Goal: Transaction & Acquisition: Purchase product/service

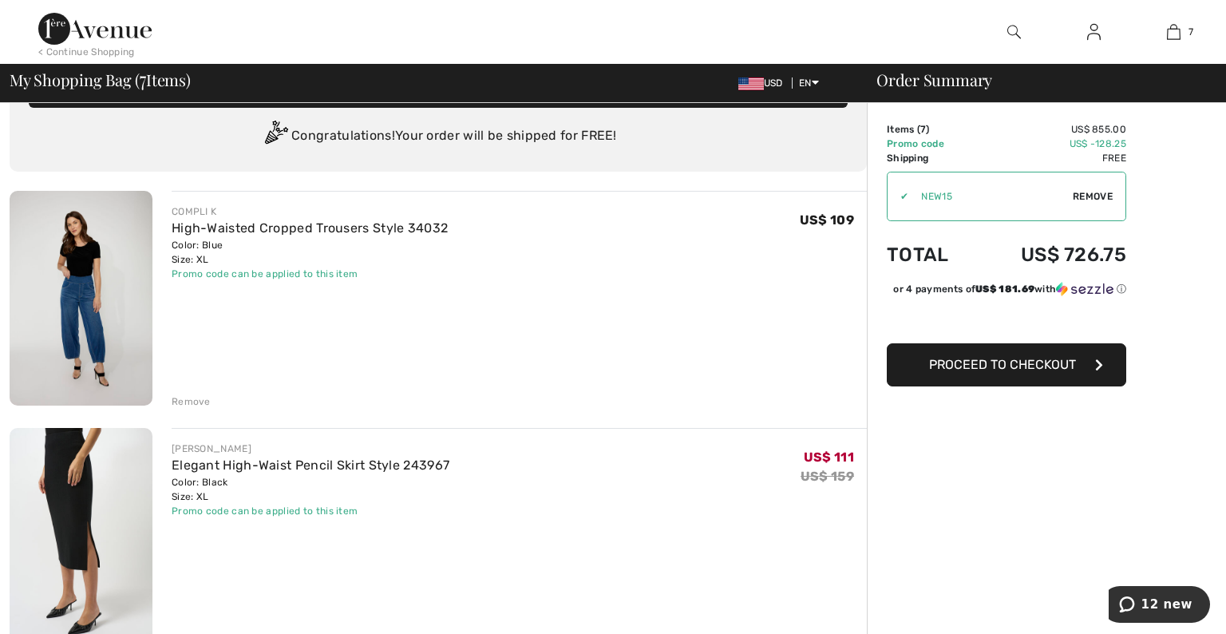
scroll to position [41, 0]
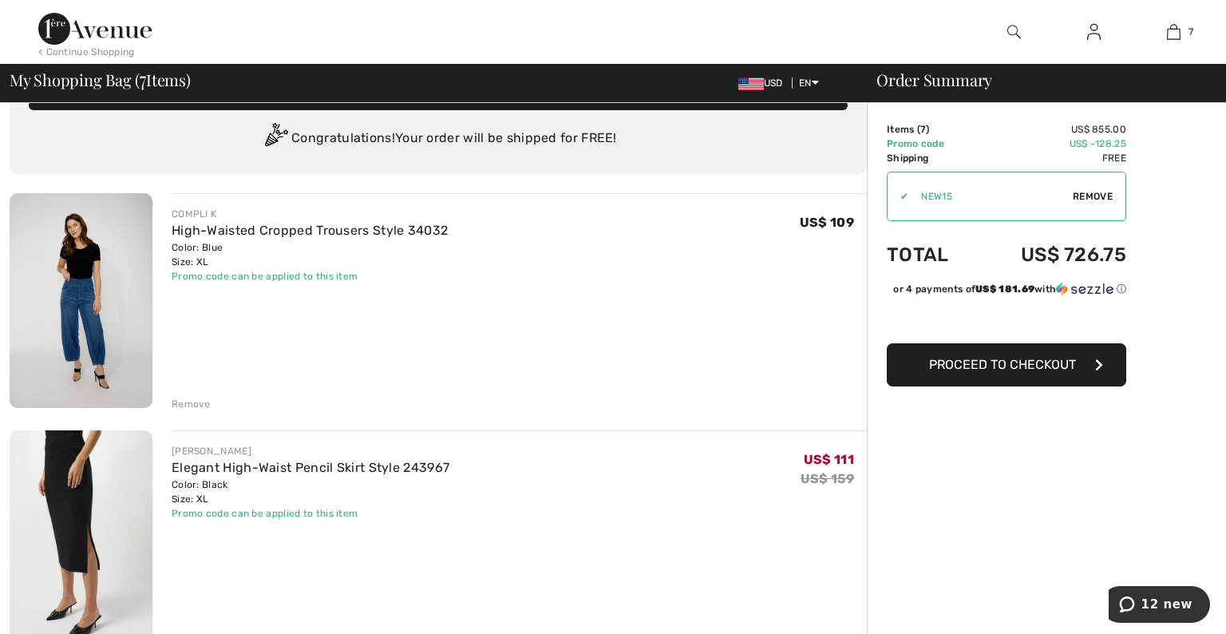
click at [204, 406] on div "Remove" at bounding box center [191, 404] width 39 height 14
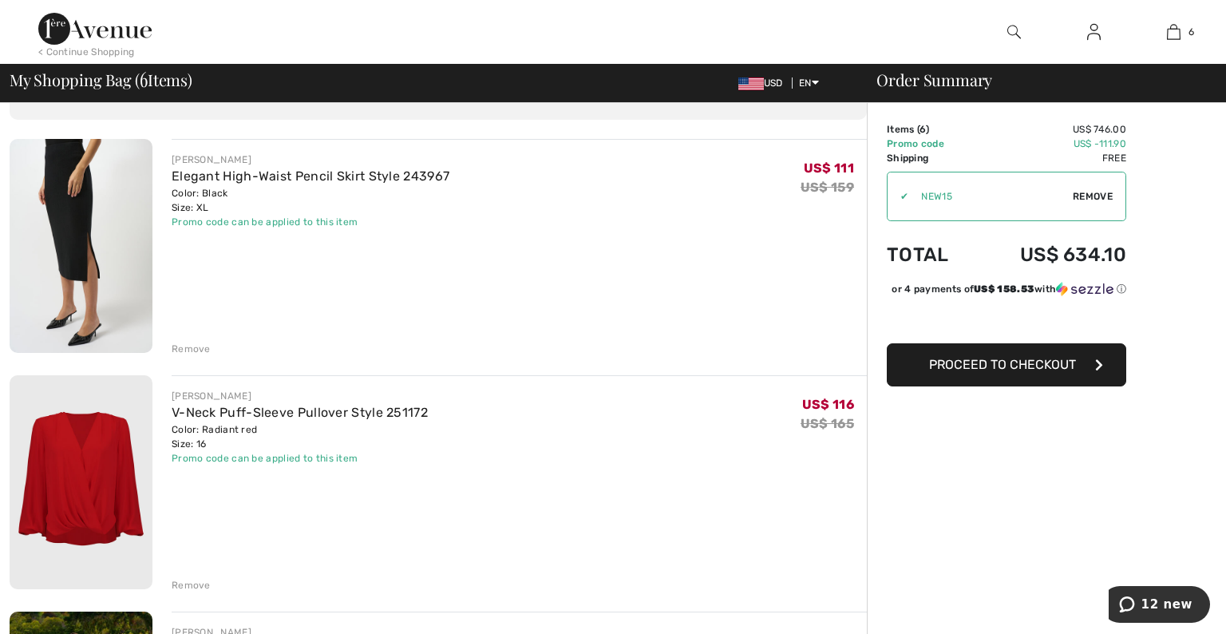
scroll to position [97, 0]
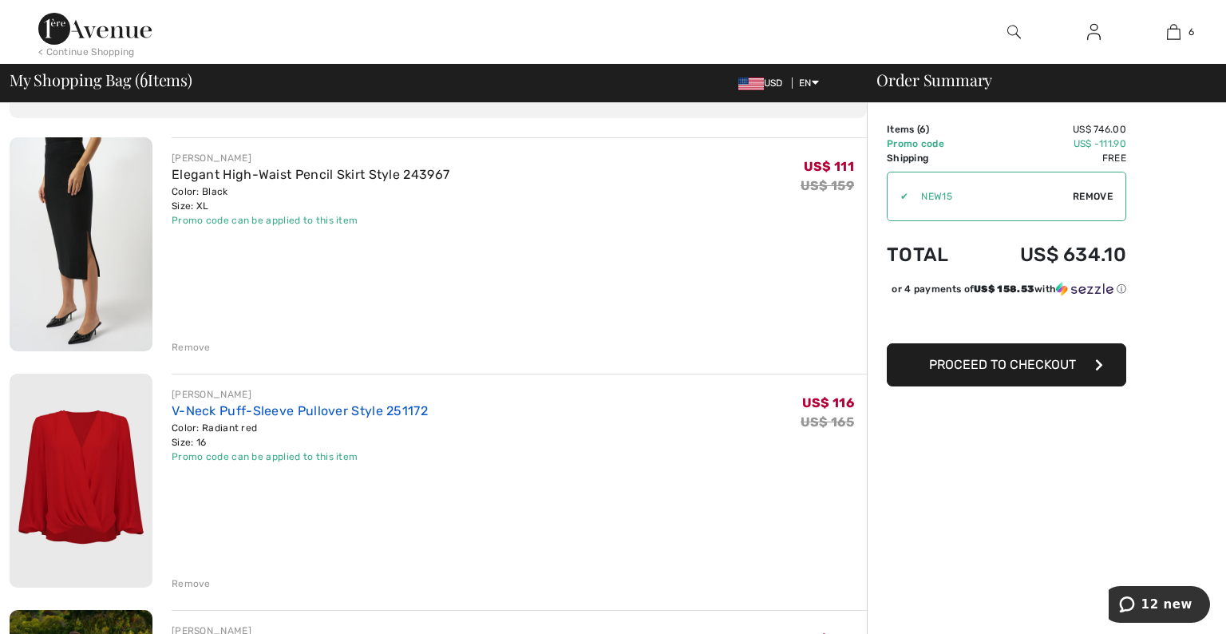
click at [312, 414] on link "V-Neck Puff-Sleeve Pullover Style 251172" at bounding box center [300, 410] width 256 height 15
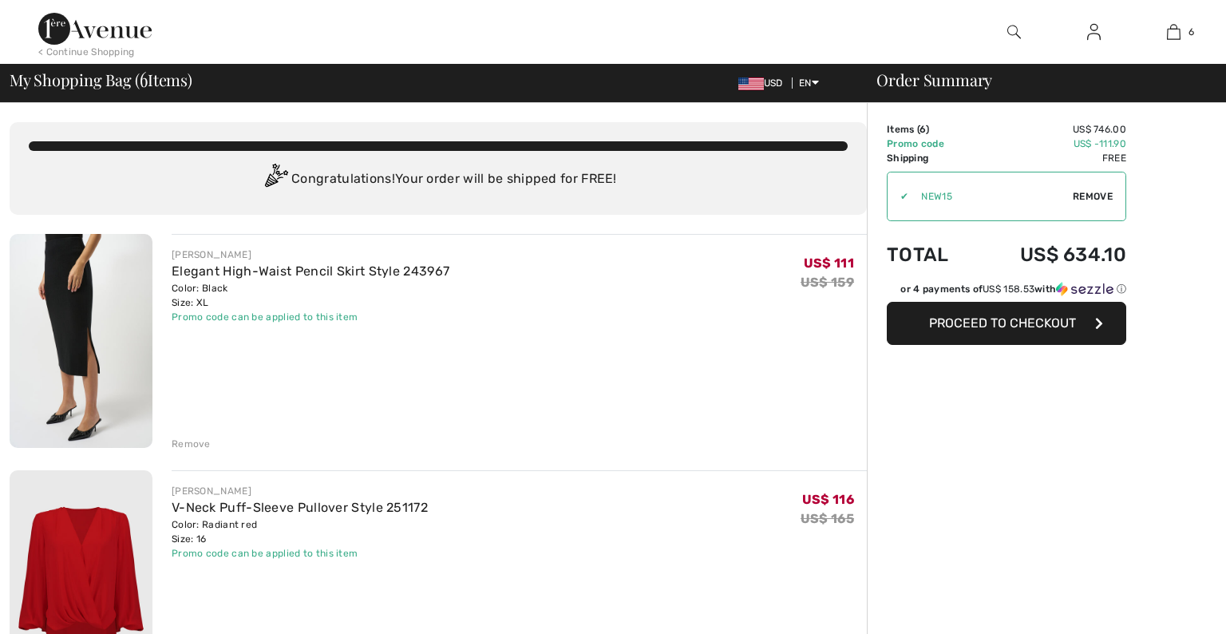
checkbox input "true"
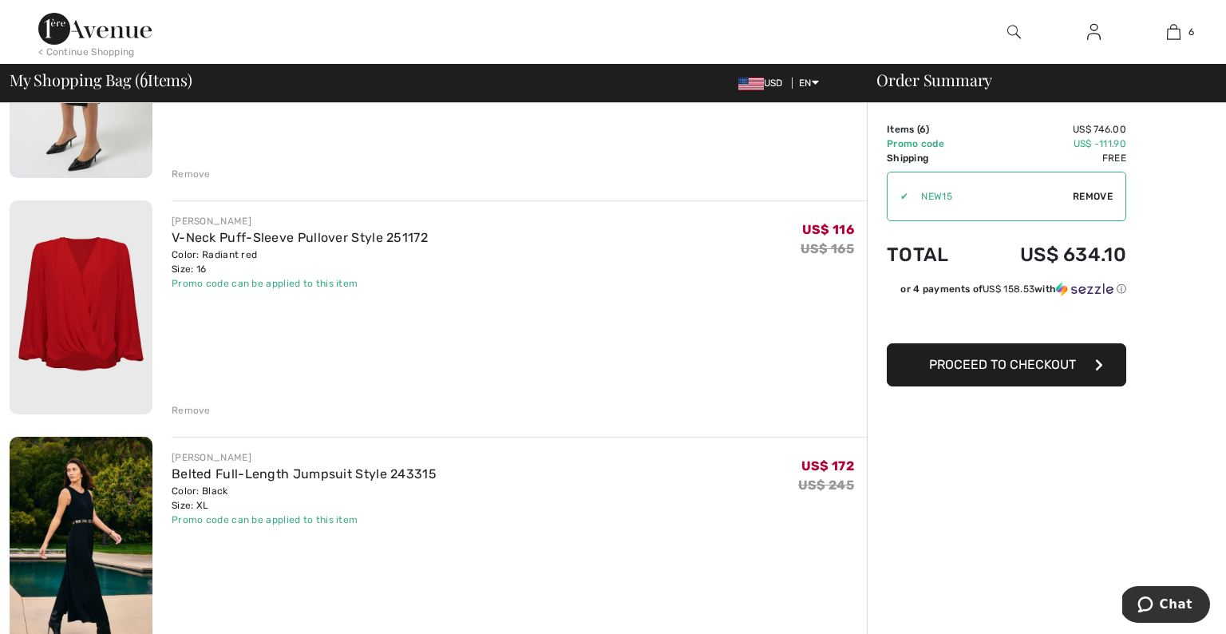
scroll to position [269, 0]
click at [528, 338] on div "JOSEPH RIBKOFF V-Neck Puff-Sleeve Pullover Style 251172 Color: Radiant red Size…" at bounding box center [519, 309] width 695 height 217
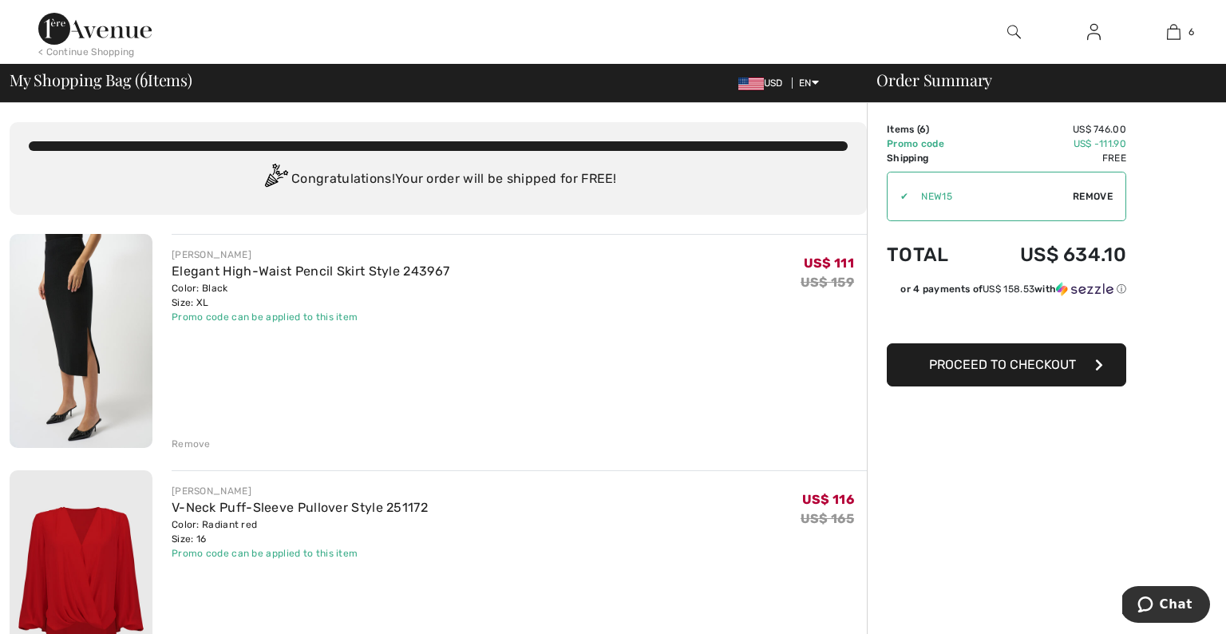
scroll to position [0, 0]
click at [94, 33] on img at bounding box center [94, 29] width 113 height 32
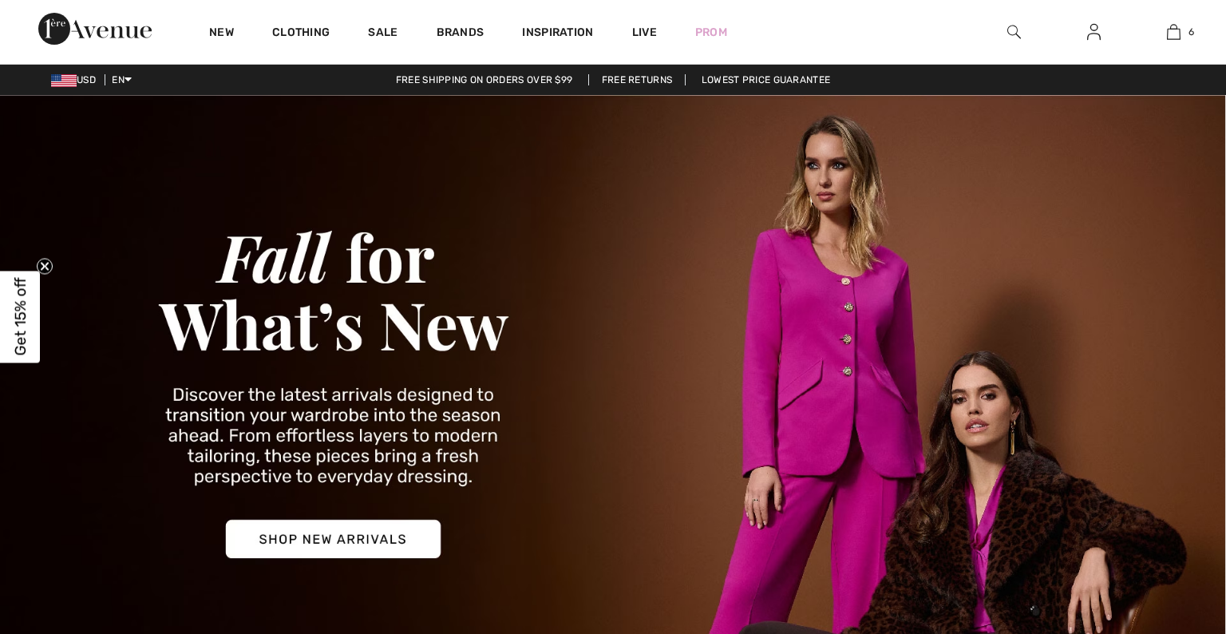
checkbox input "true"
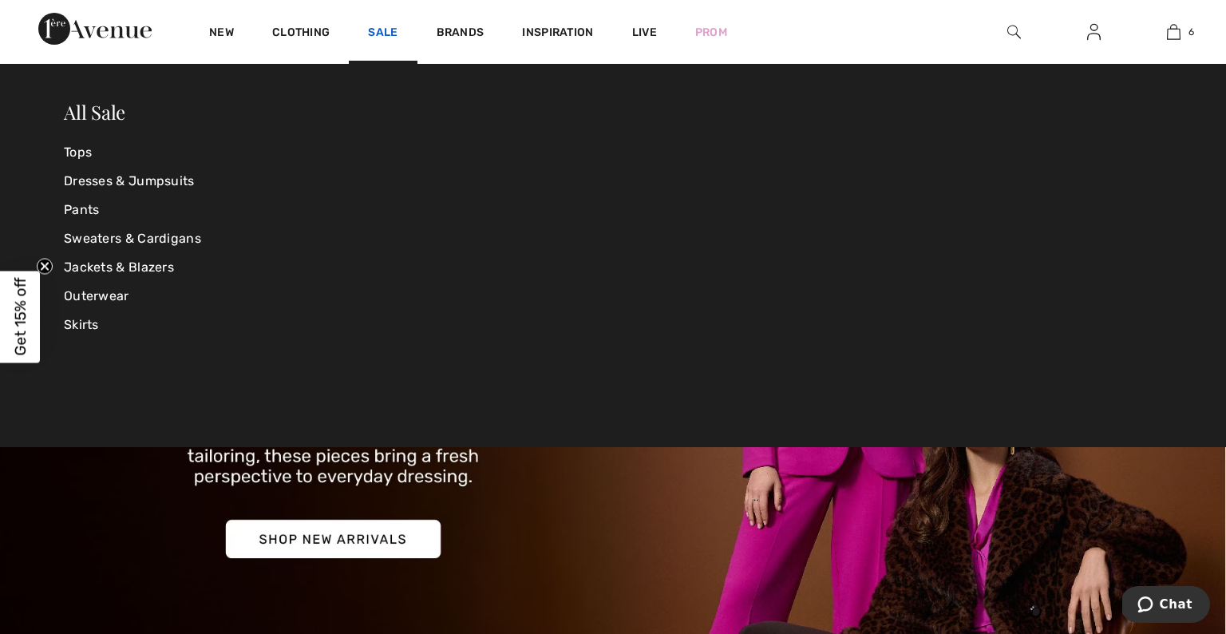
click at [386, 32] on link "Sale" at bounding box center [383, 34] width 30 height 17
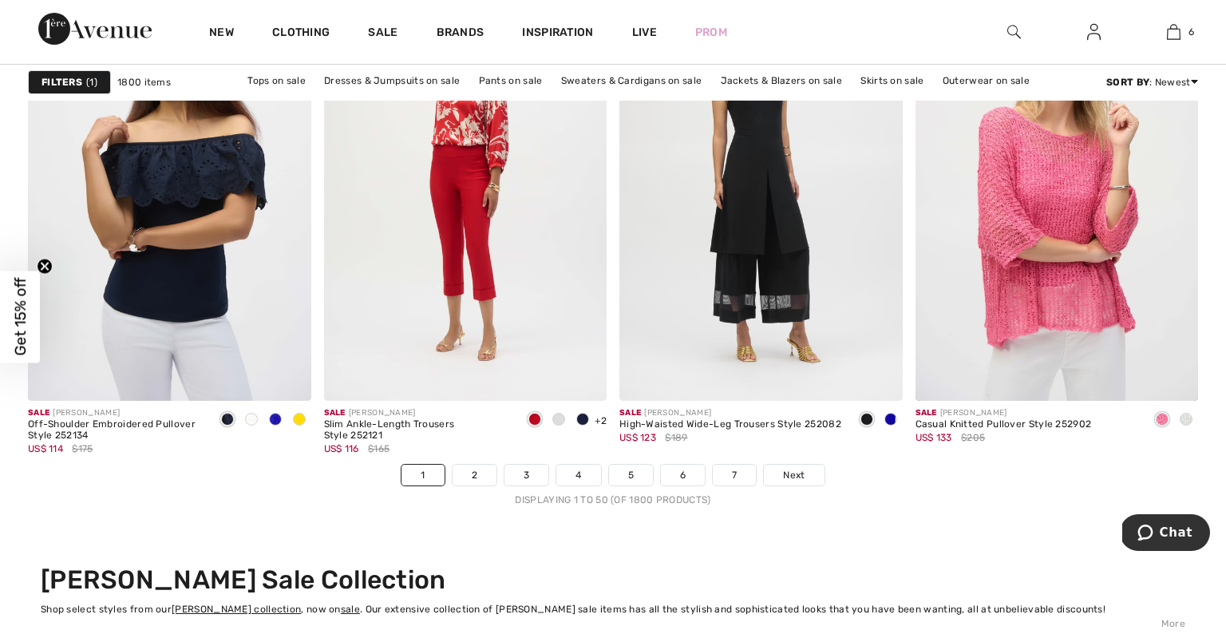
scroll to position [7373, 0]
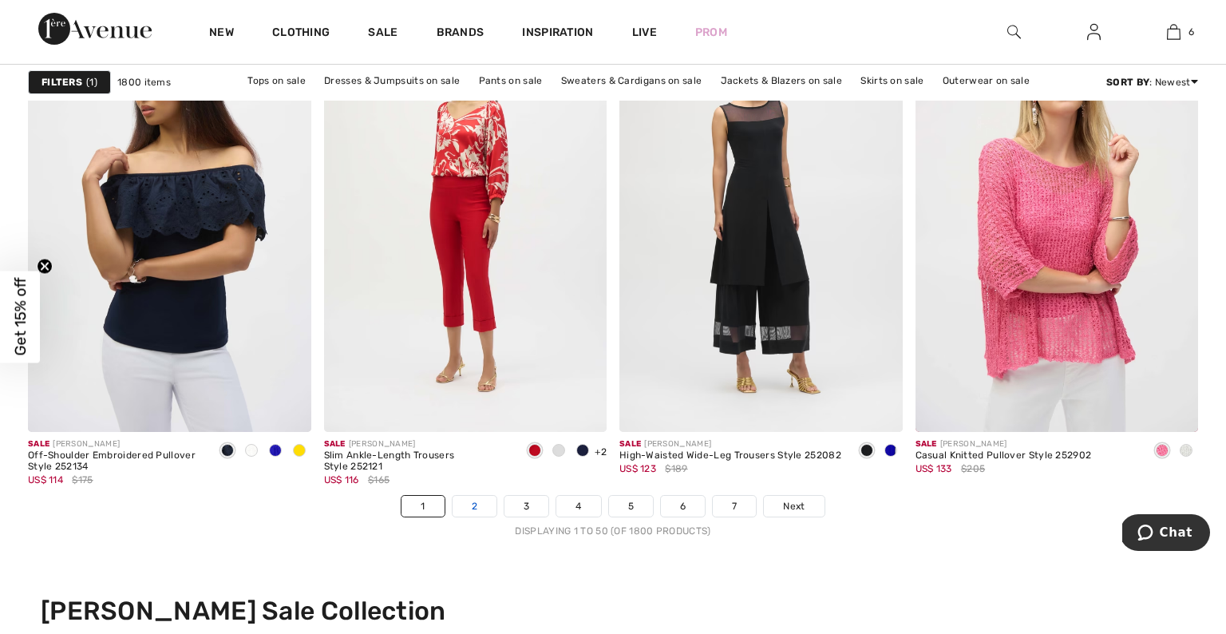
click at [469, 505] on link "2" at bounding box center [475, 506] width 44 height 21
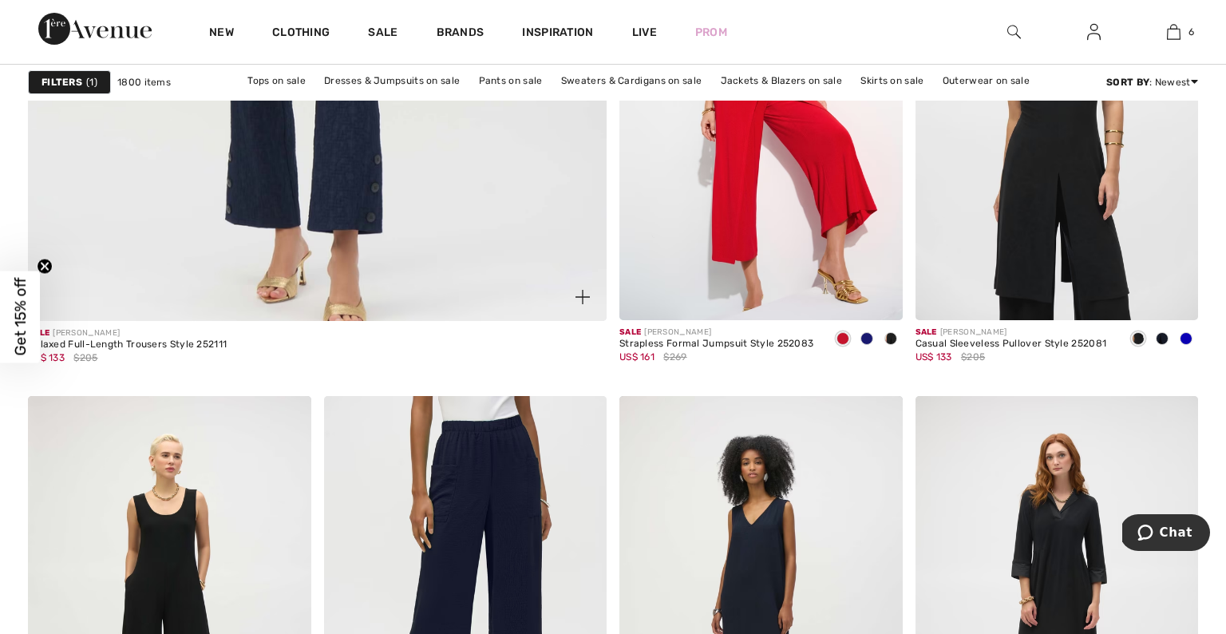
scroll to position [4739, 0]
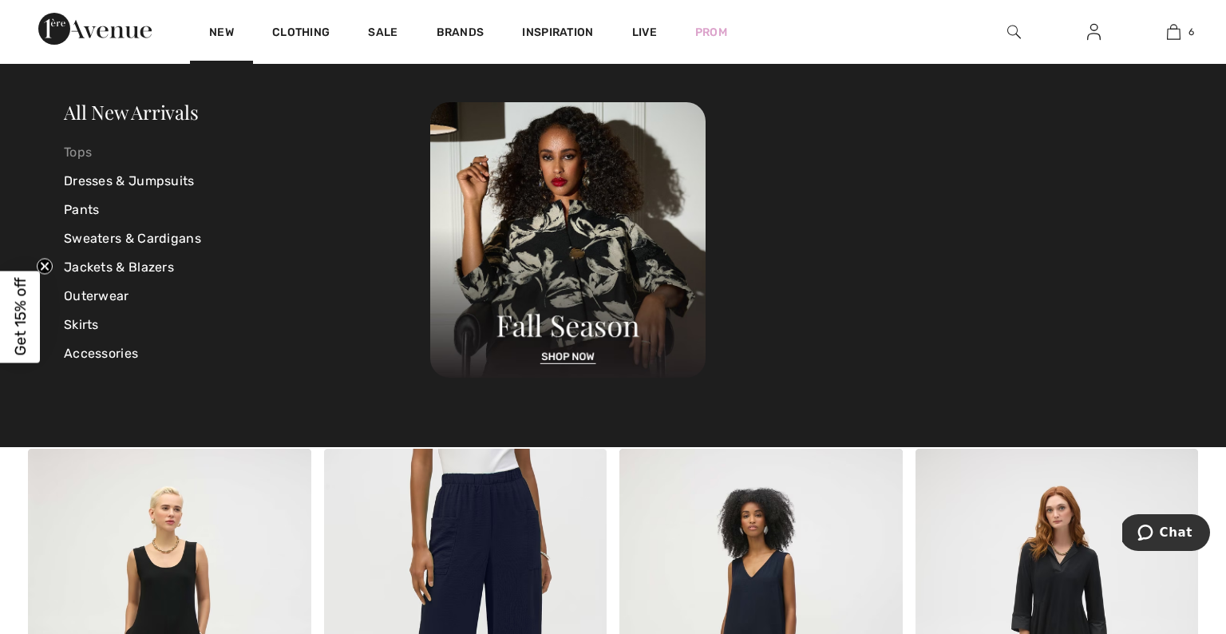
click at [80, 151] on link "Tops" at bounding box center [247, 152] width 366 height 29
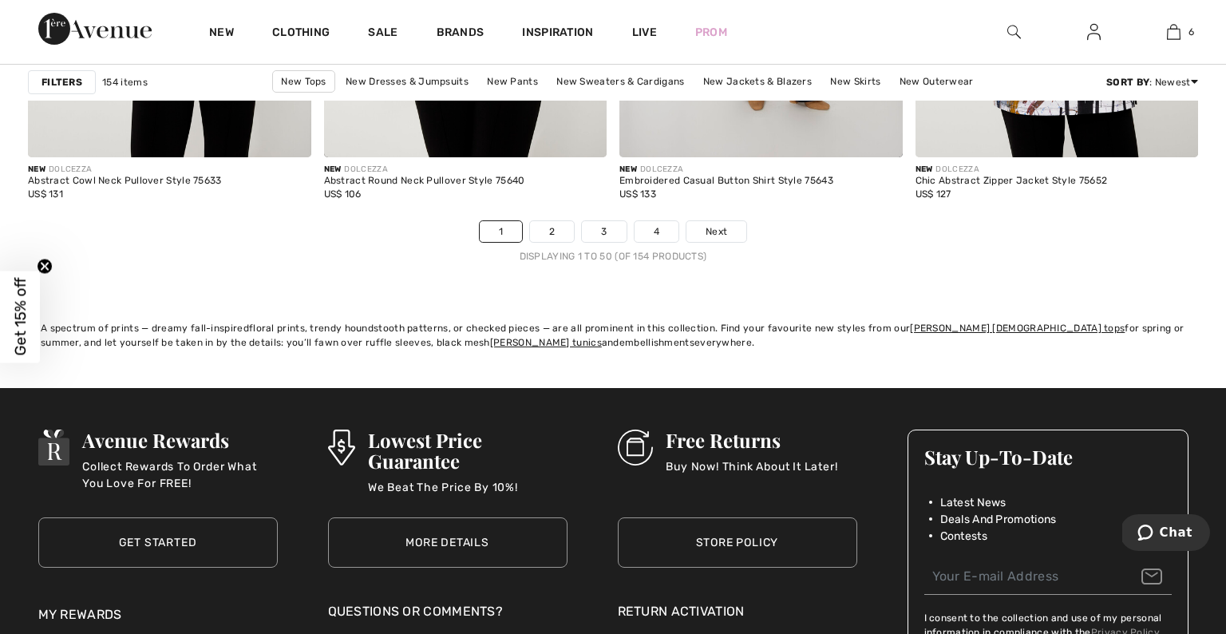
scroll to position [7578, 0]
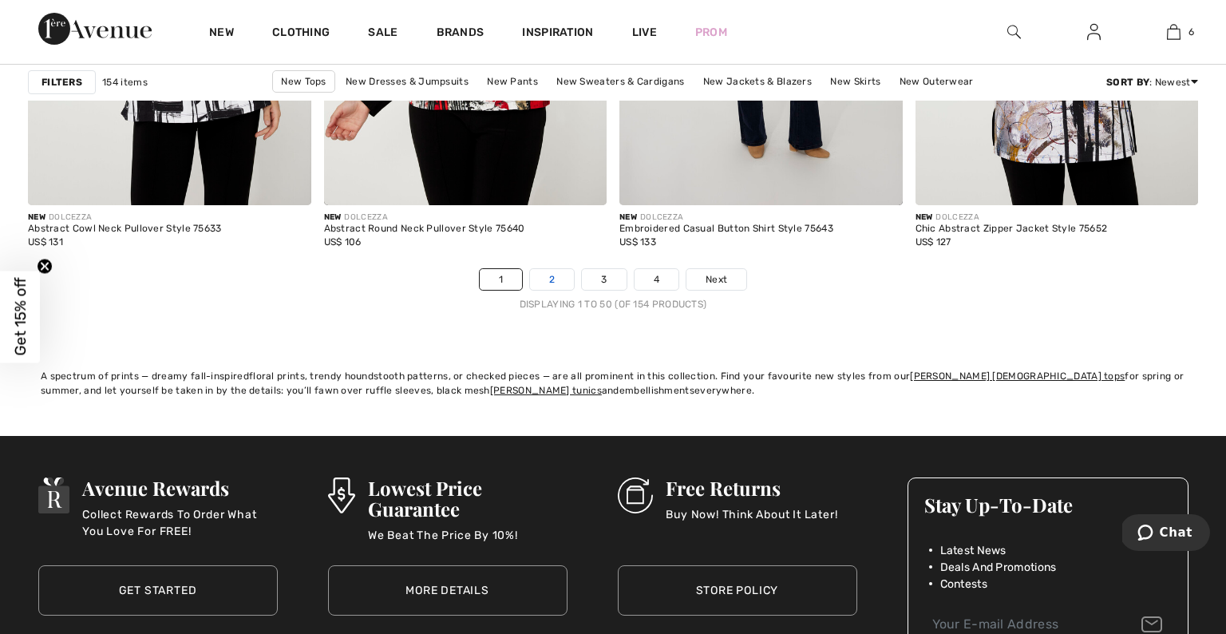
click at [545, 282] on link "2" at bounding box center [552, 279] width 44 height 21
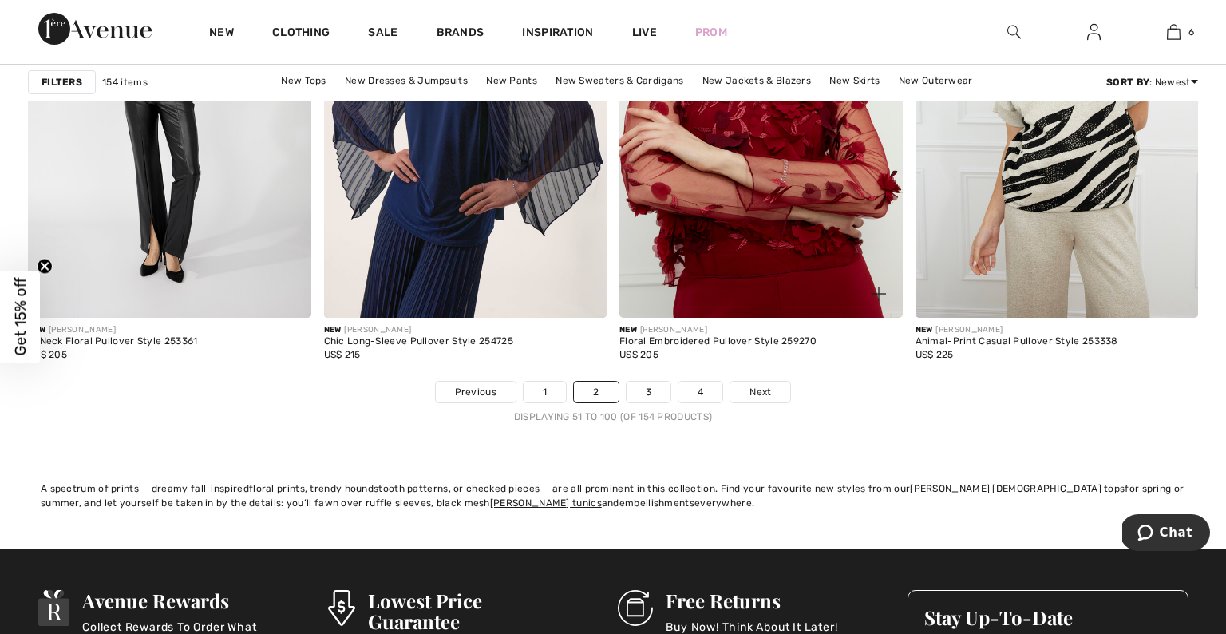
scroll to position [7469, 0]
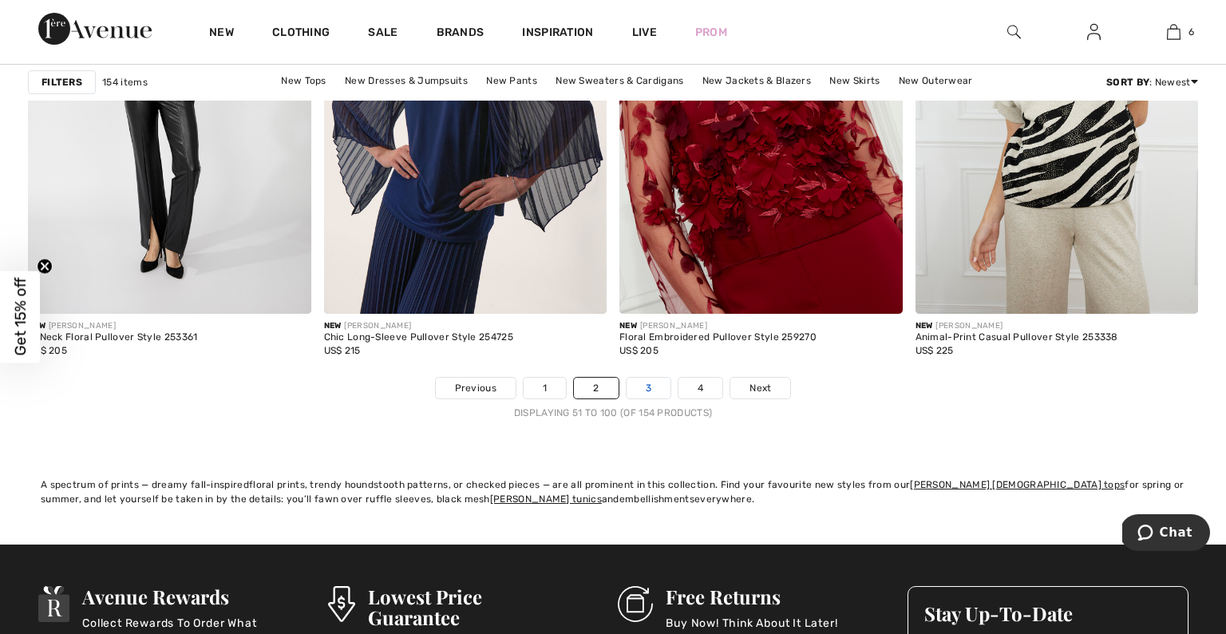
click at [655, 386] on link "3" at bounding box center [649, 388] width 44 height 21
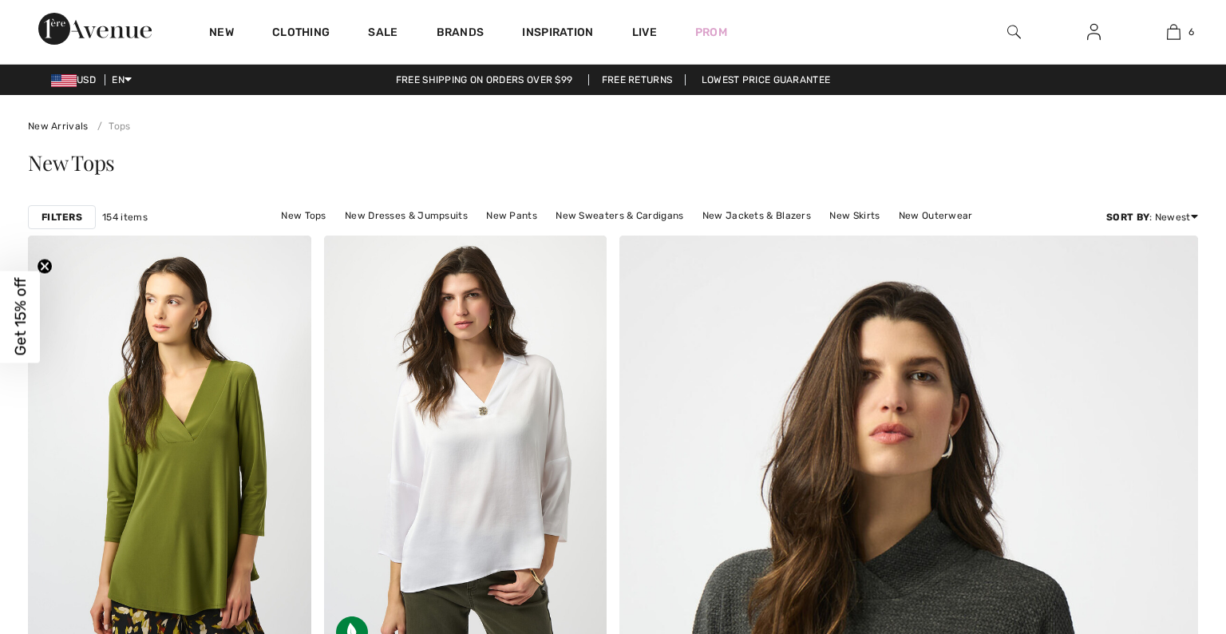
checkbox input "true"
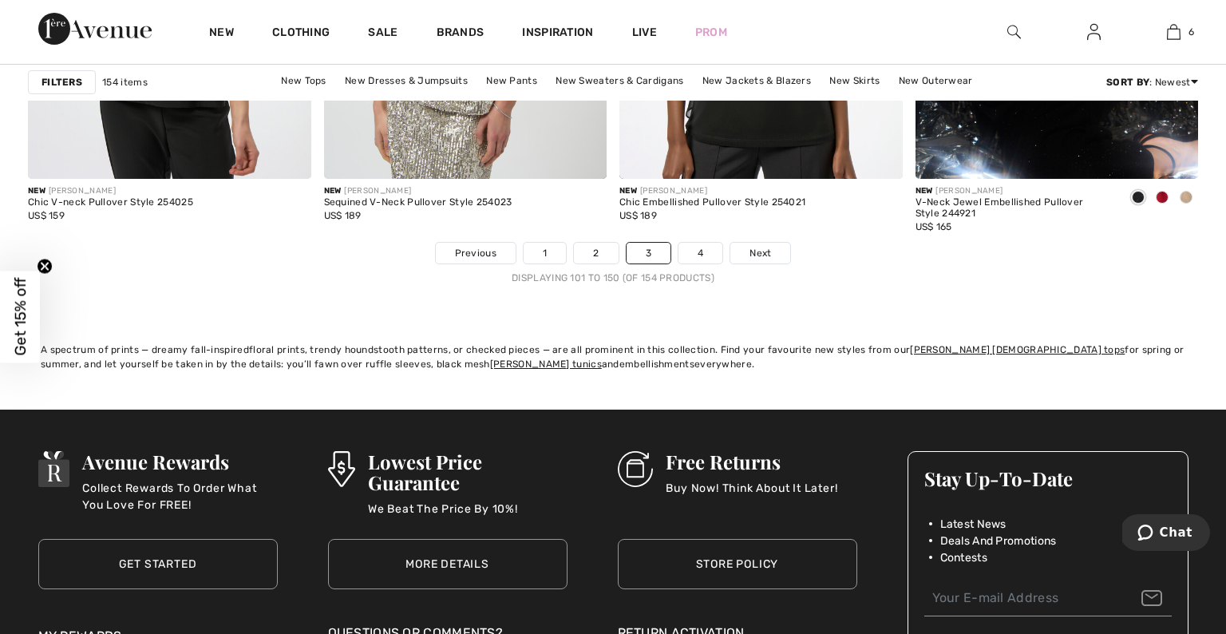
scroll to position [7644, 0]
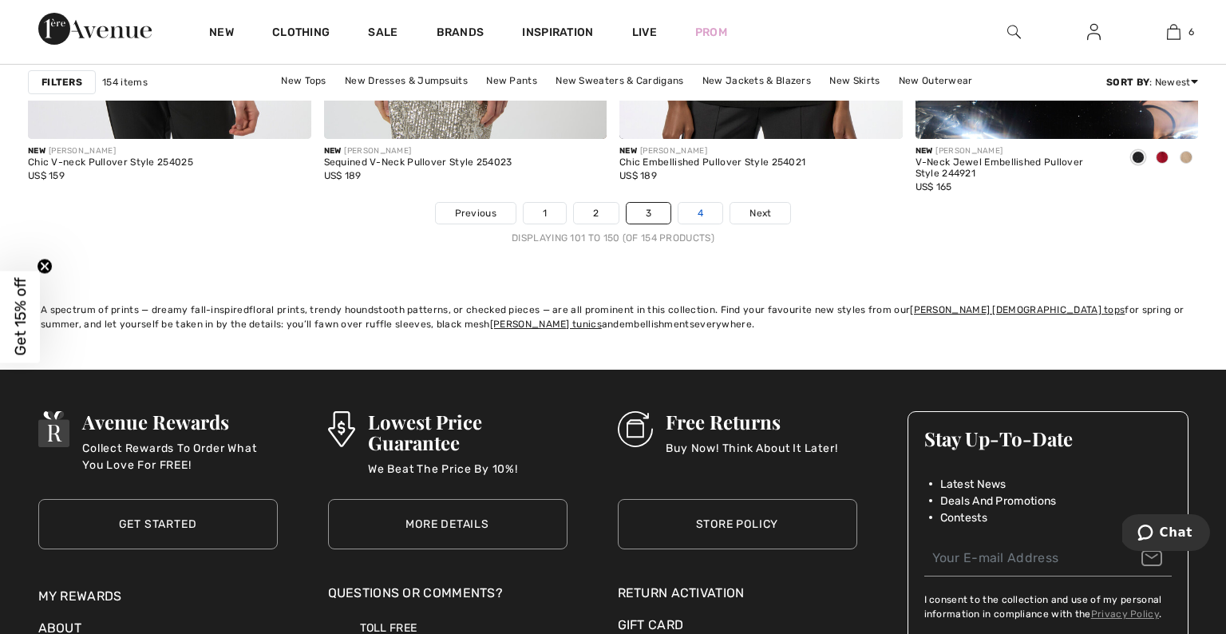
click at [709, 205] on link "4" at bounding box center [701, 213] width 44 height 21
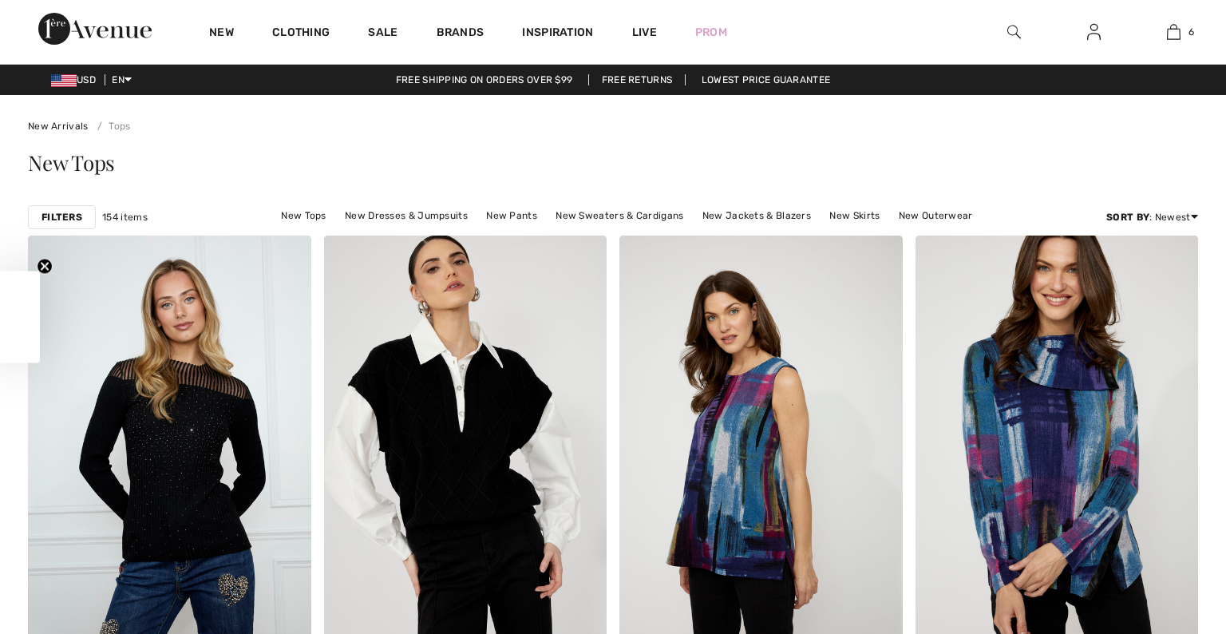
checkbox input "true"
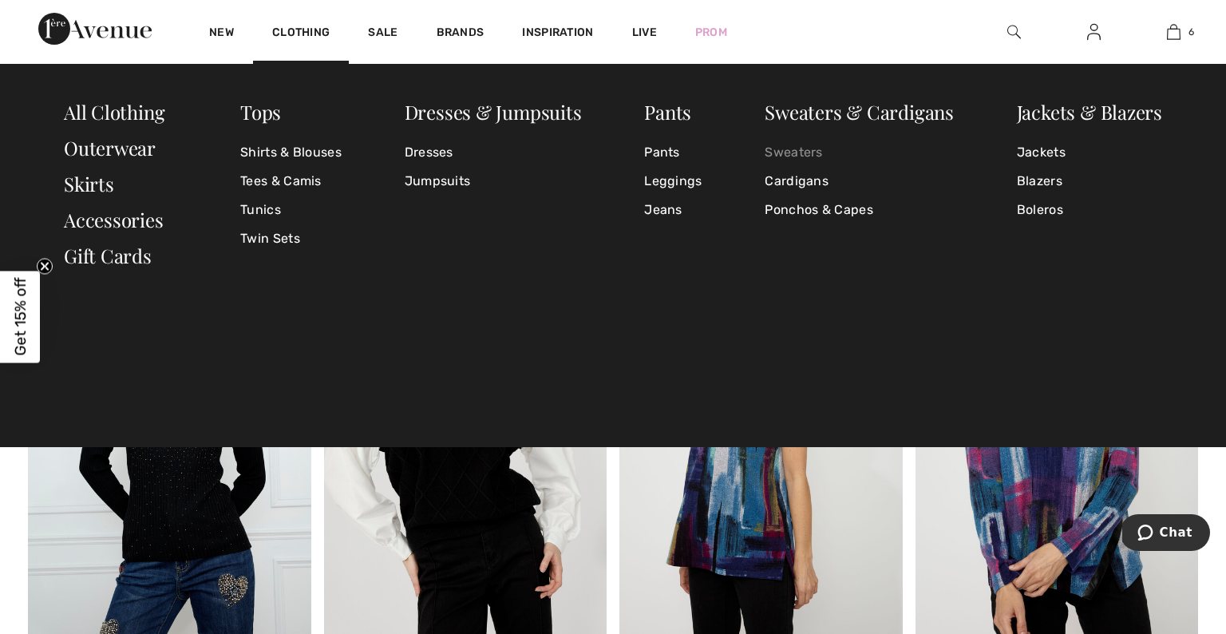
click at [809, 152] on link "Sweaters" at bounding box center [859, 152] width 189 height 29
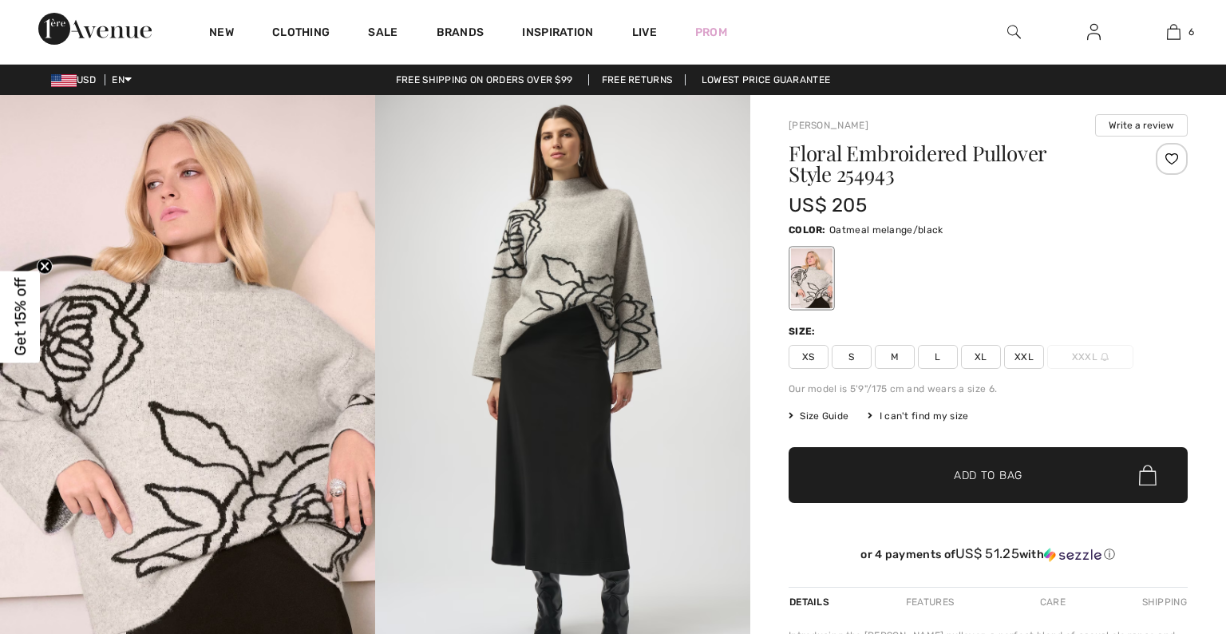
checkbox input "true"
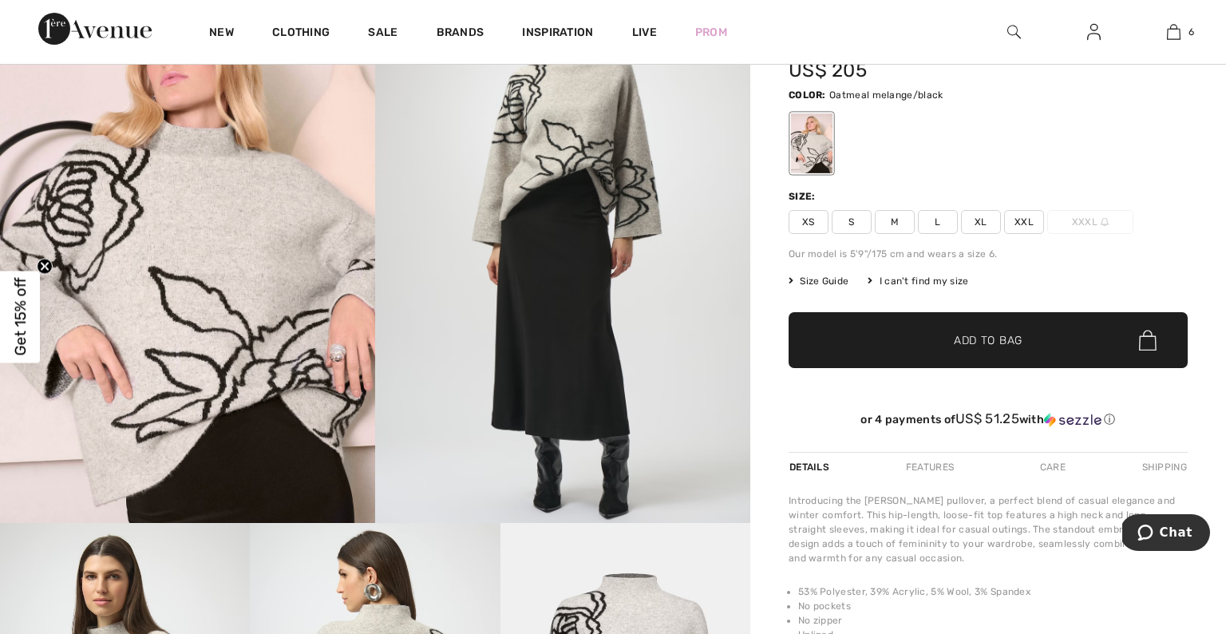
scroll to position [144, 0]
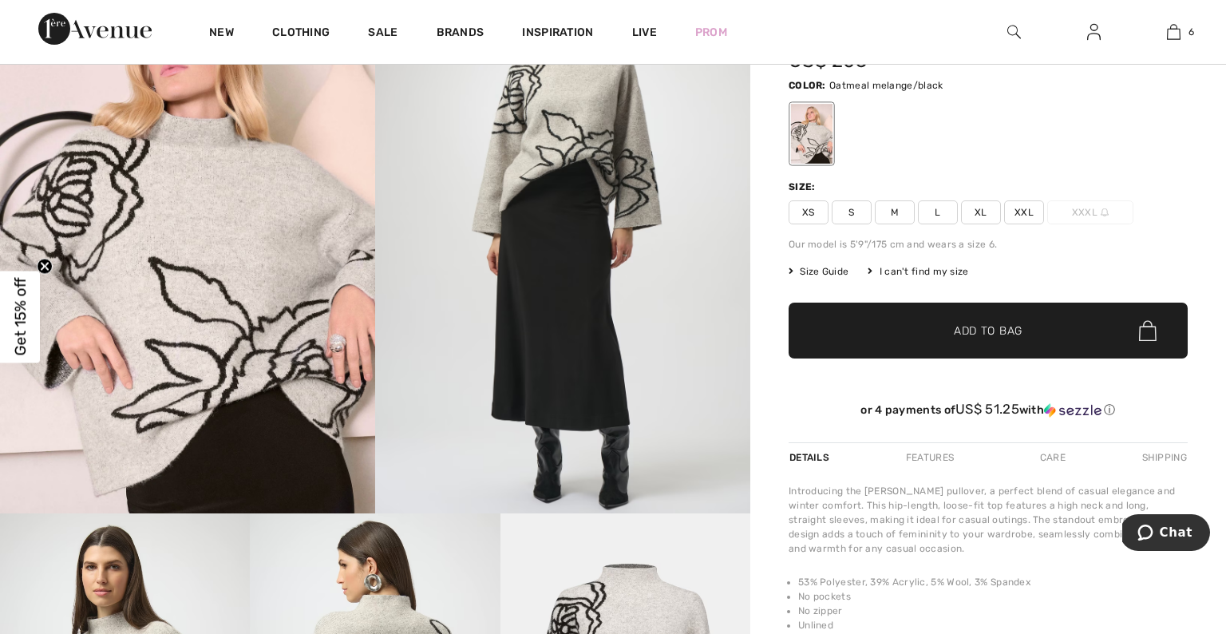
click at [1023, 219] on span "XXL" at bounding box center [1024, 212] width 40 height 24
click at [964, 335] on span "Add to Bag" at bounding box center [988, 331] width 69 height 17
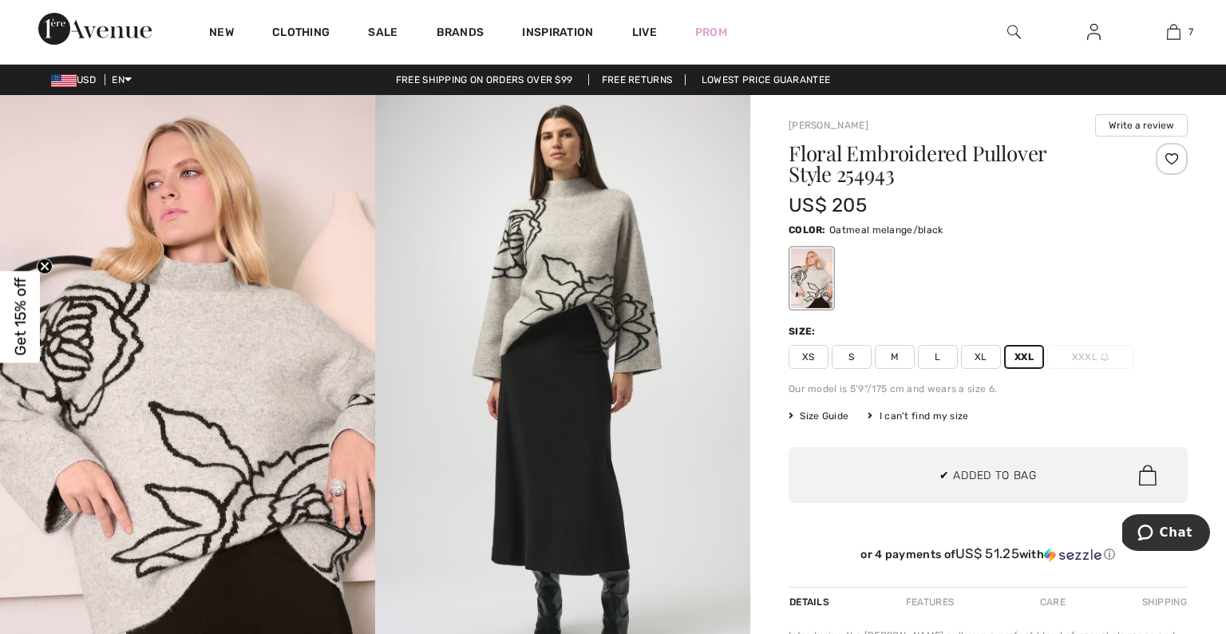
scroll to position [0, 0]
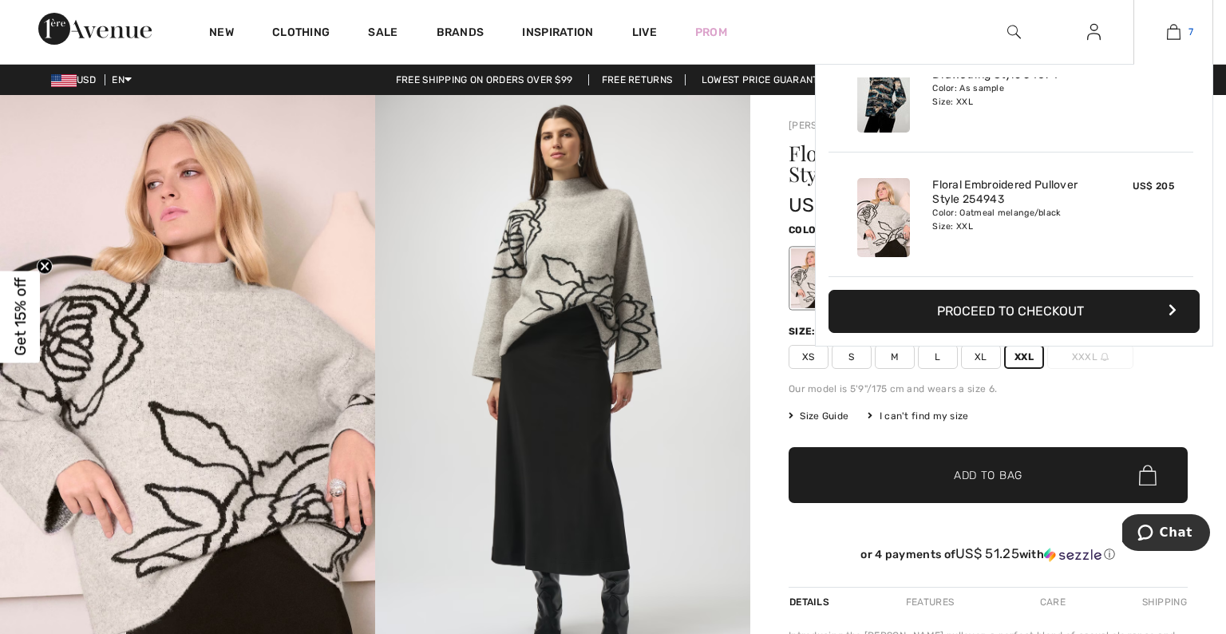
click at [1175, 29] on img at bounding box center [1174, 31] width 14 height 19
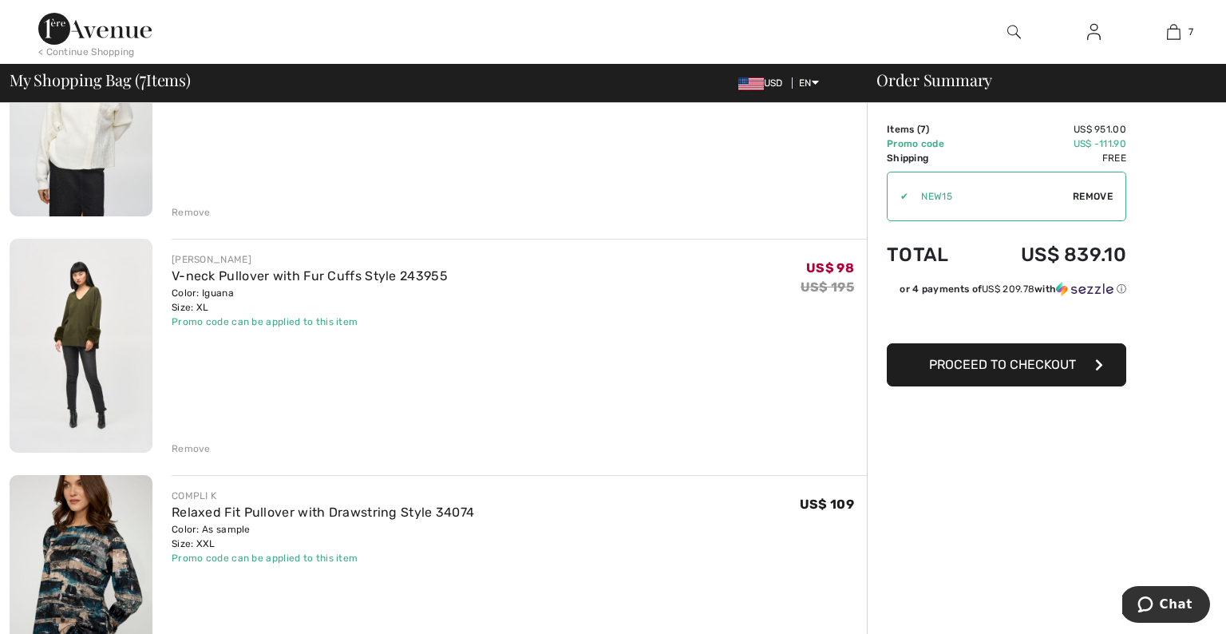
scroll to position [956, 0]
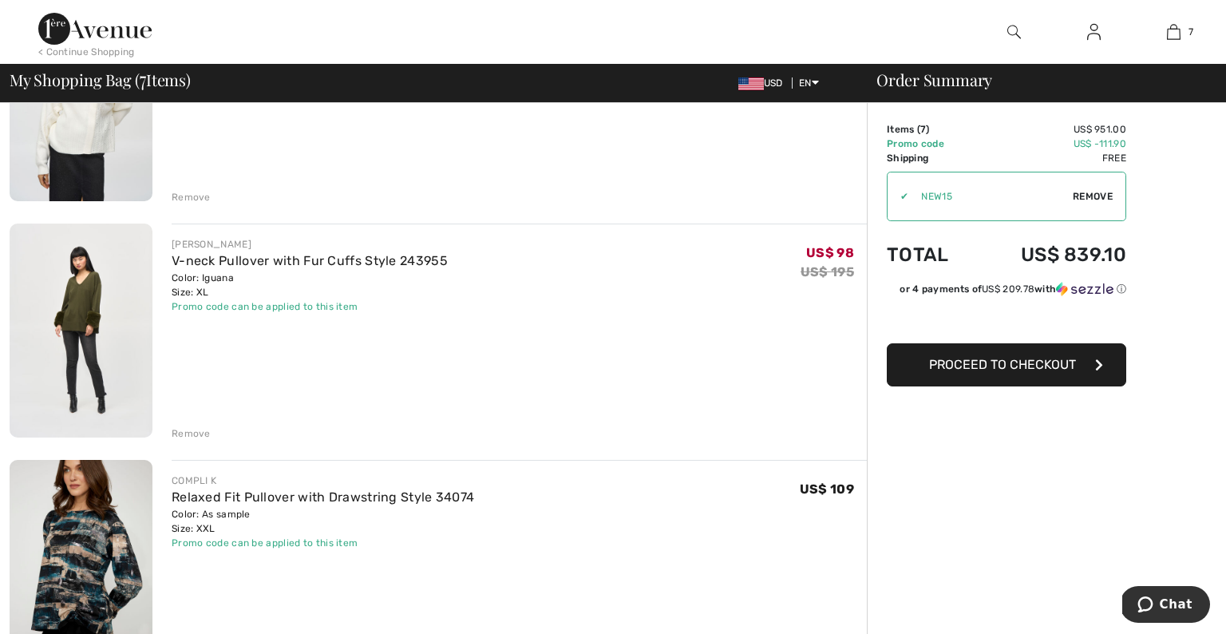
click at [188, 435] on div "Remove" at bounding box center [191, 433] width 39 height 14
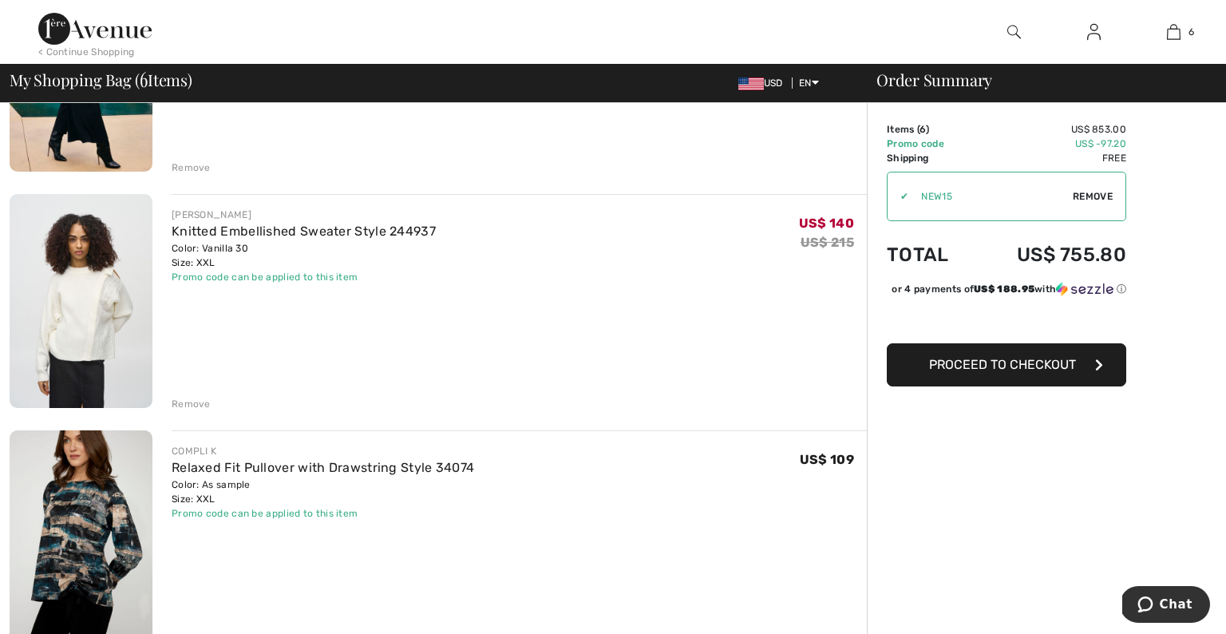
scroll to position [762, 0]
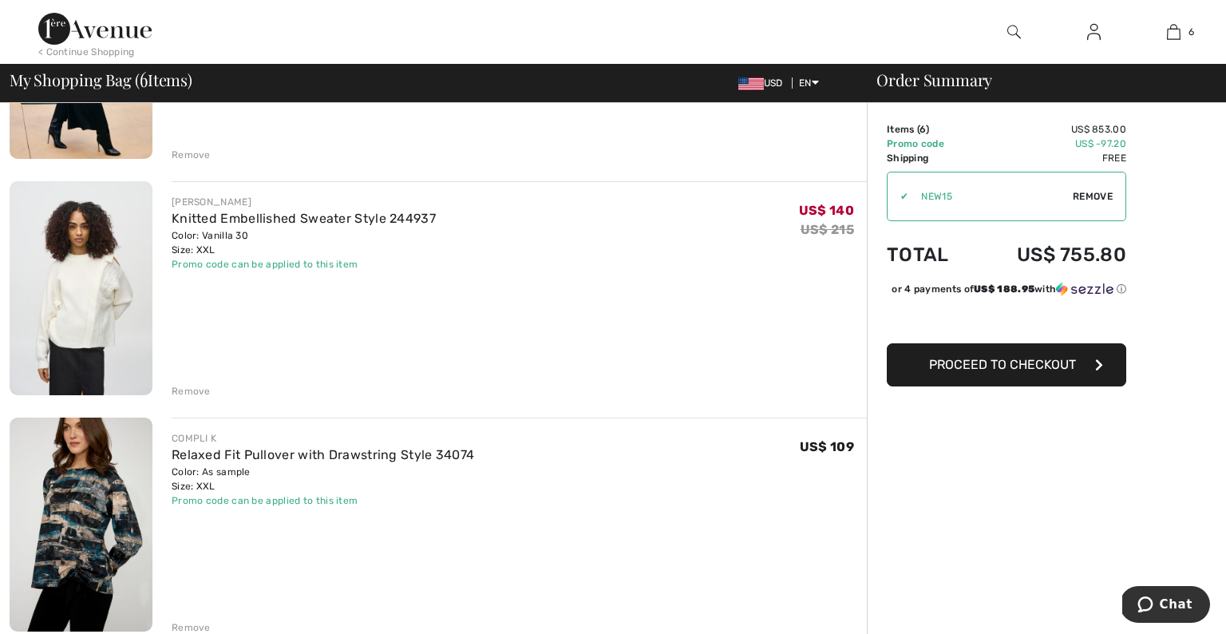
click at [98, 291] on img at bounding box center [81, 288] width 143 height 214
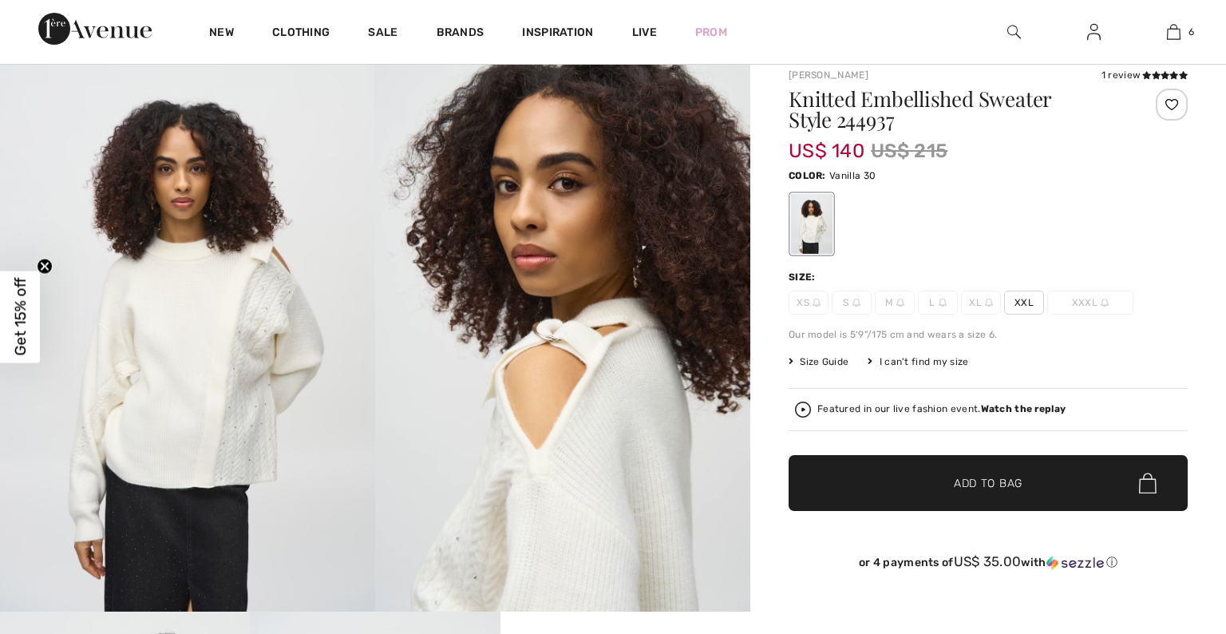
scroll to position [59, 0]
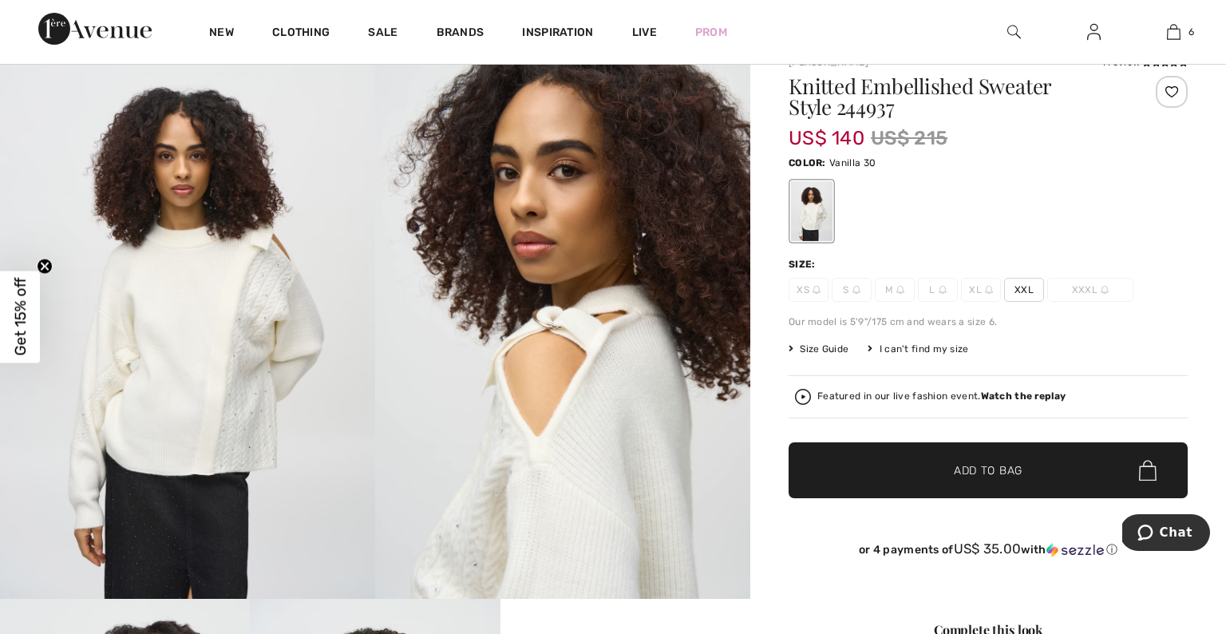
click at [267, 330] on img at bounding box center [187, 317] width 375 height 563
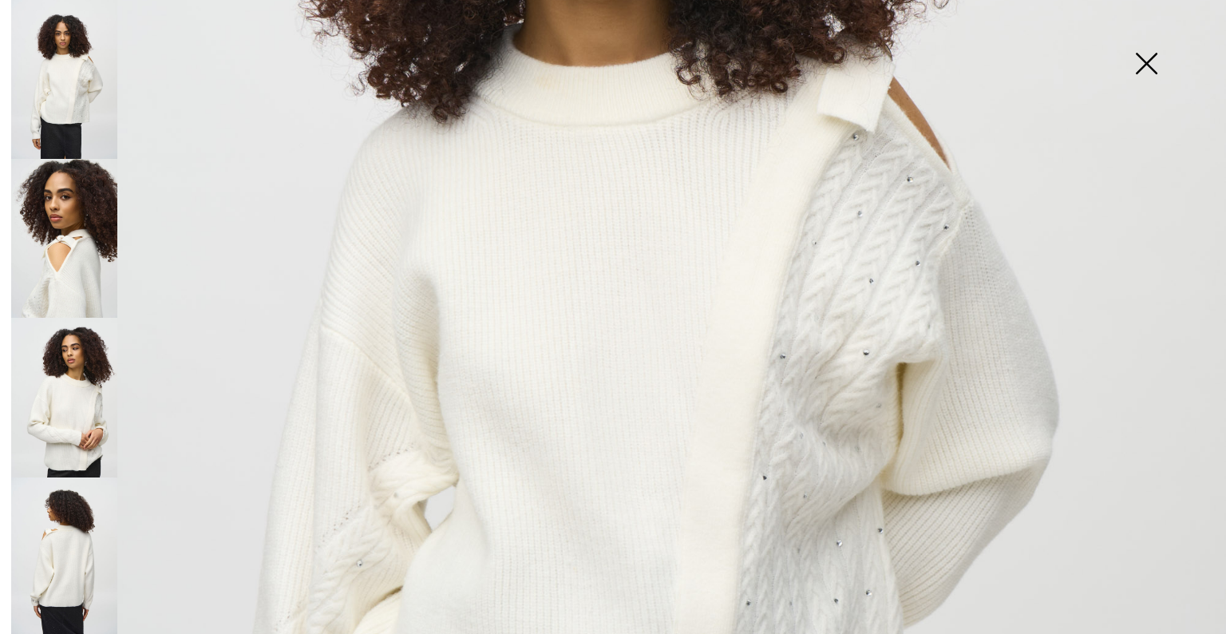
scroll to position [606, 0]
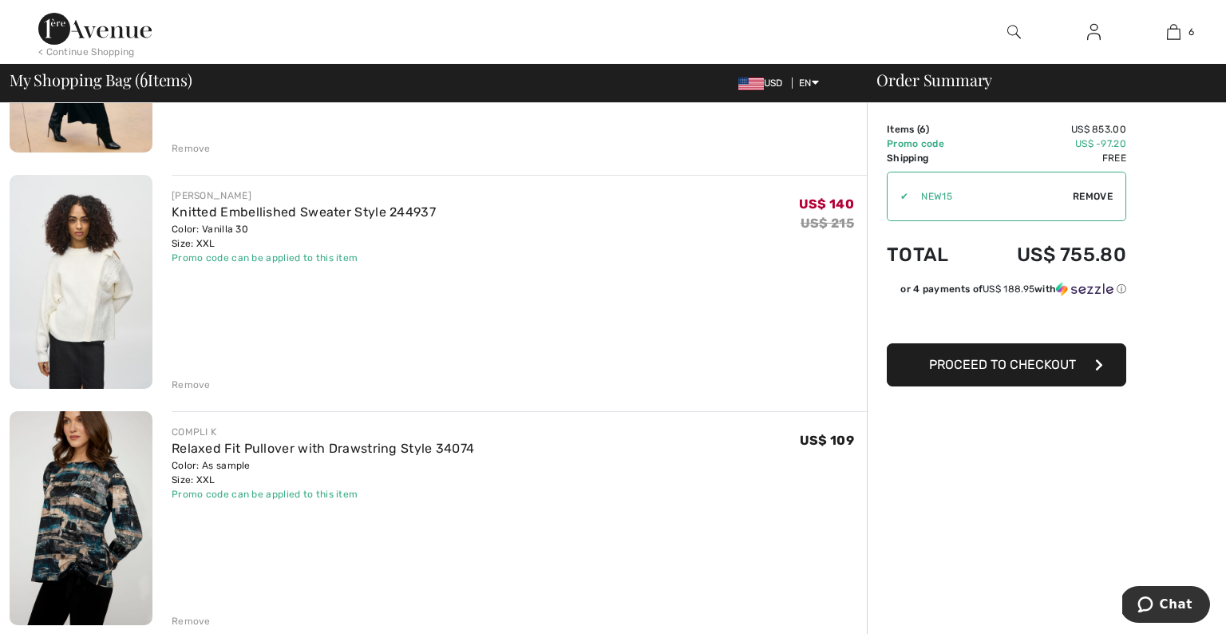
scroll to position [788, 0]
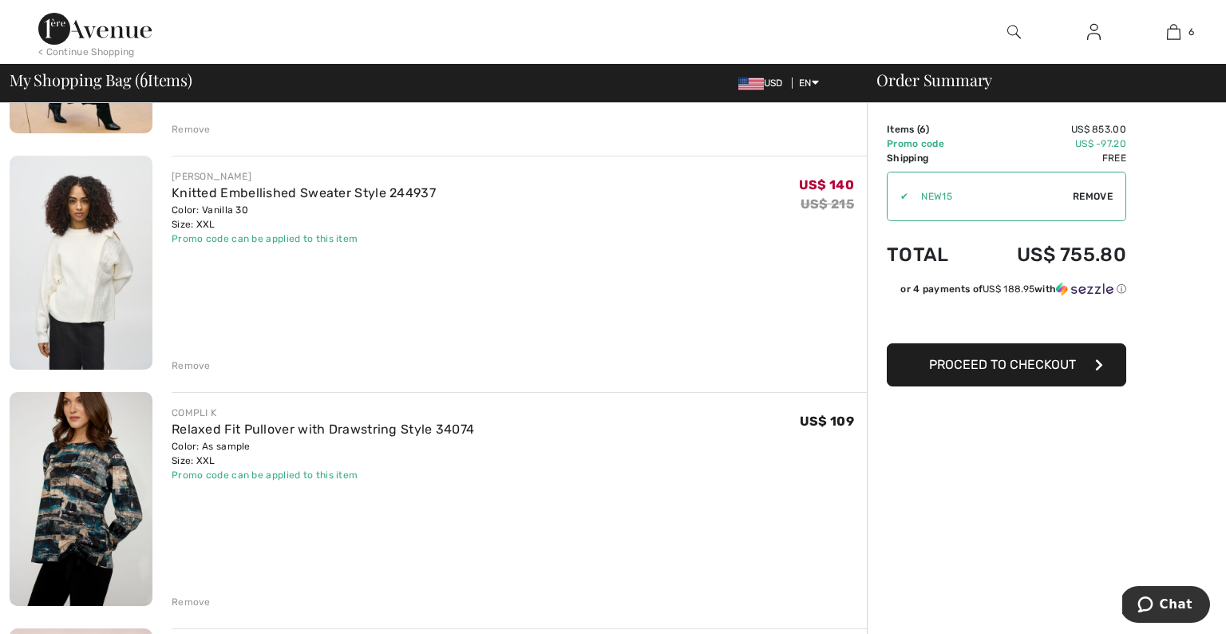
click at [194, 365] on div "Remove" at bounding box center [191, 365] width 39 height 14
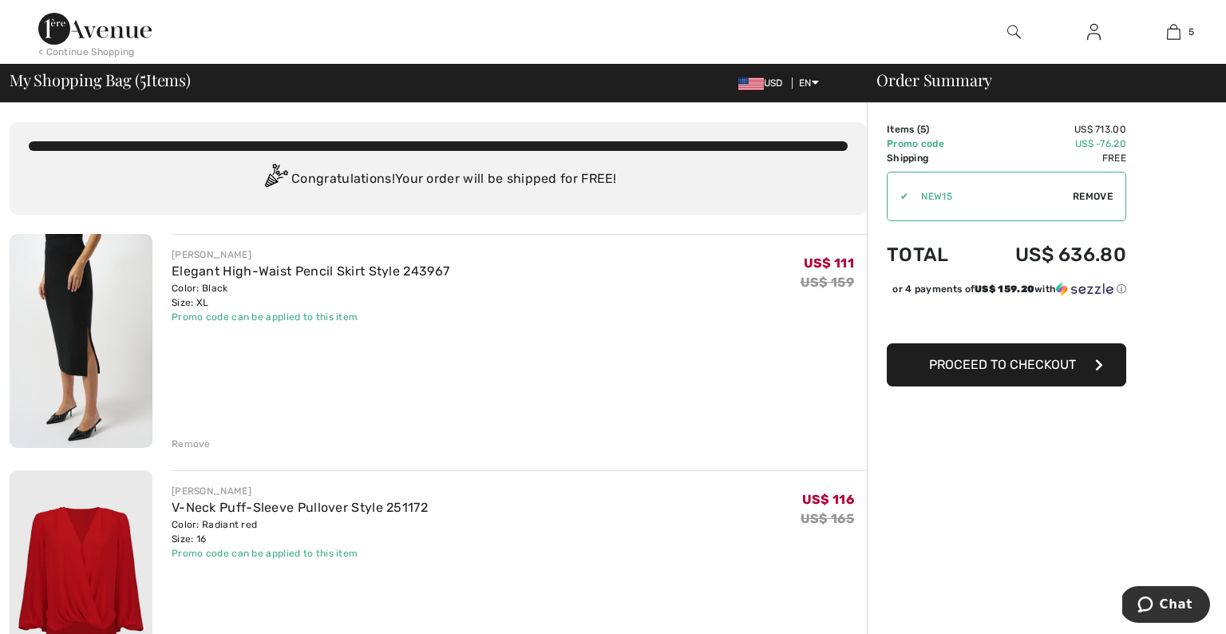
scroll to position [0, 0]
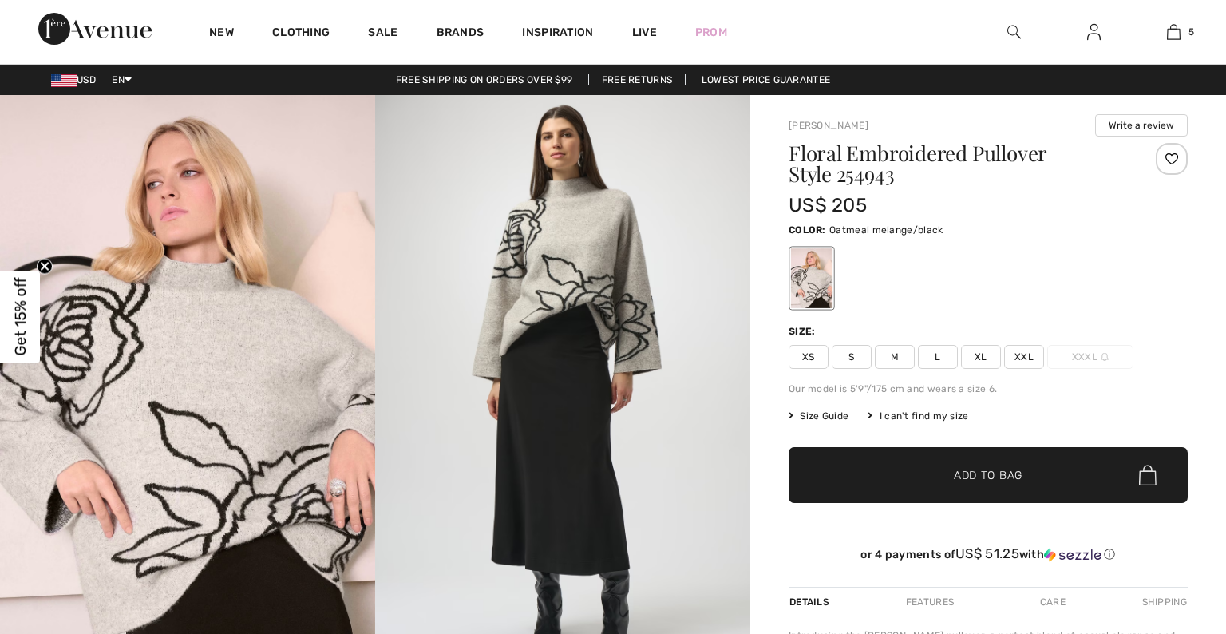
checkbox input "true"
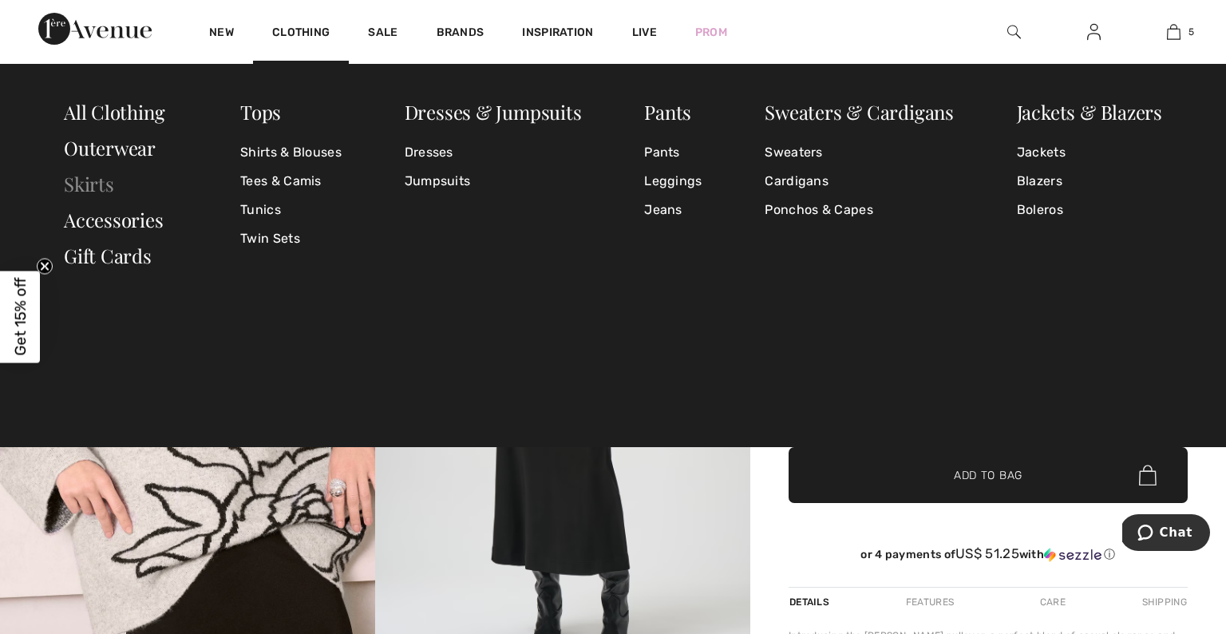
click at [104, 188] on link "Skirts" at bounding box center [89, 184] width 50 height 26
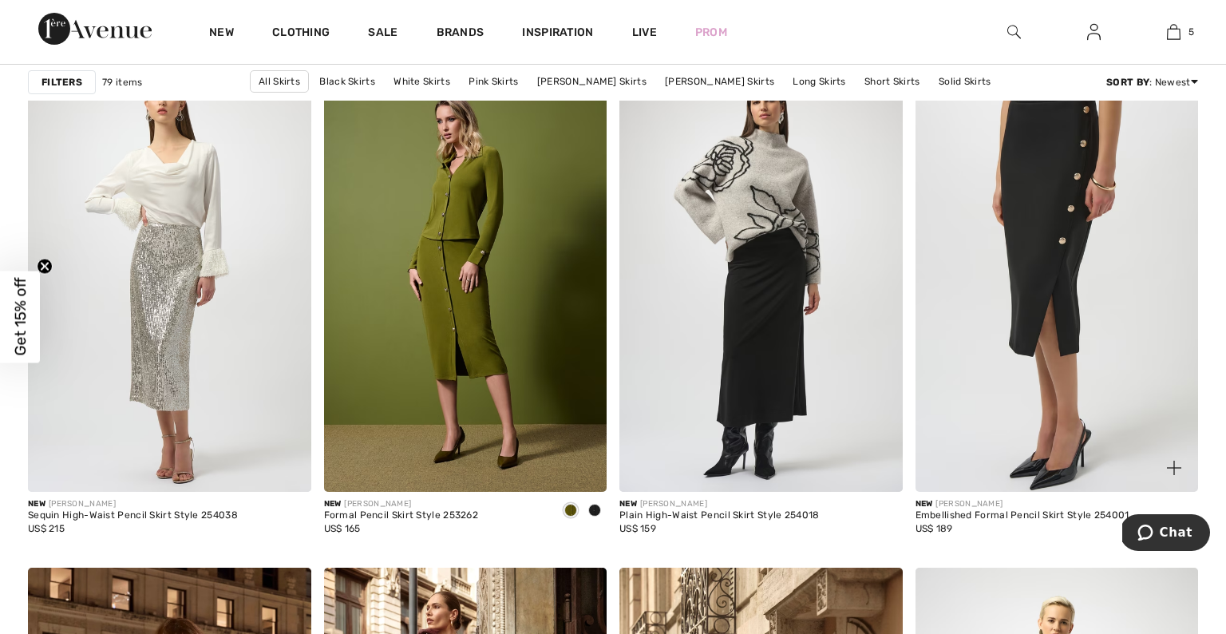
scroll to position [2373, 0]
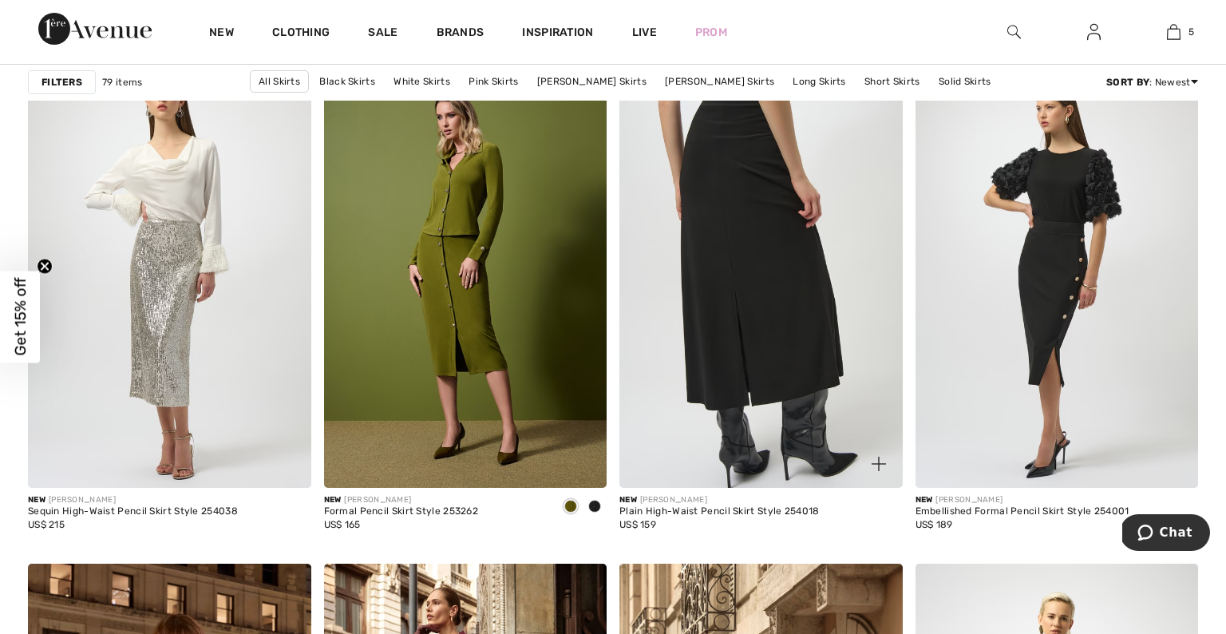
click at [786, 276] on img at bounding box center [761, 276] width 283 height 425
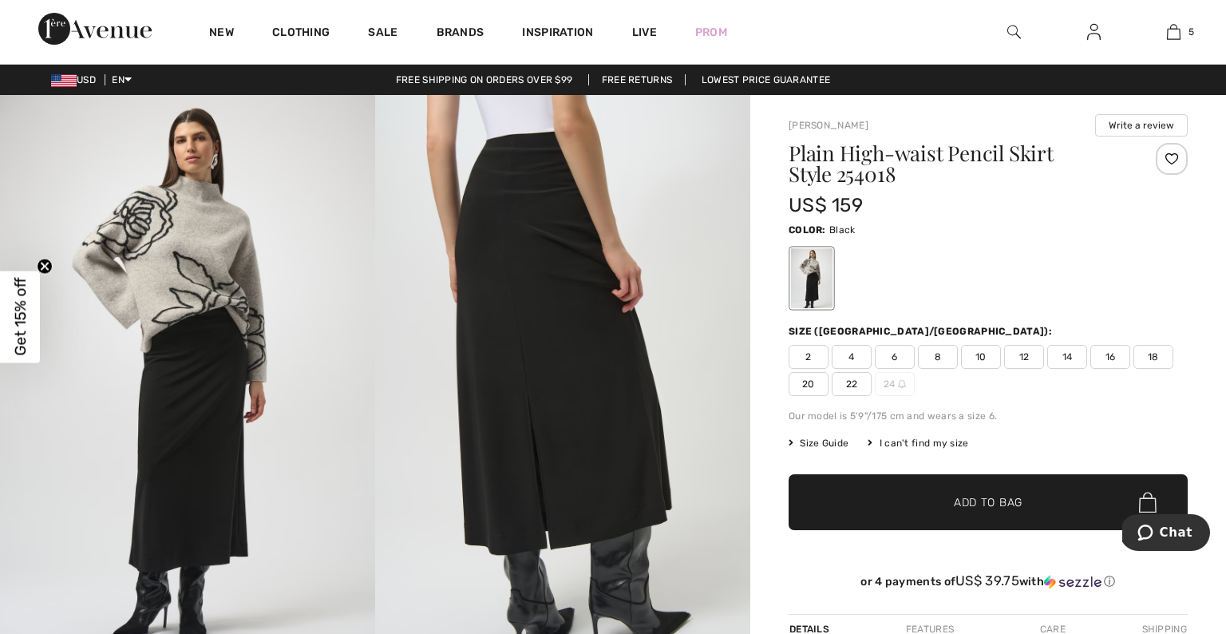
click at [1111, 356] on span "16" at bounding box center [1111, 357] width 40 height 24
click at [1008, 498] on span "Add to Bag" at bounding box center [988, 502] width 69 height 17
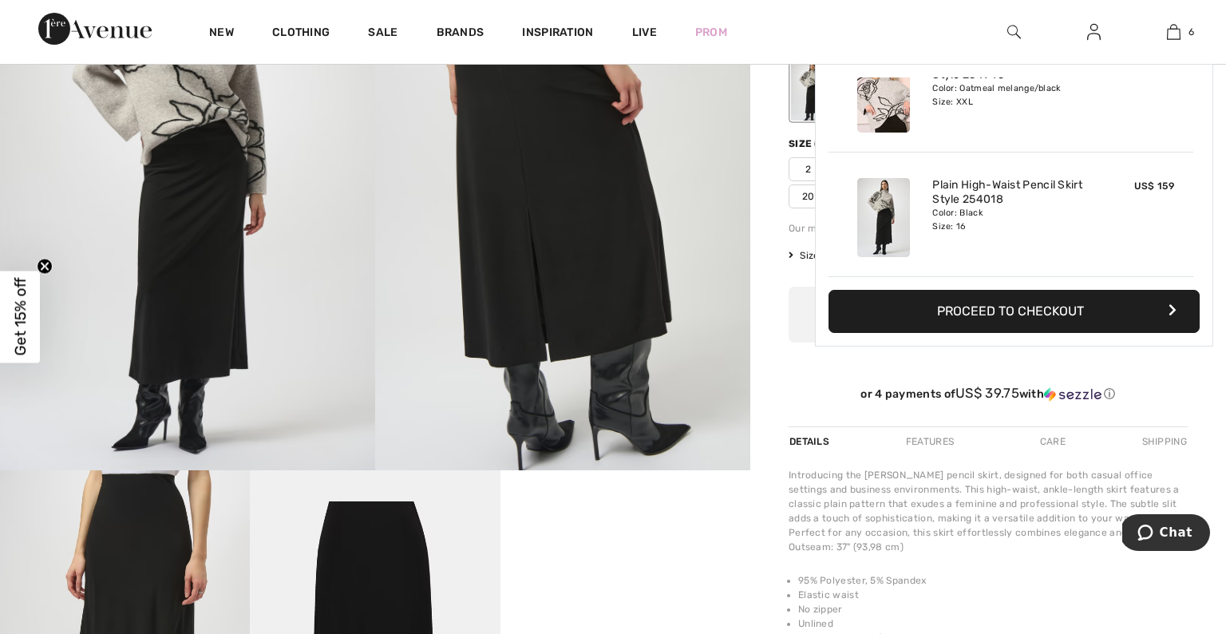
scroll to position [359, 0]
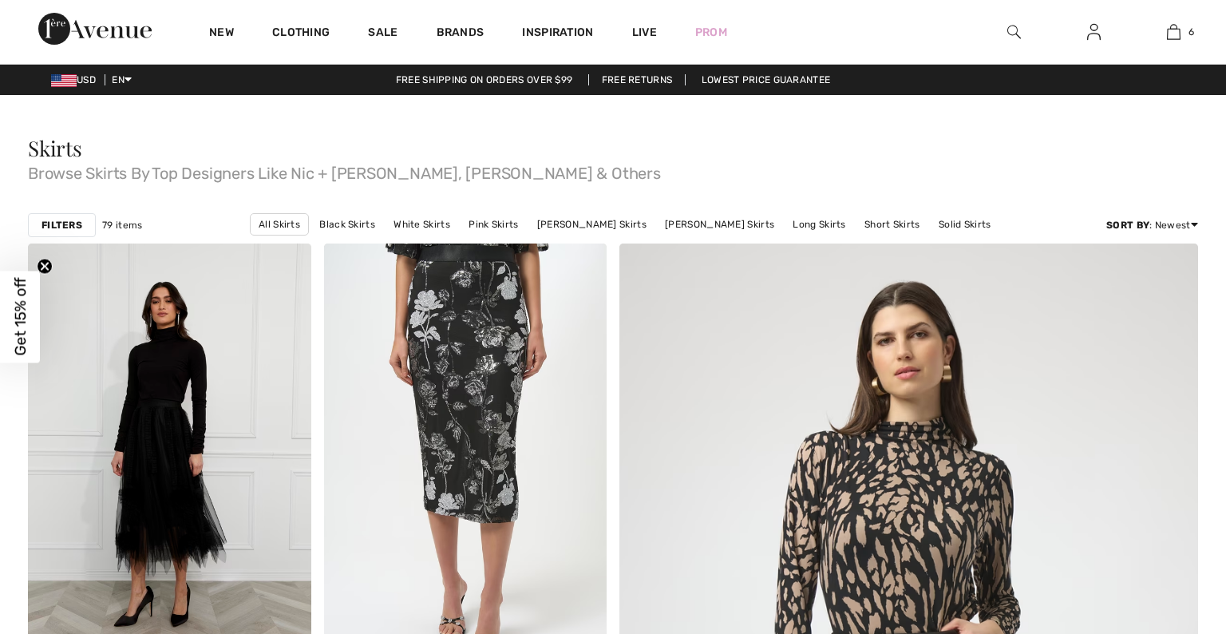
checkbox input "true"
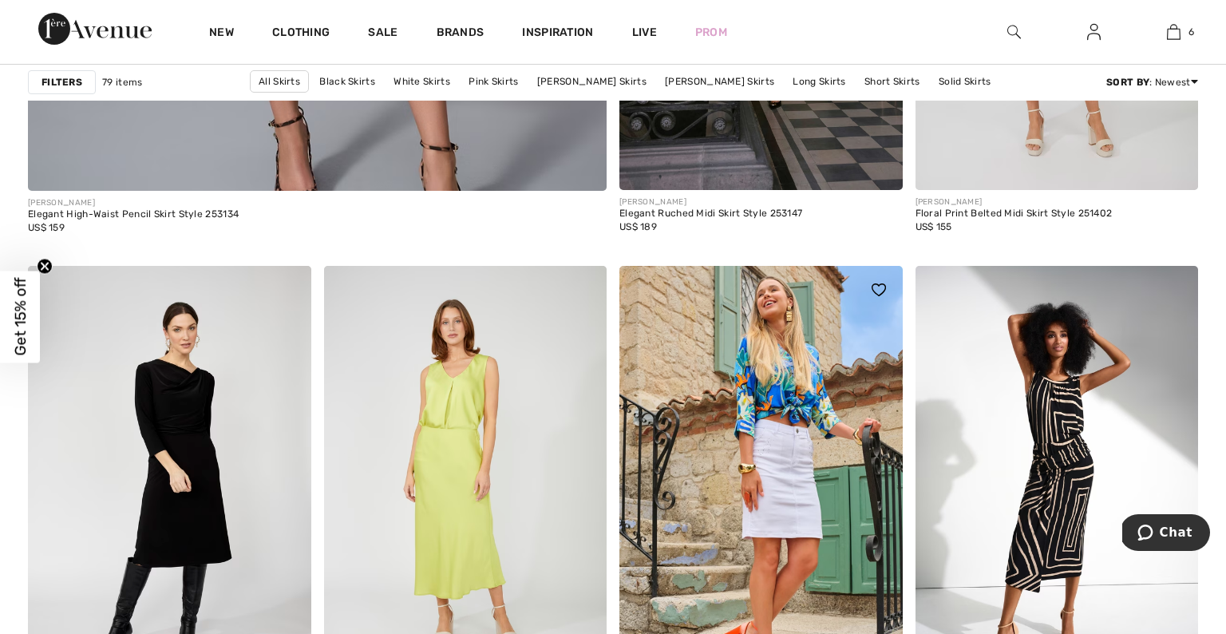
scroll to position [4789, 0]
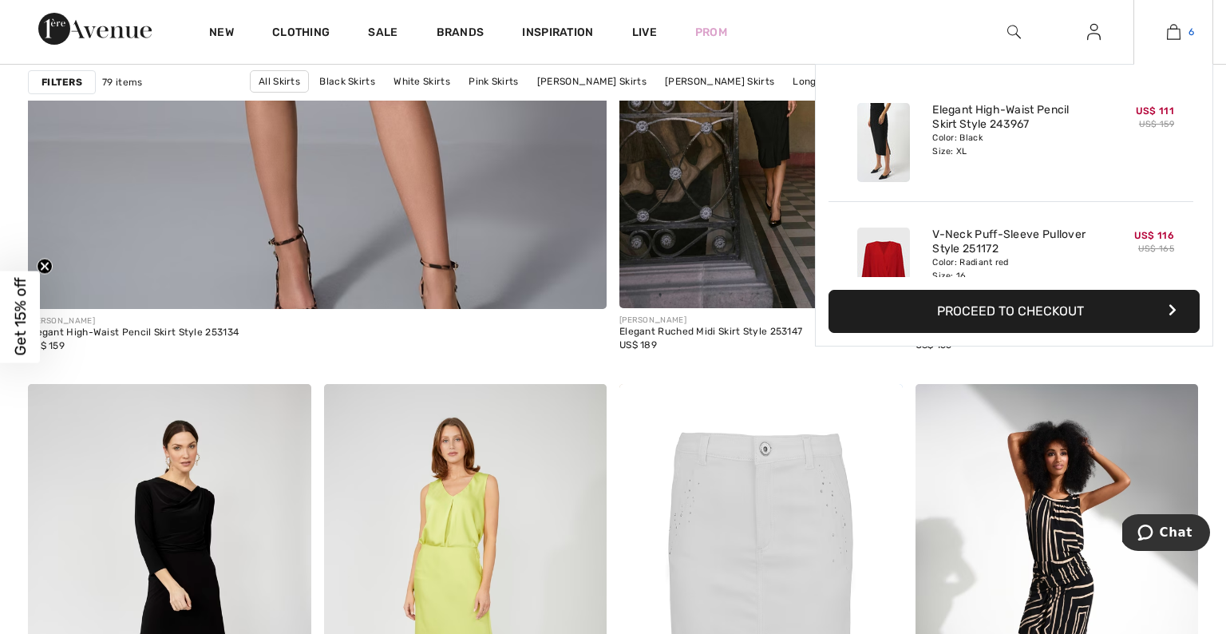
click at [1174, 27] on img at bounding box center [1174, 31] width 14 height 19
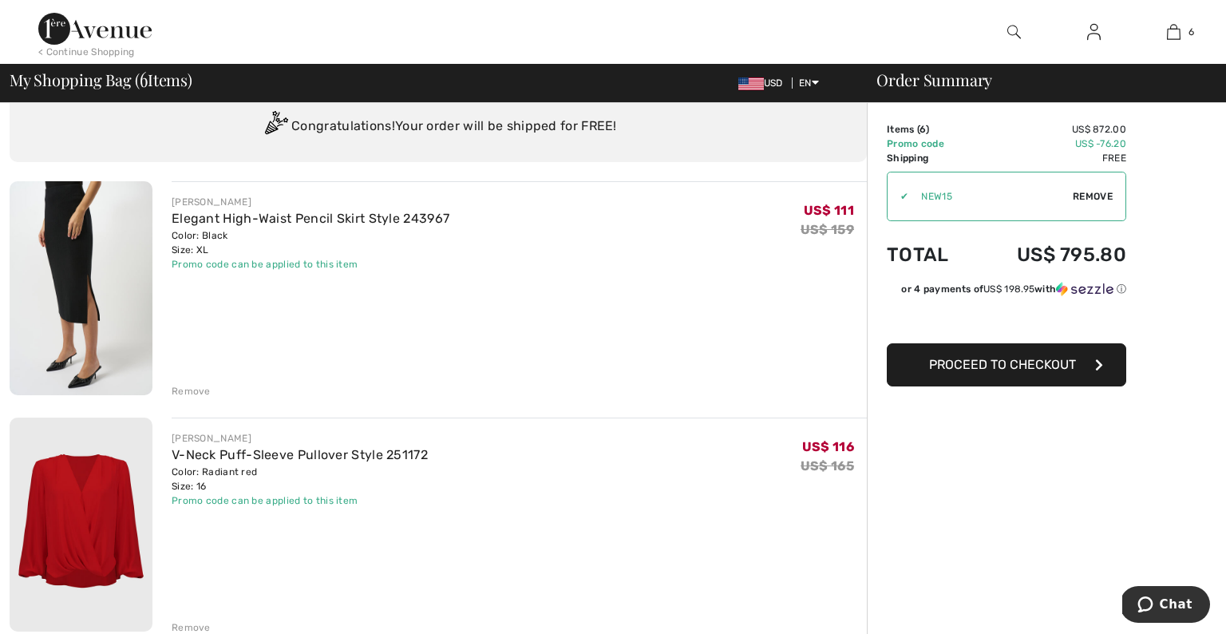
click at [196, 387] on div "Remove" at bounding box center [191, 391] width 39 height 14
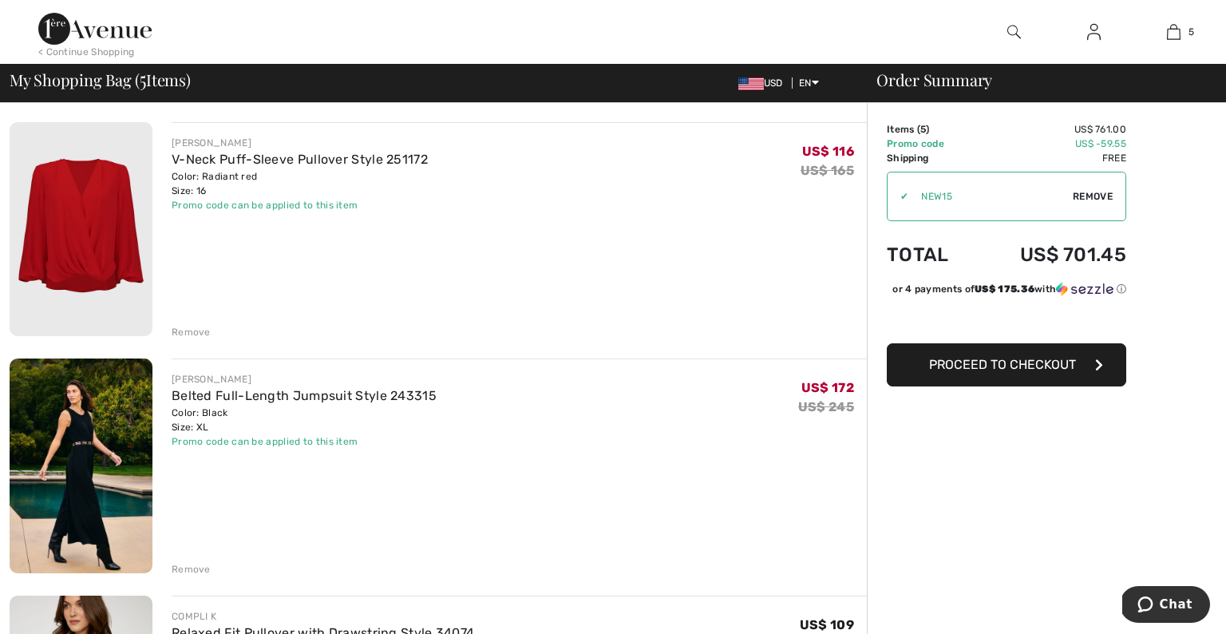
scroll to position [93, 0]
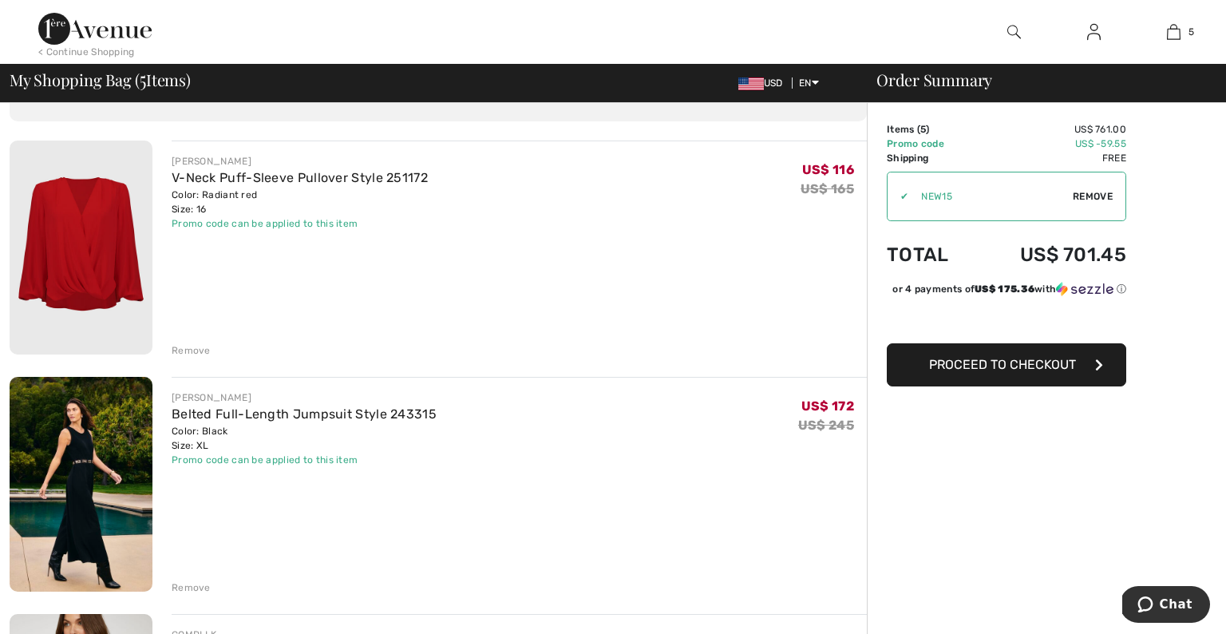
click at [1099, 192] on span "Remove" at bounding box center [1093, 196] width 40 height 14
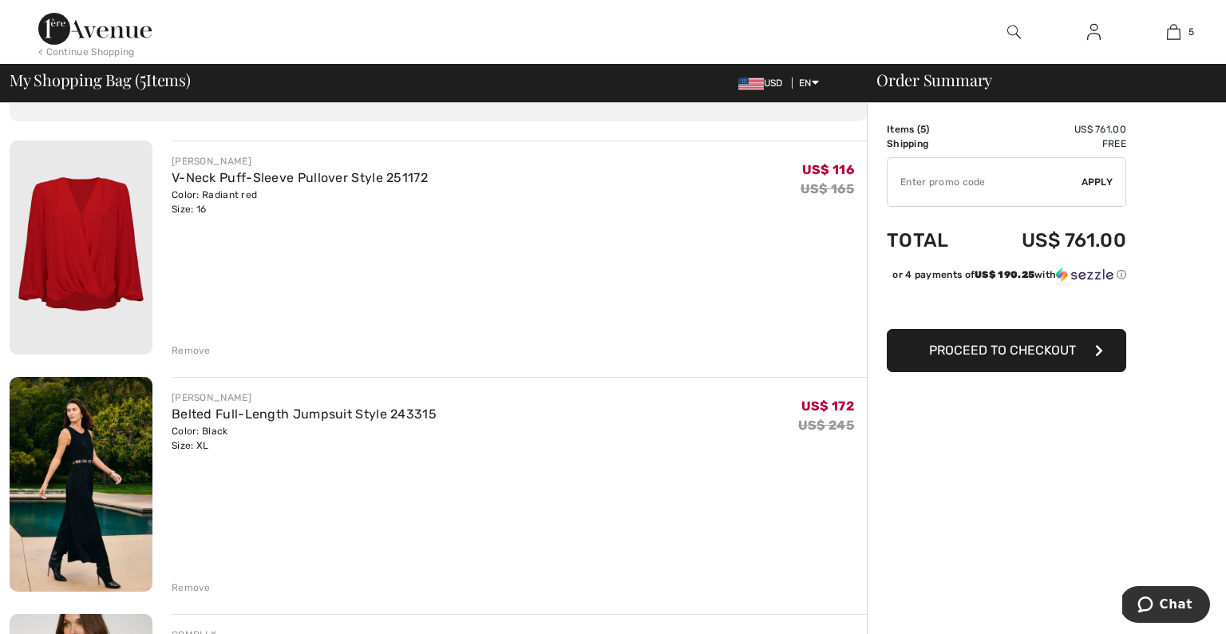
click at [973, 186] on input "TEXT" at bounding box center [985, 182] width 194 height 48
click at [1094, 181] on span "Apply" at bounding box center [1098, 182] width 32 height 14
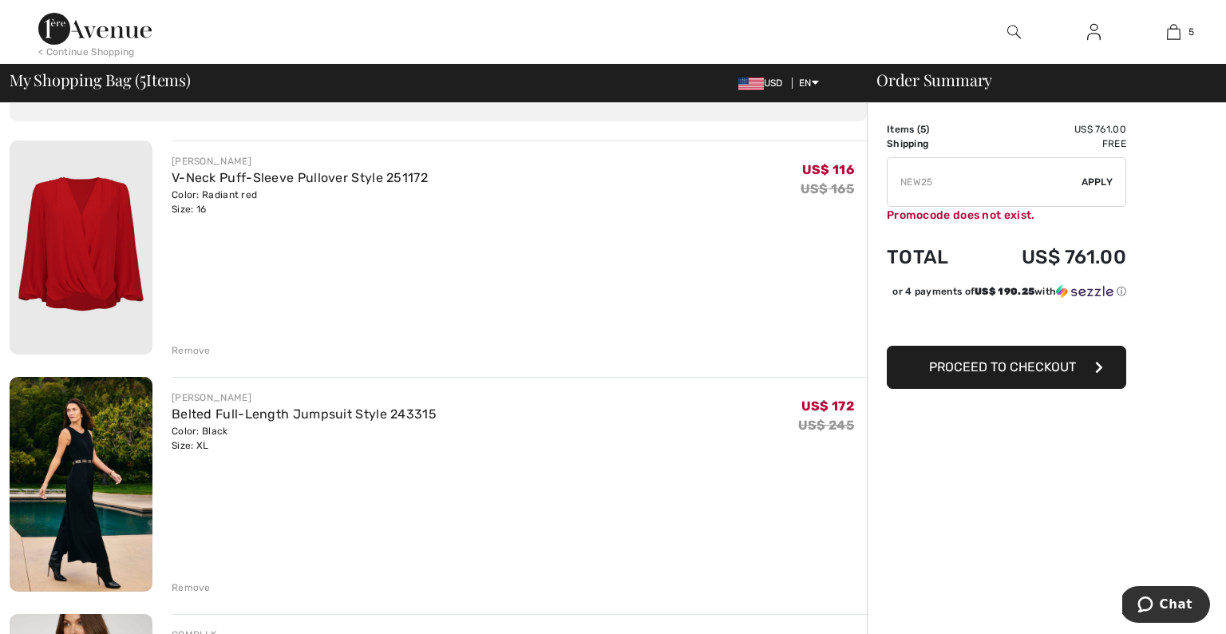
click at [960, 184] on input "TEXT" at bounding box center [985, 182] width 194 height 48
type input "N"
type input "NEW15"
click at [1097, 180] on span "Apply" at bounding box center [1098, 182] width 32 height 14
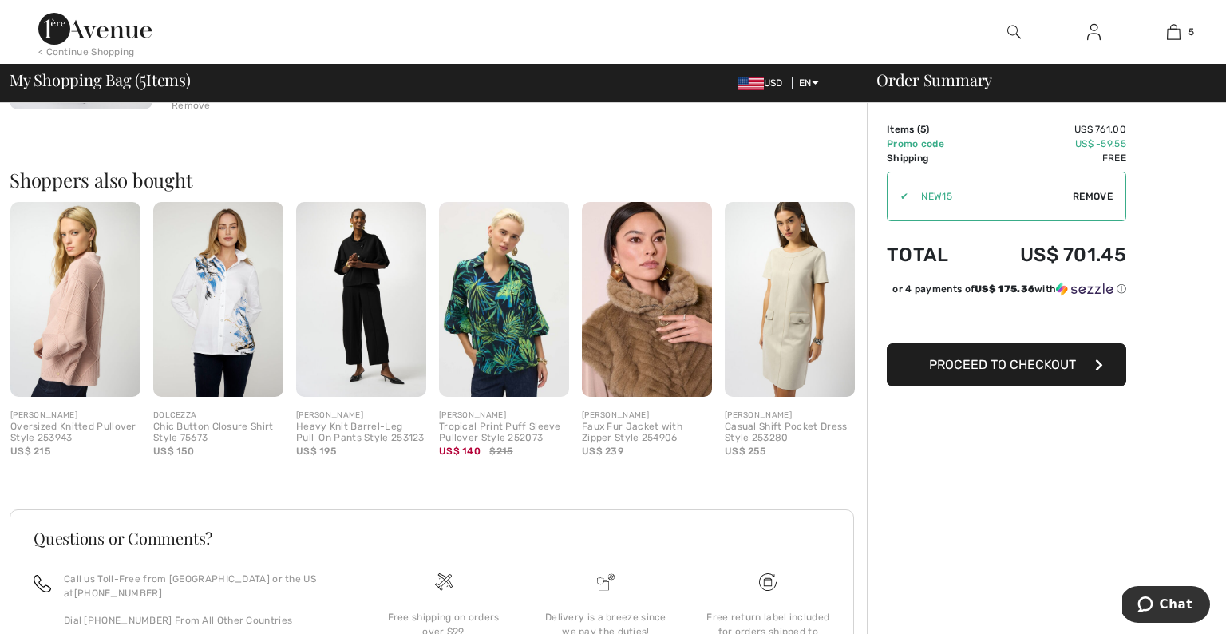
scroll to position [1289, 0]
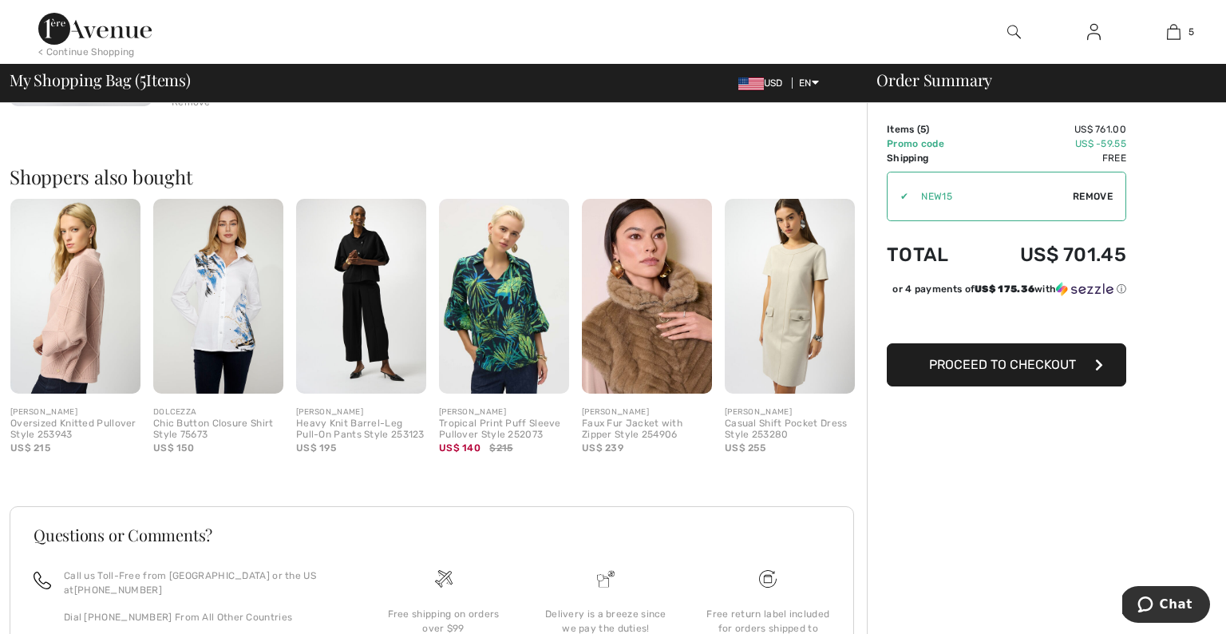
click at [86, 283] on img at bounding box center [75, 297] width 130 height 196
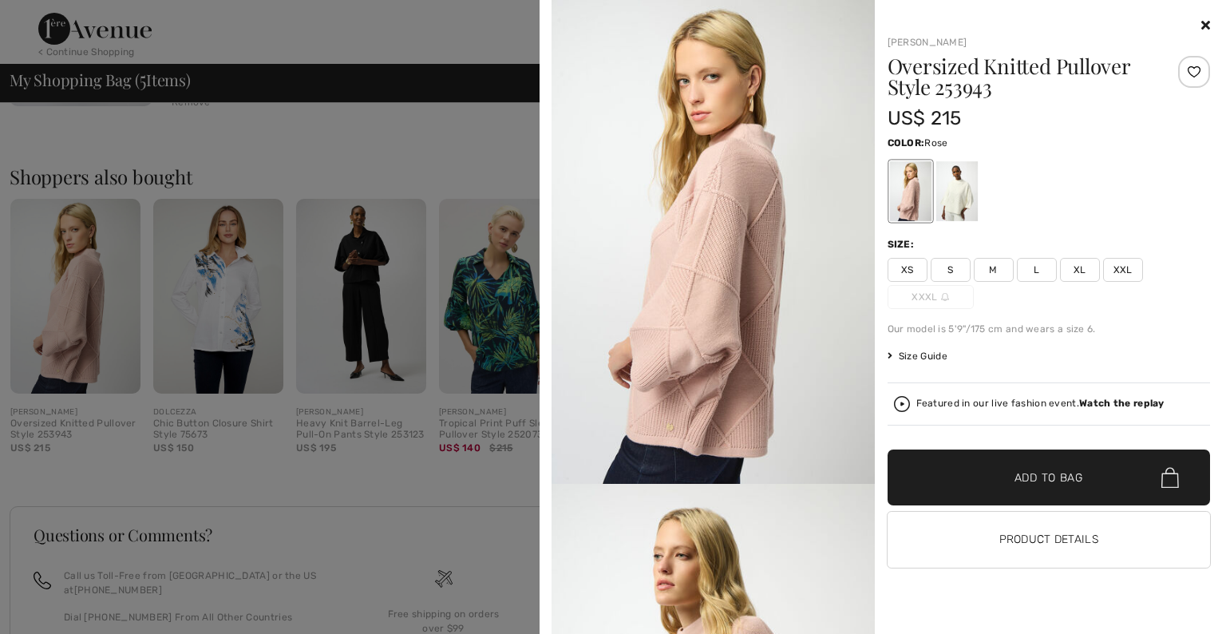
click at [708, 307] on img at bounding box center [713, 242] width 323 height 484
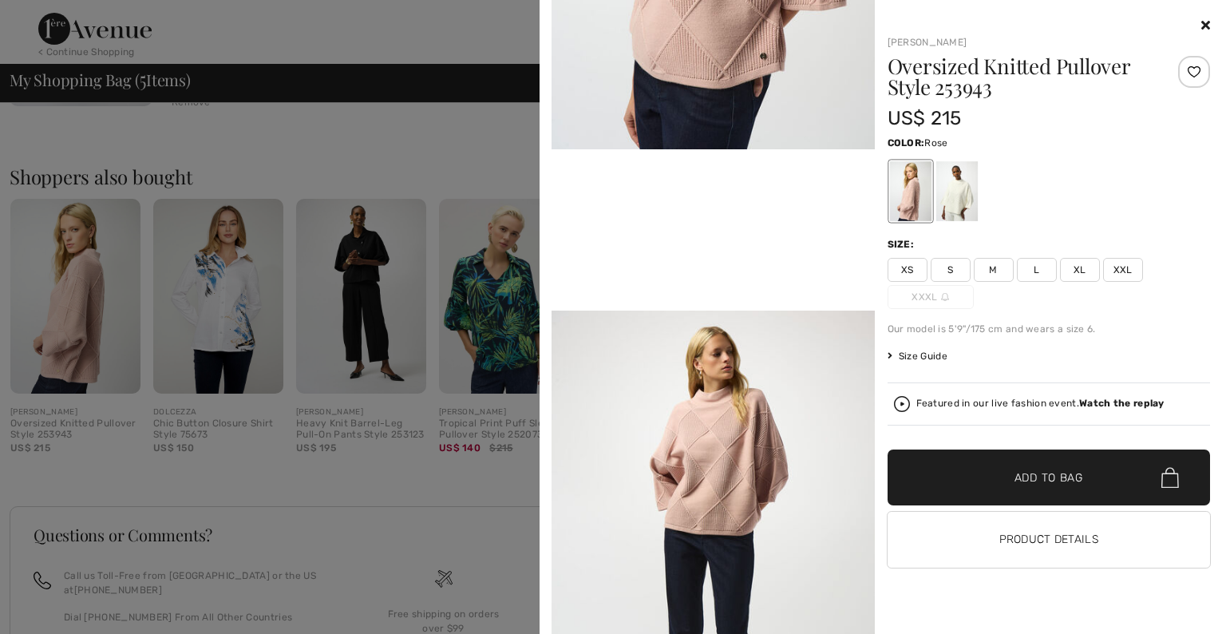
scroll to position [821, 0]
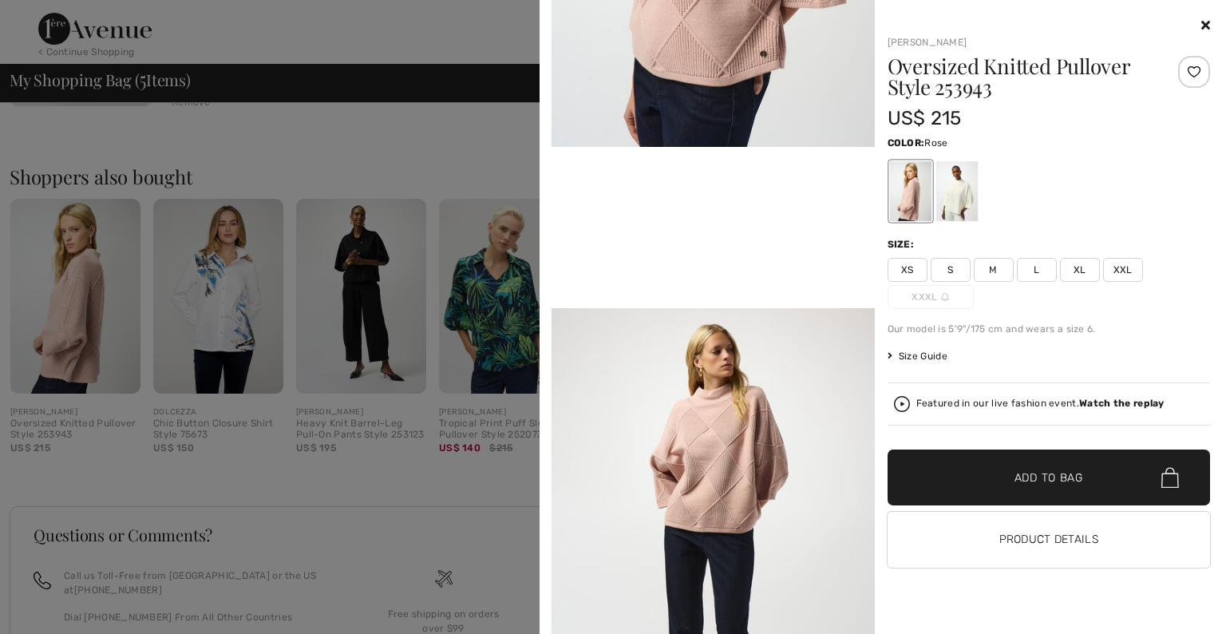
click at [1125, 266] on span "XXL" at bounding box center [1123, 270] width 40 height 24
click at [996, 475] on span "✔ Added to Bag" at bounding box center [1024, 477] width 97 height 17
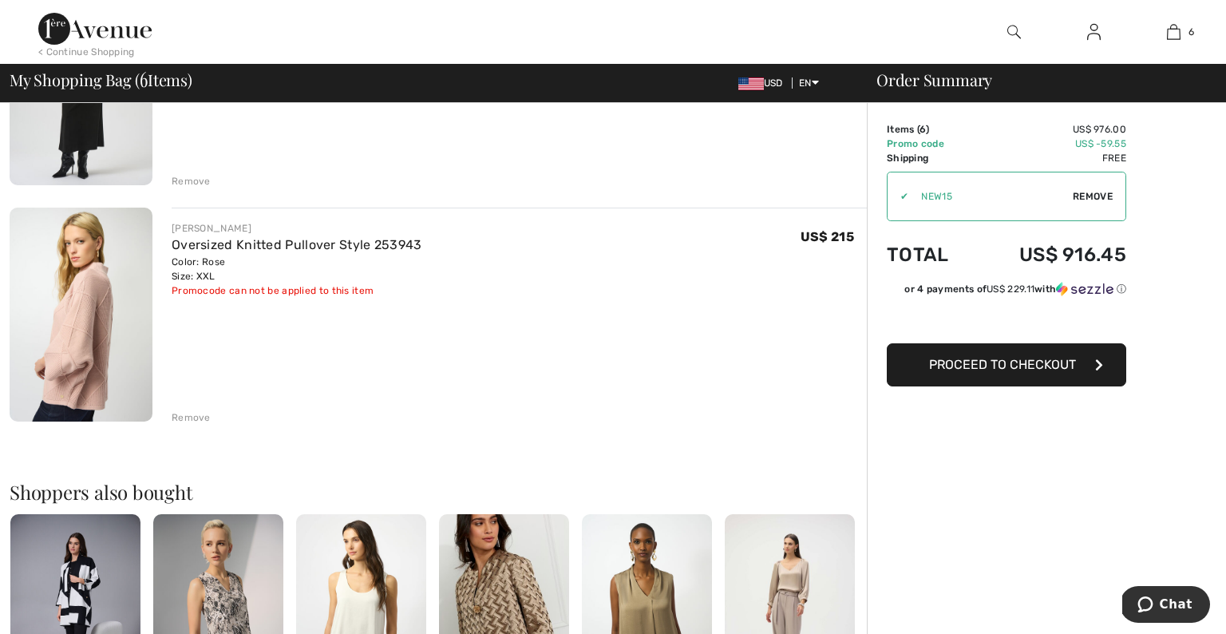
click at [189, 417] on div "Remove" at bounding box center [191, 417] width 39 height 14
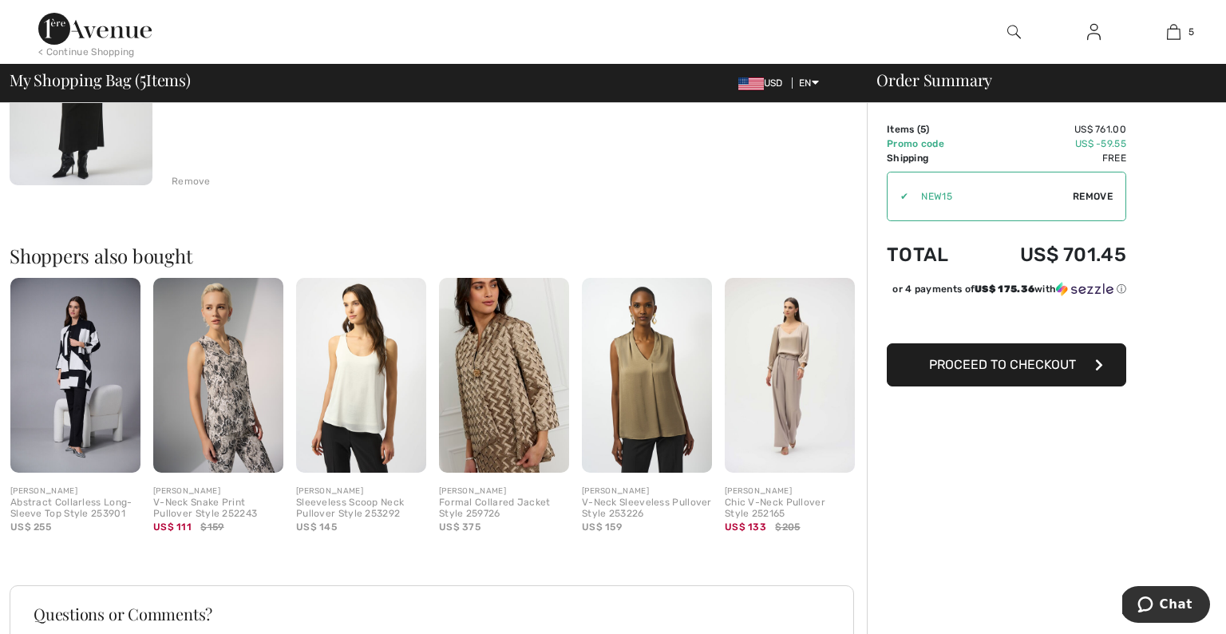
click at [793, 384] on img at bounding box center [790, 376] width 130 height 196
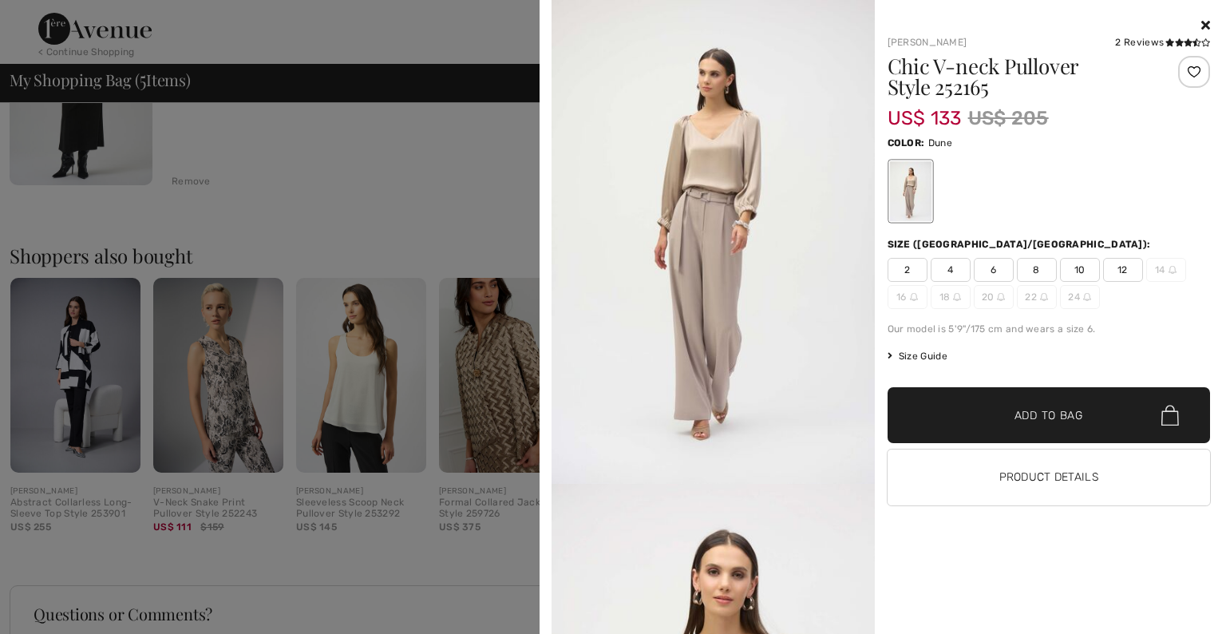
click at [1207, 22] on icon at bounding box center [1205, 24] width 9 height 13
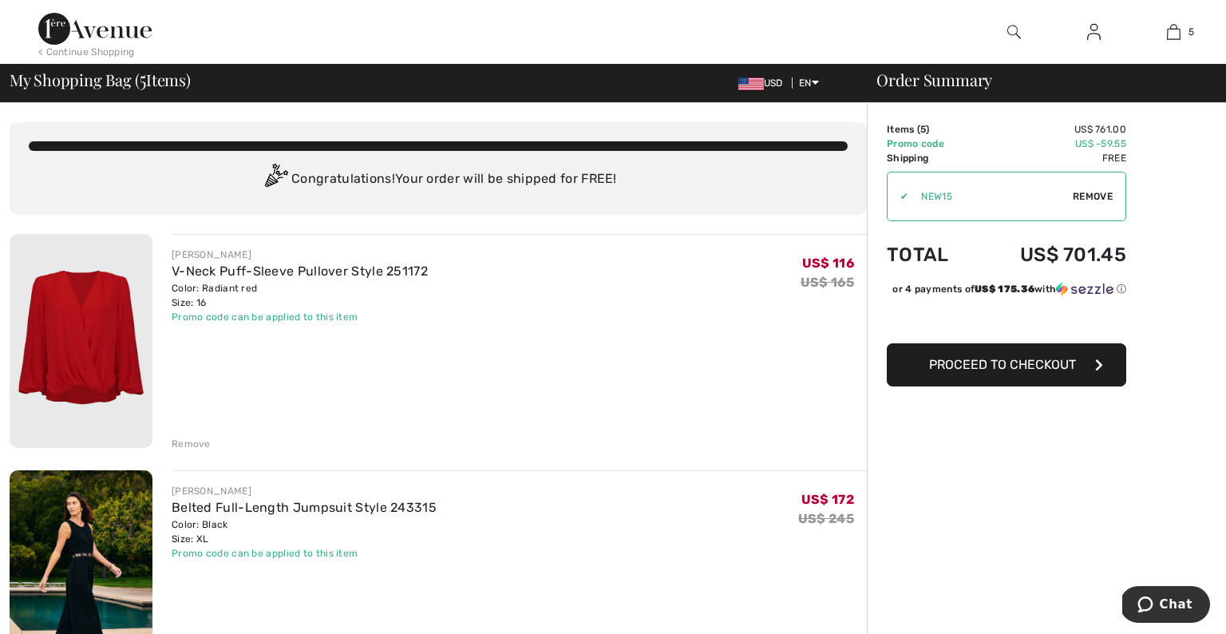
click at [100, 24] on img at bounding box center [94, 29] width 113 height 32
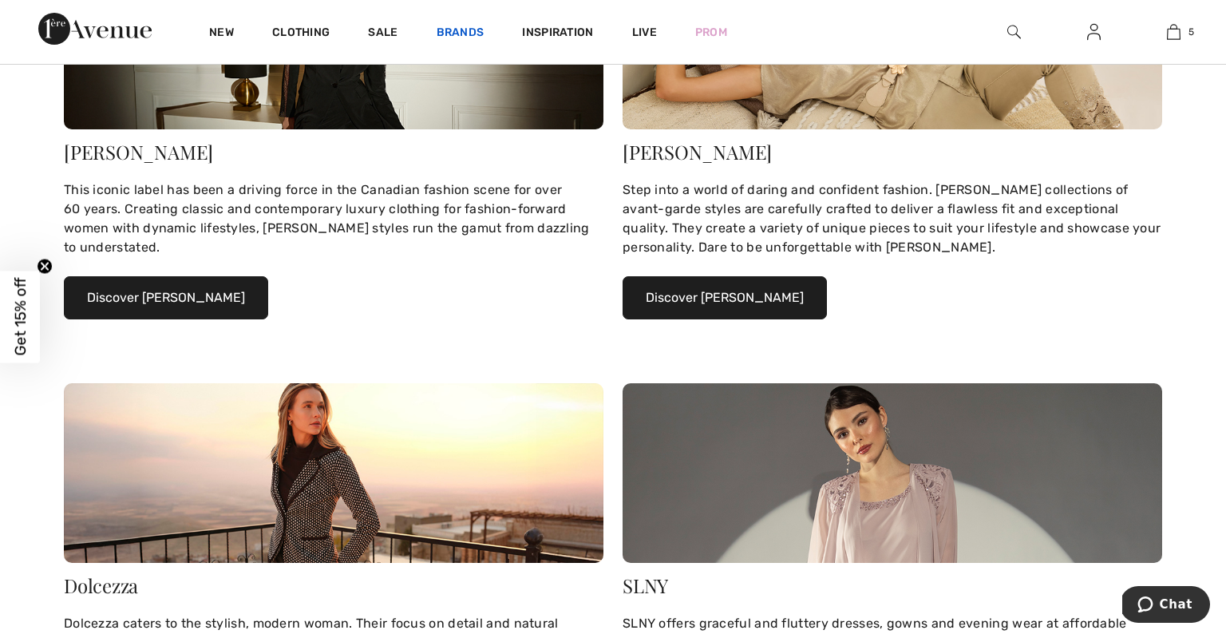
scroll to position [317, 0]
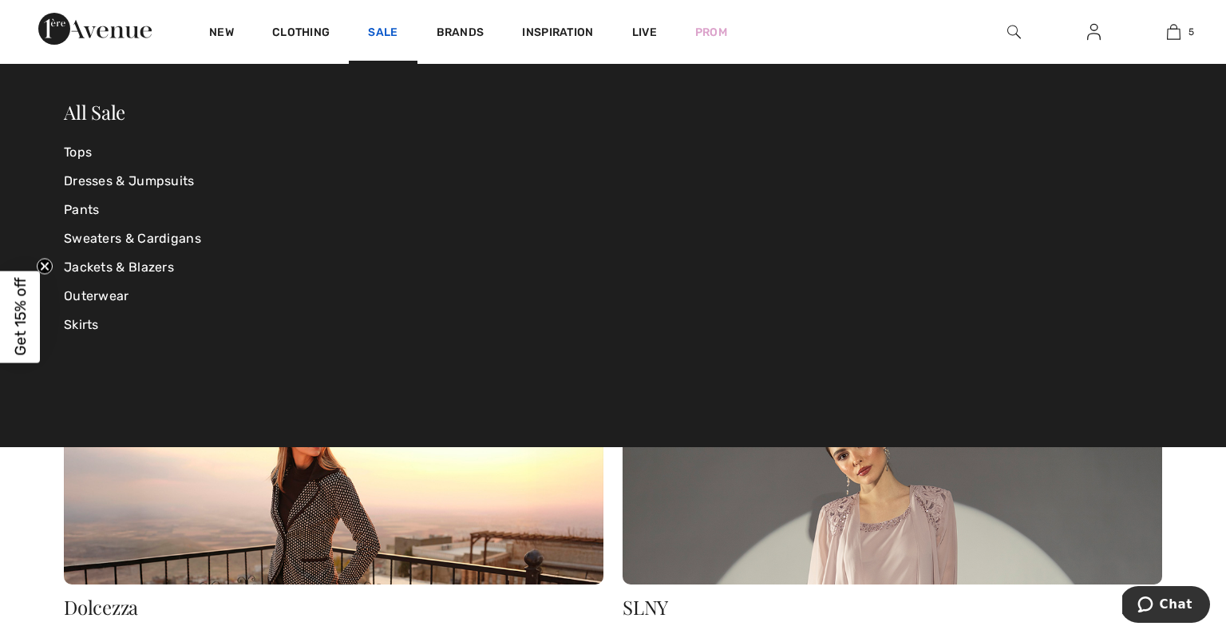
click at [379, 30] on link "Sale" at bounding box center [383, 34] width 30 height 17
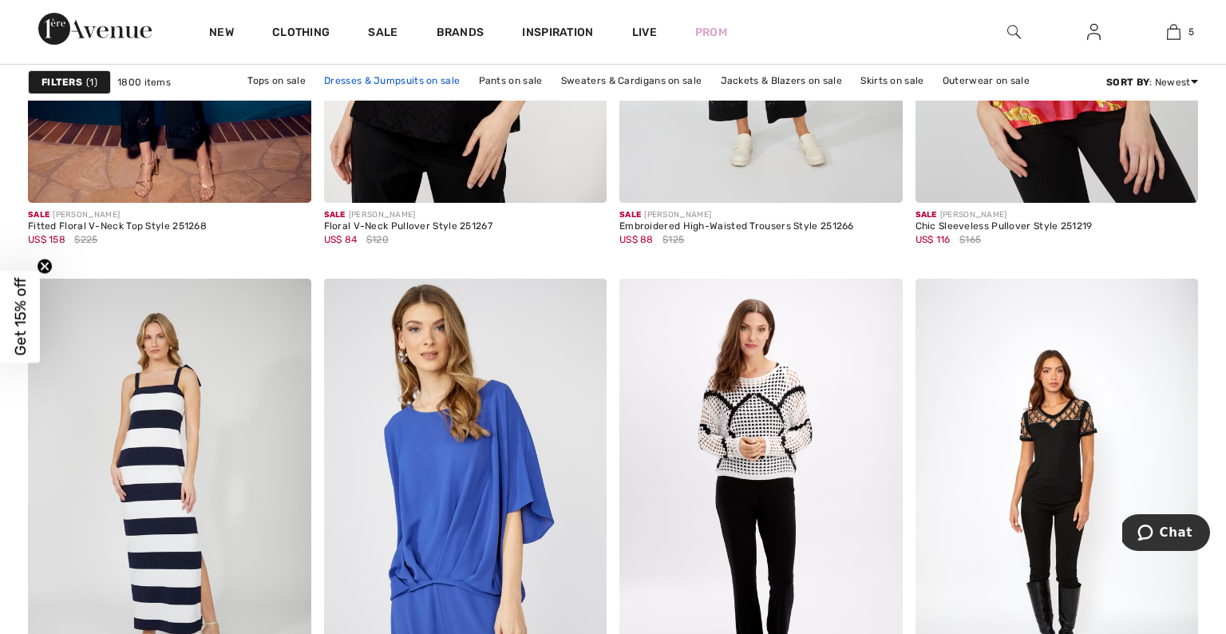
scroll to position [2575, 0]
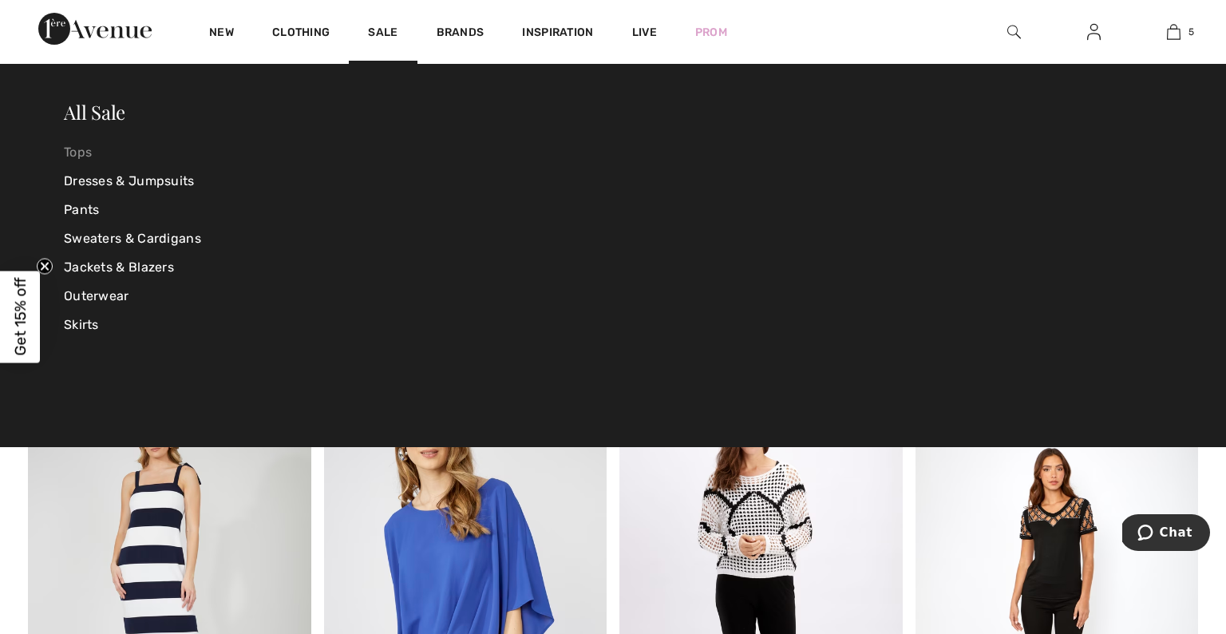
click at [75, 158] on link "Tops" at bounding box center [247, 152] width 366 height 29
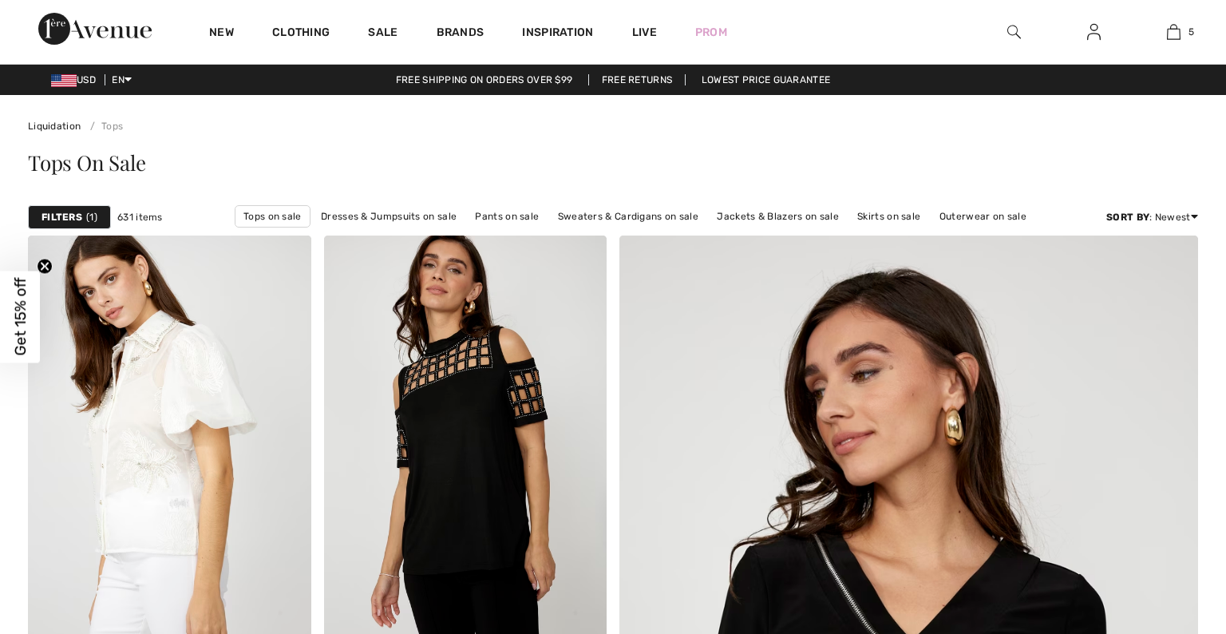
checkbox input "true"
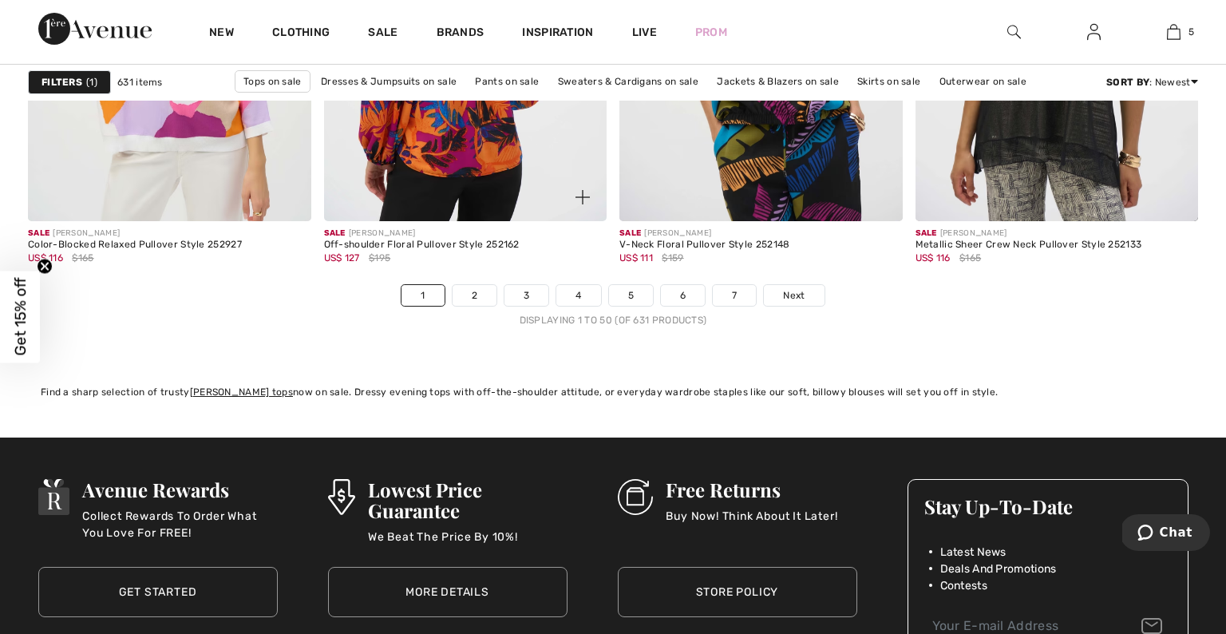
scroll to position [7599, 0]
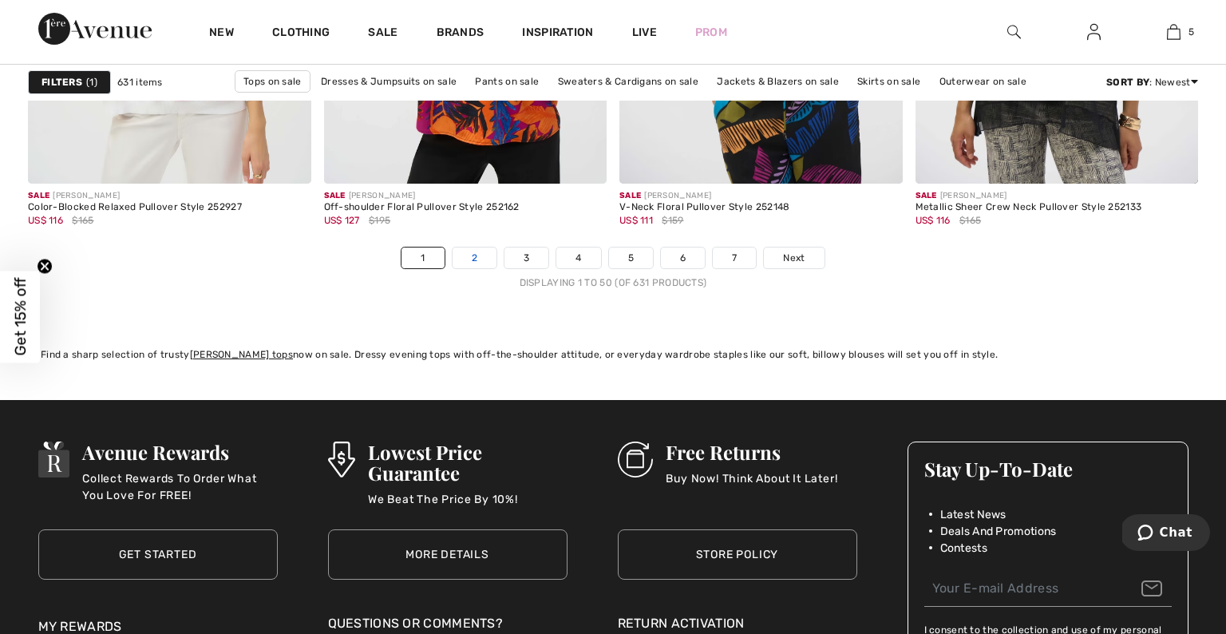
click at [472, 259] on link "2" at bounding box center [475, 257] width 44 height 21
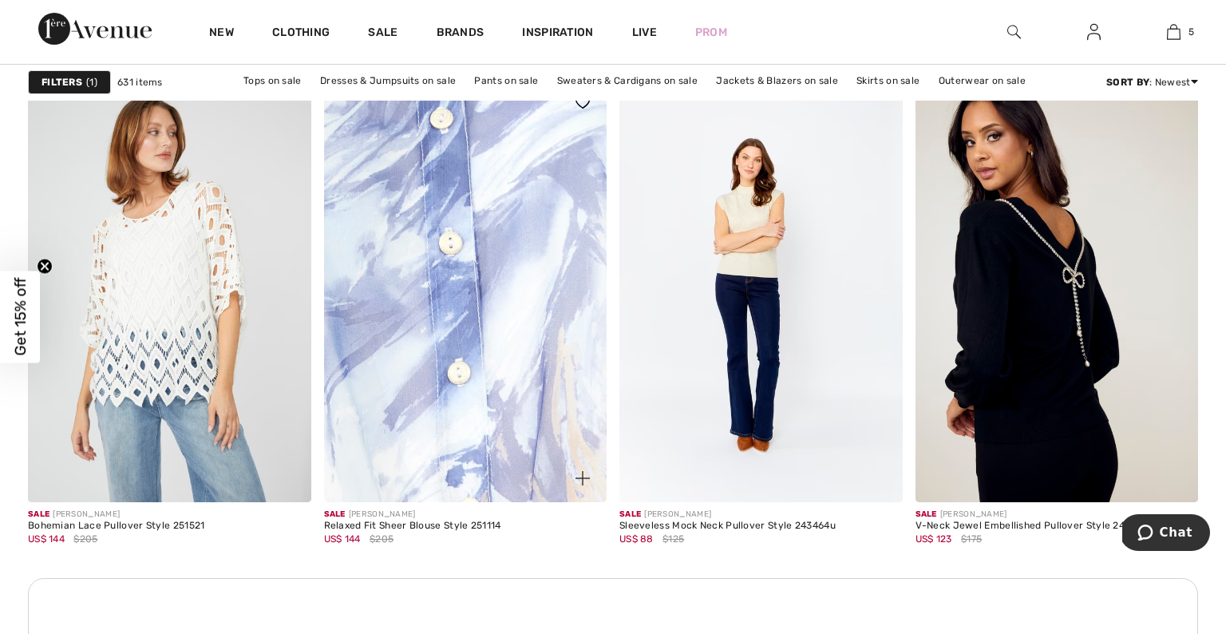
scroll to position [5588, 0]
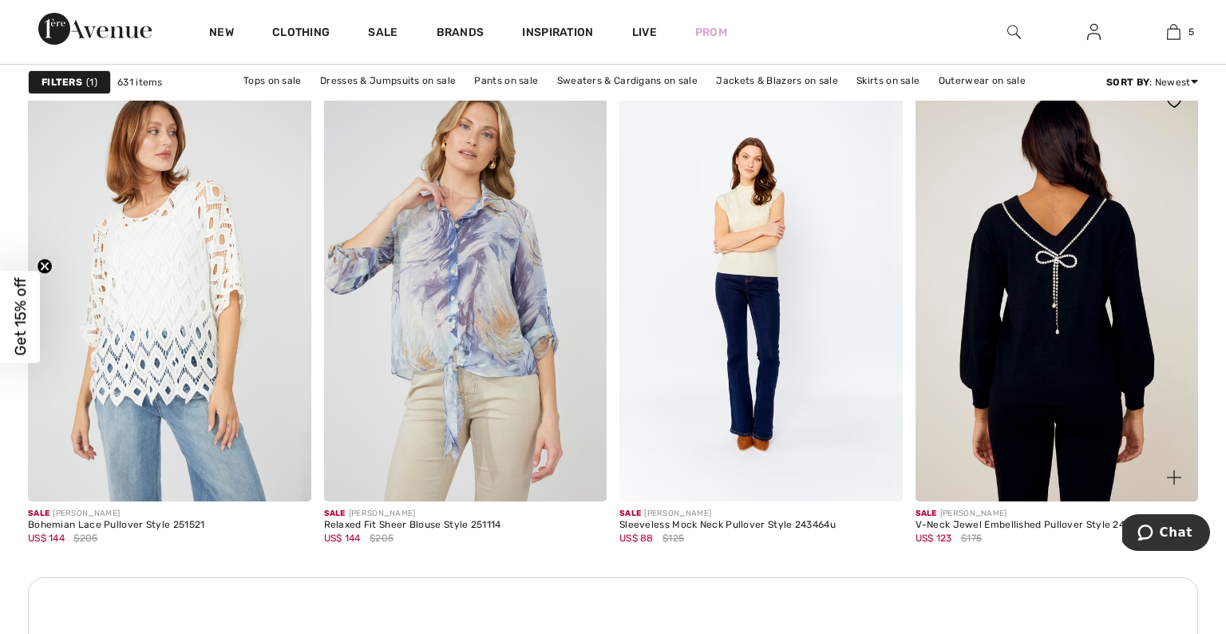
click at [975, 390] on img at bounding box center [1057, 289] width 283 height 425
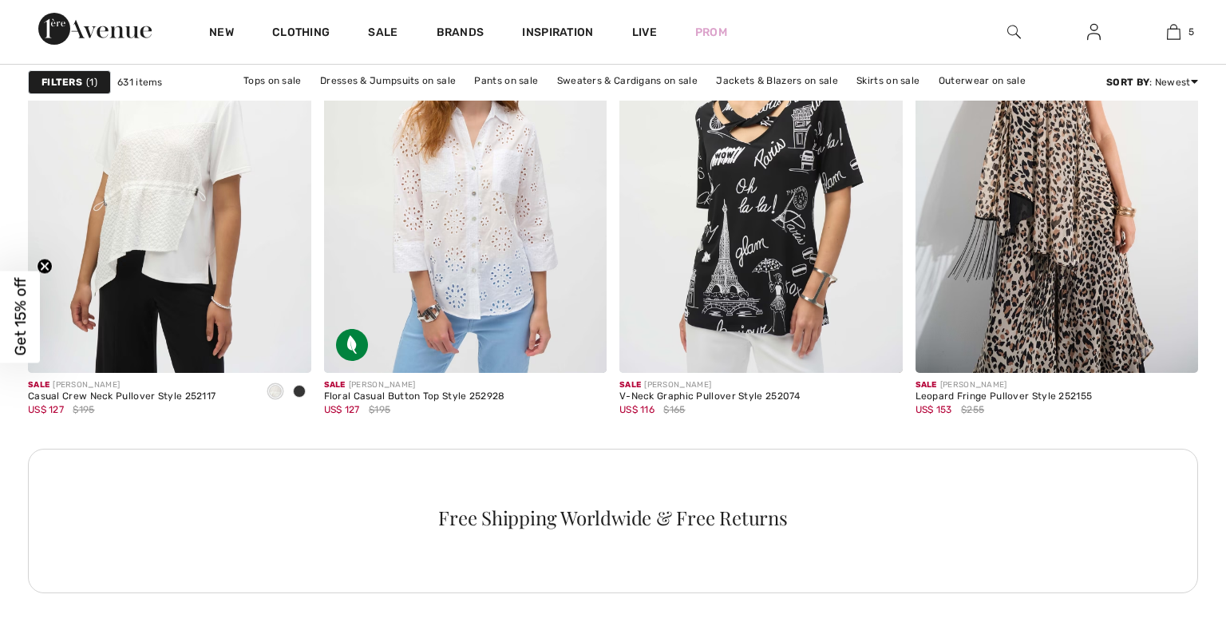
checkbox input "true"
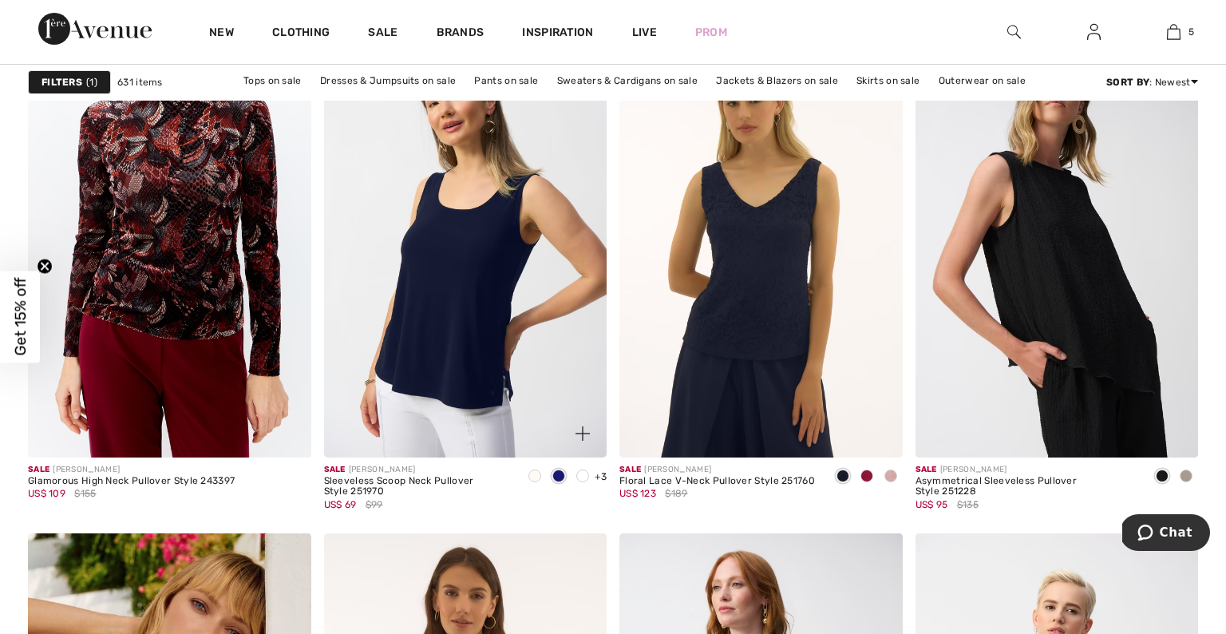
scroll to position [6332, 0]
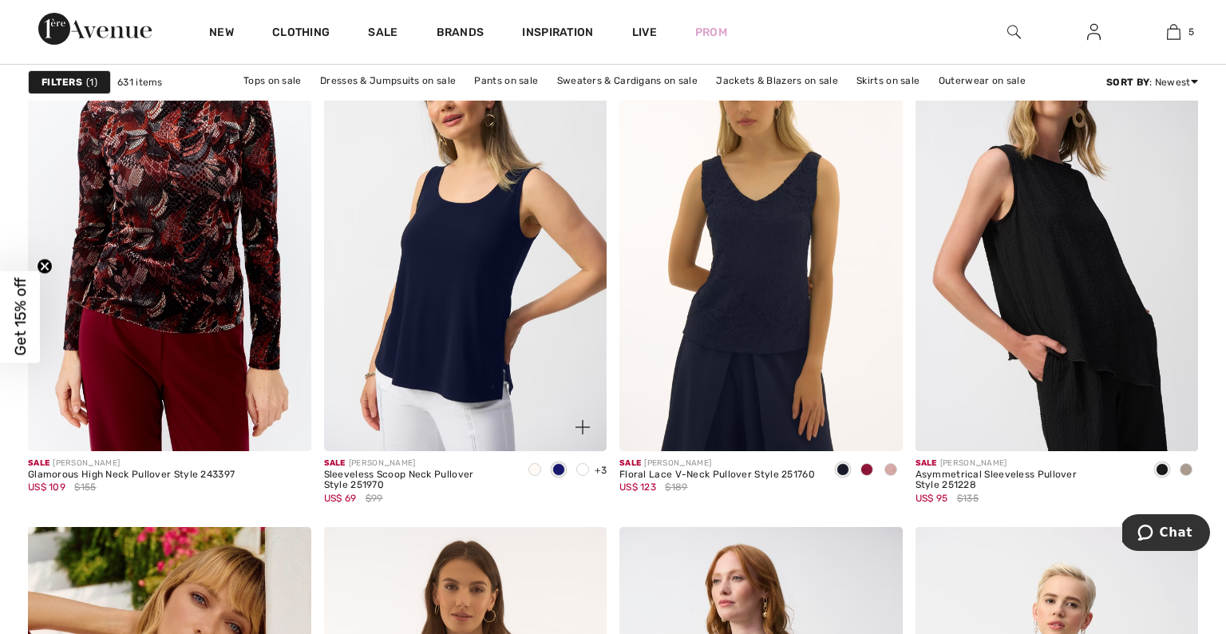
click at [477, 272] on img at bounding box center [465, 238] width 283 height 425
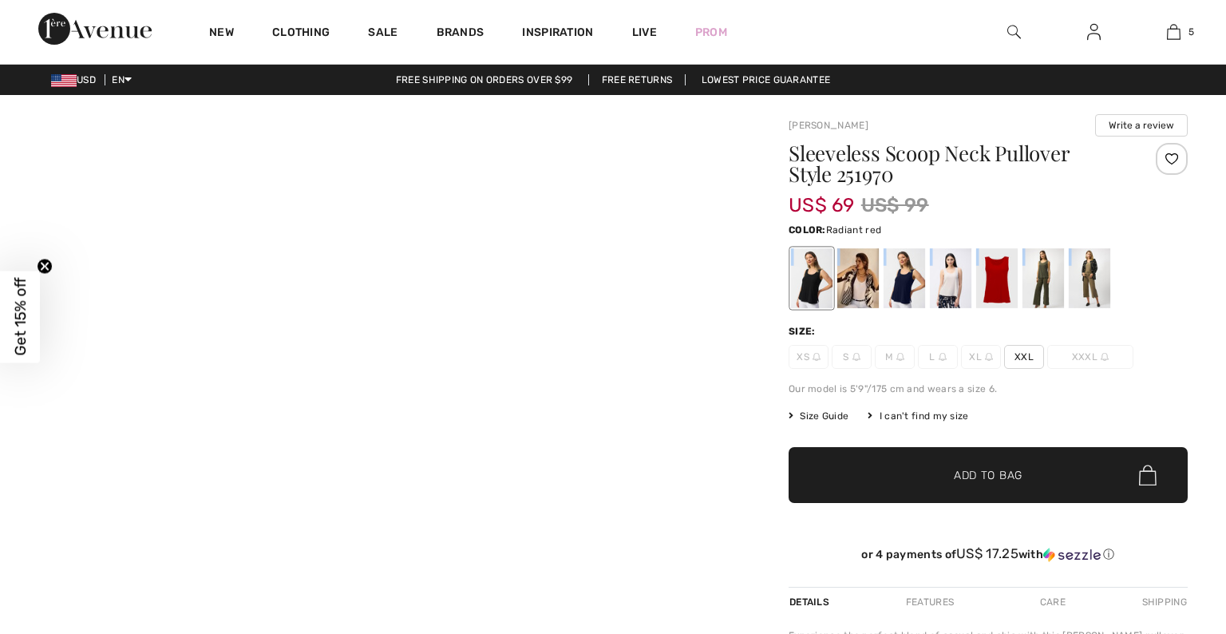
click at [813, 292] on div at bounding box center [812, 278] width 42 height 60
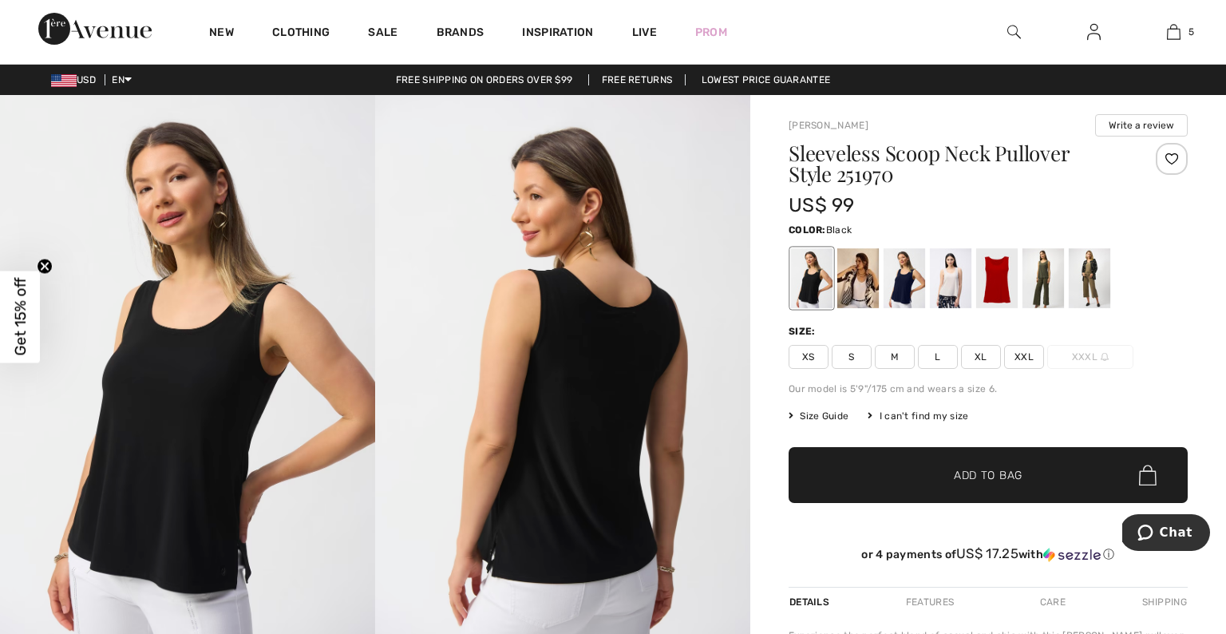
click at [980, 357] on span "XL" at bounding box center [981, 357] width 40 height 24
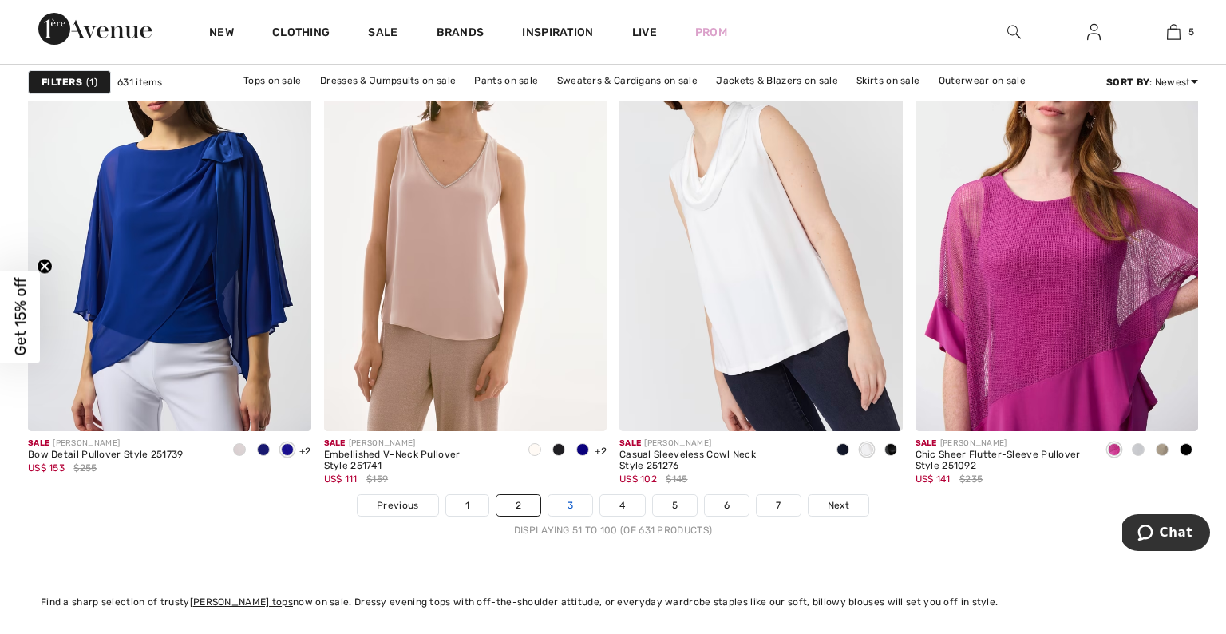
scroll to position [7325, 0]
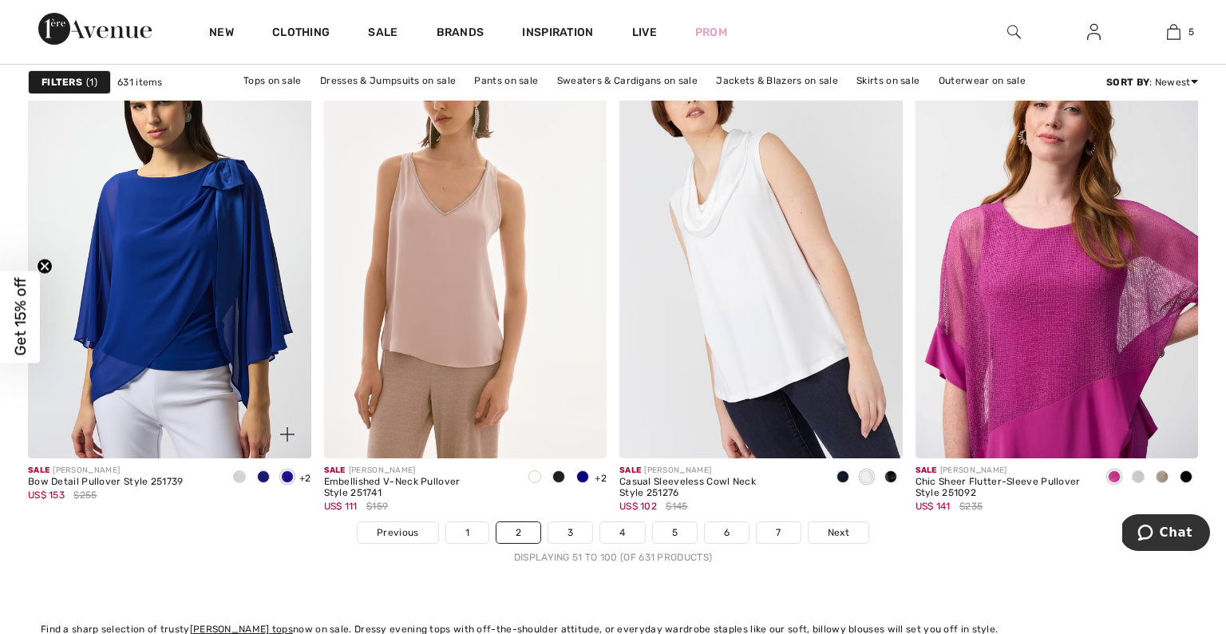
click at [239, 477] on span at bounding box center [239, 476] width 13 height 13
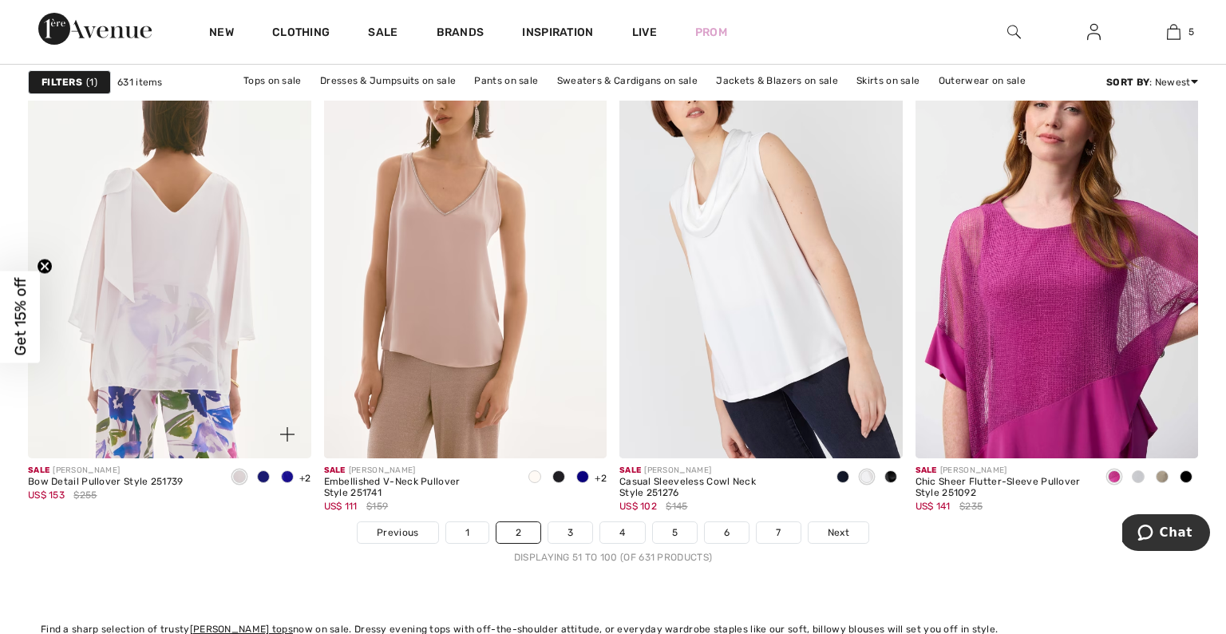
click at [233, 332] on img at bounding box center [169, 246] width 283 height 425
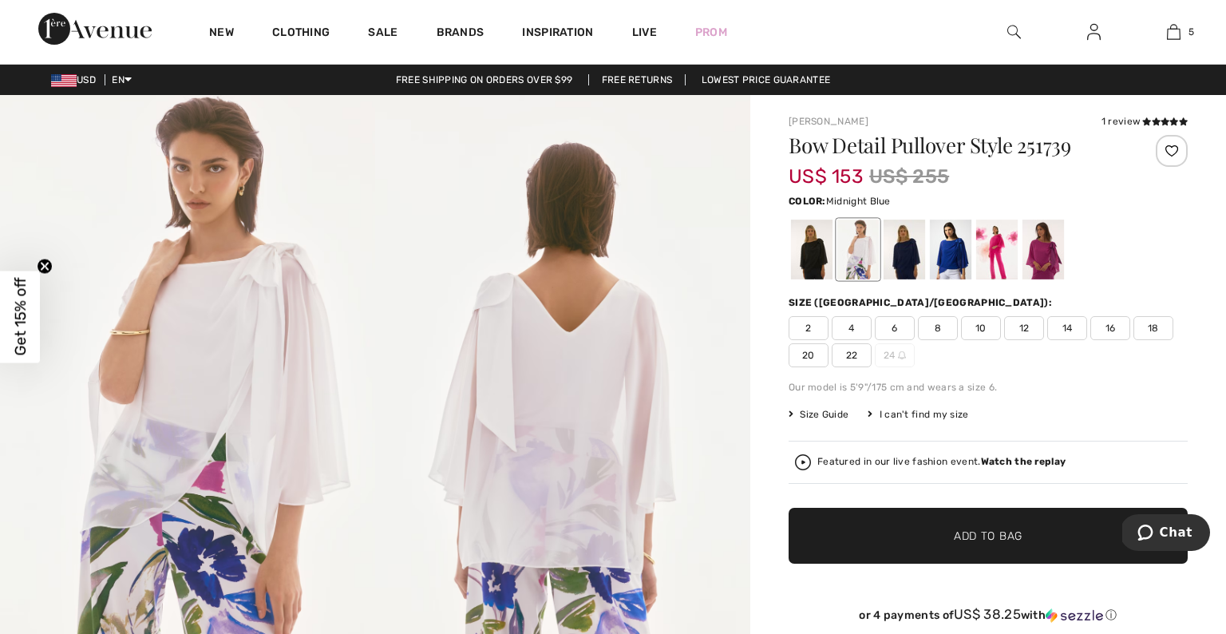
click at [903, 251] on div at bounding box center [905, 250] width 42 height 60
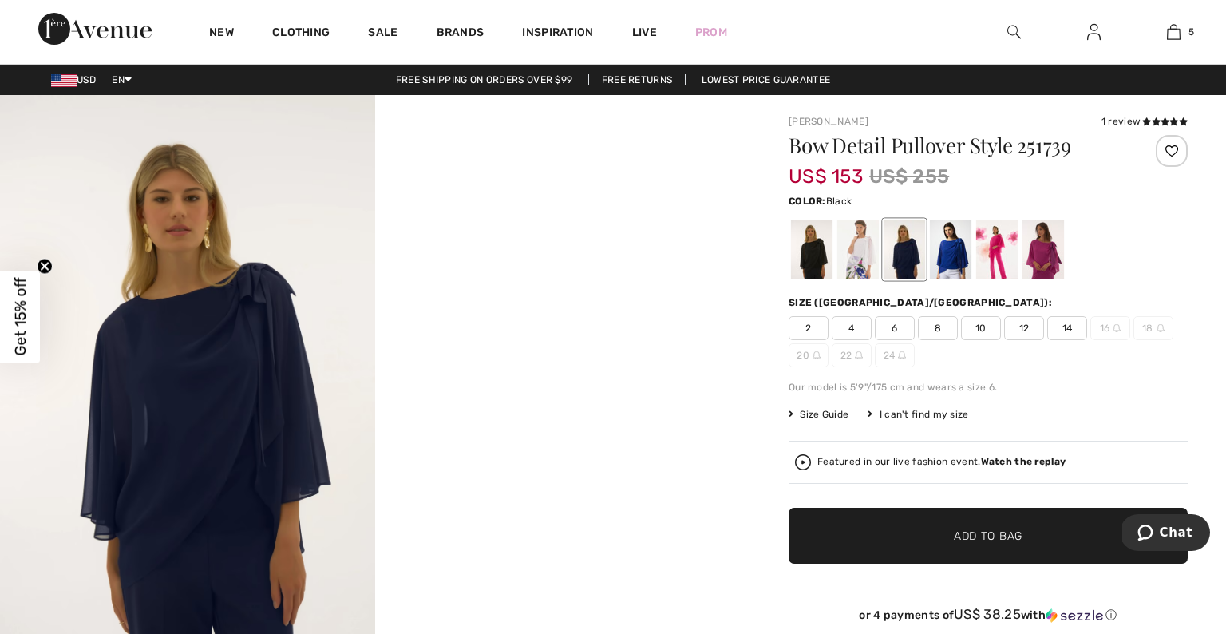
click at [808, 240] on div at bounding box center [812, 250] width 42 height 60
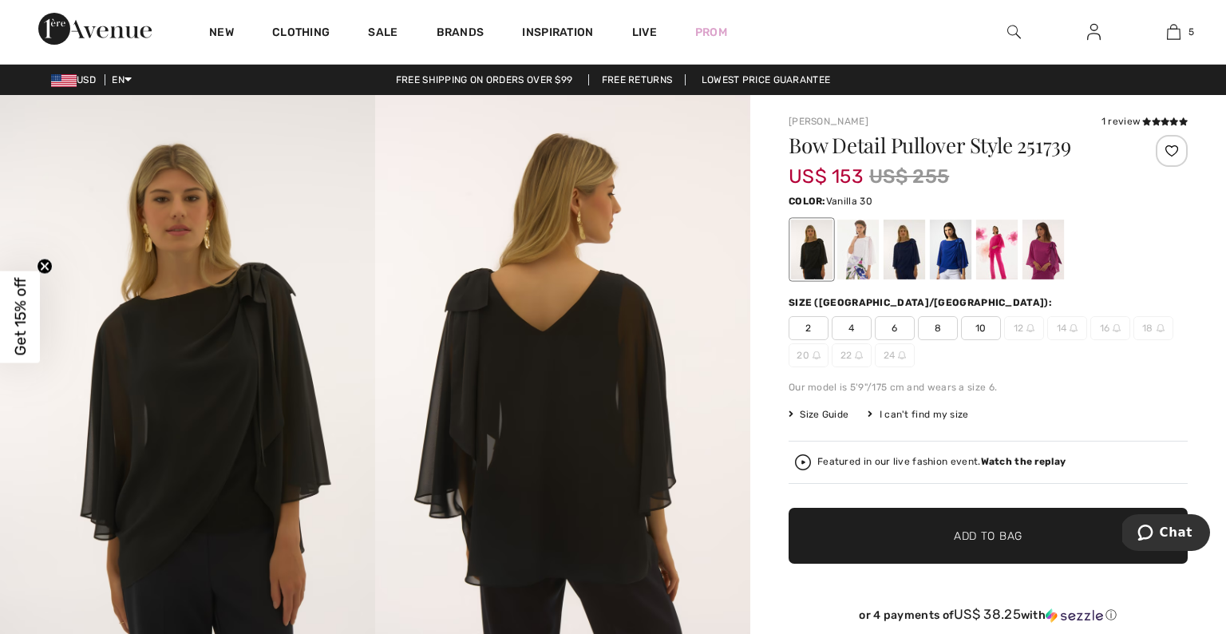
click at [861, 244] on div at bounding box center [858, 250] width 42 height 60
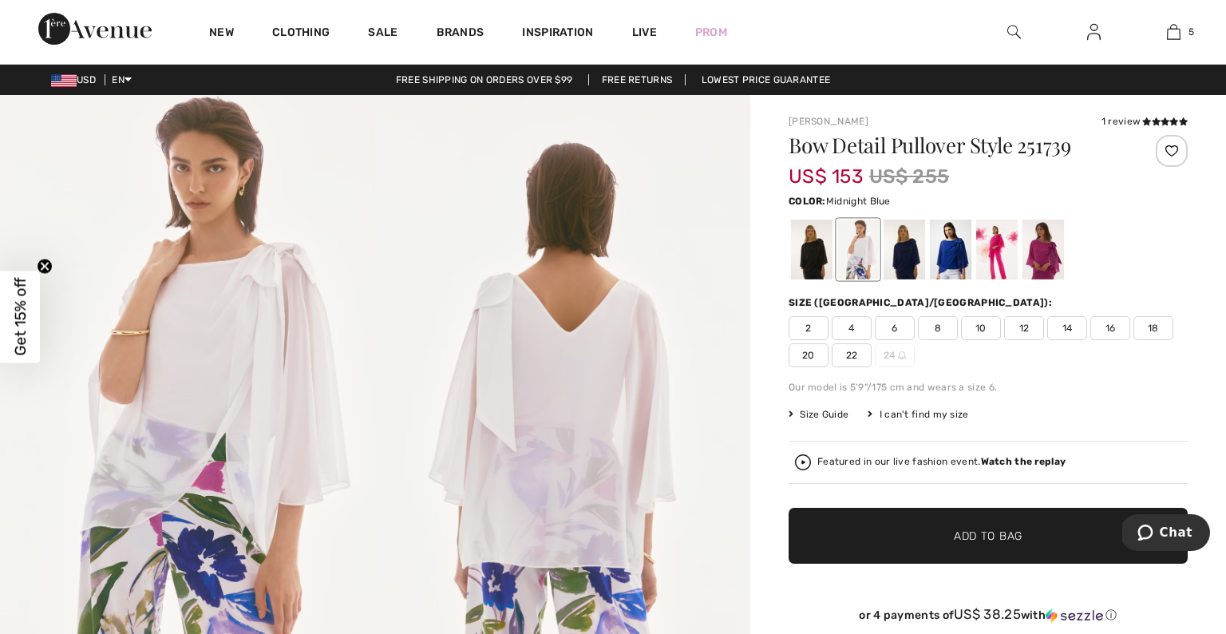
click at [909, 246] on div at bounding box center [905, 250] width 42 height 60
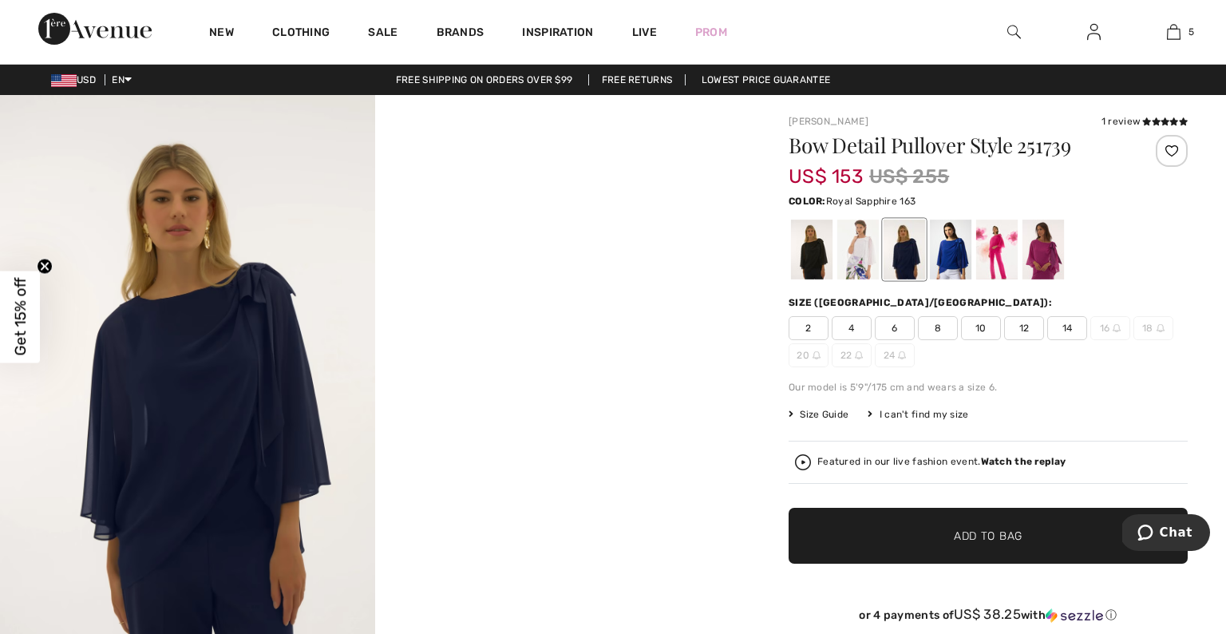
click at [940, 247] on div at bounding box center [951, 250] width 42 height 60
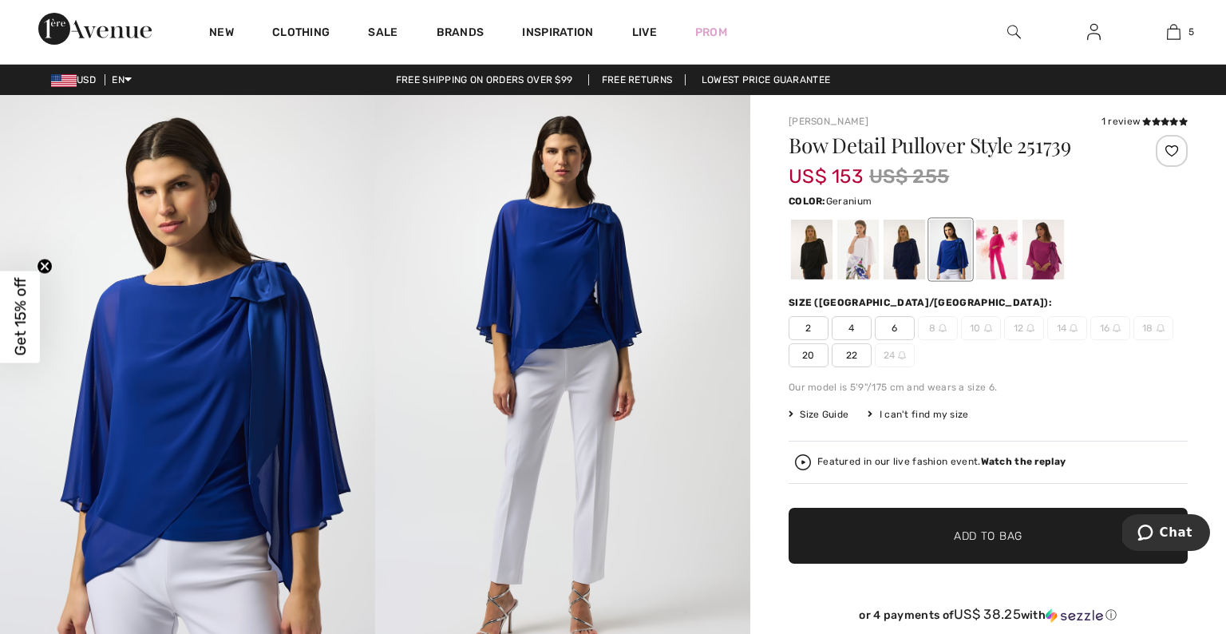
click at [1003, 253] on div at bounding box center [997, 250] width 42 height 60
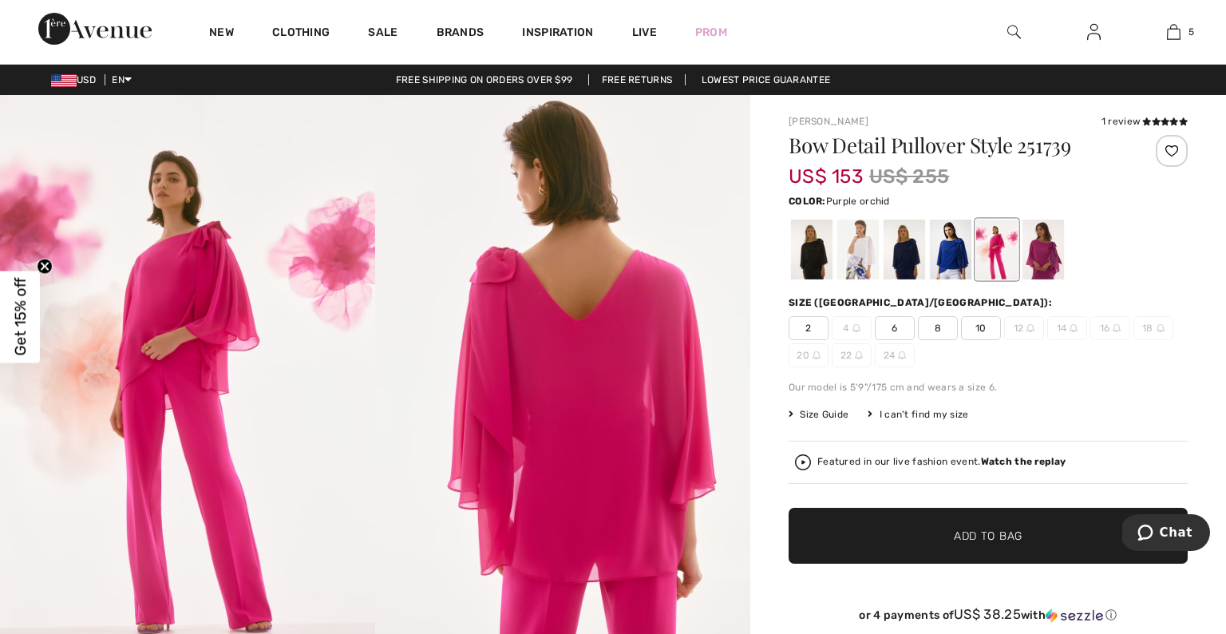
click at [1051, 251] on div at bounding box center [1044, 250] width 42 height 60
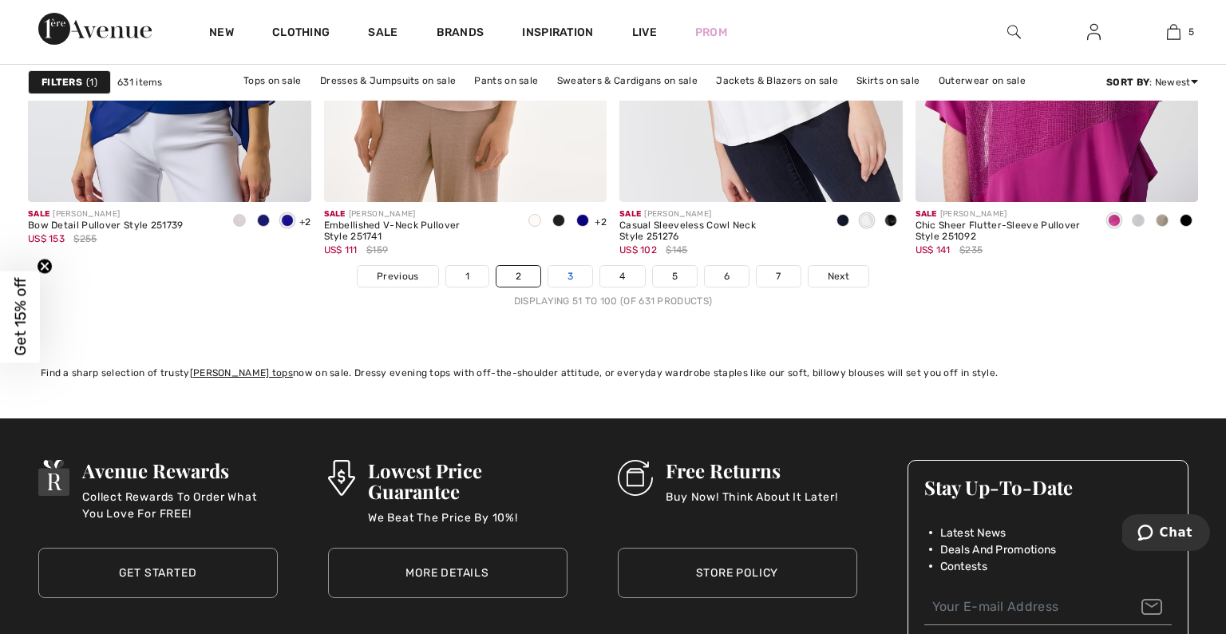
click at [565, 283] on link "3" at bounding box center [570, 276] width 44 height 21
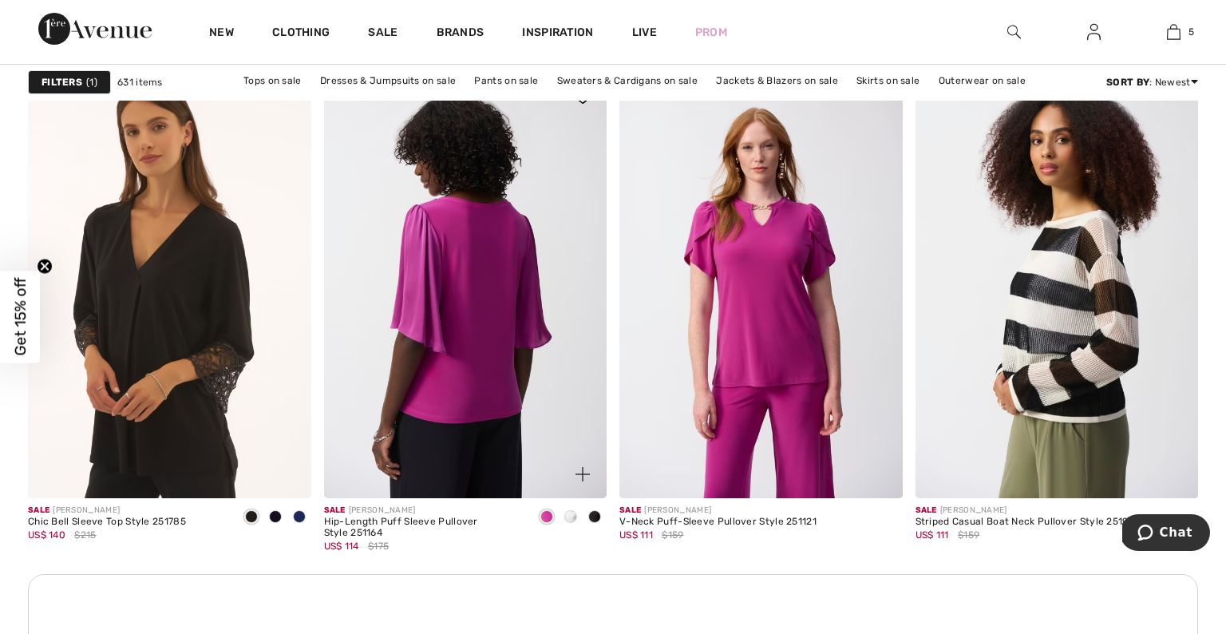
scroll to position [1642, 0]
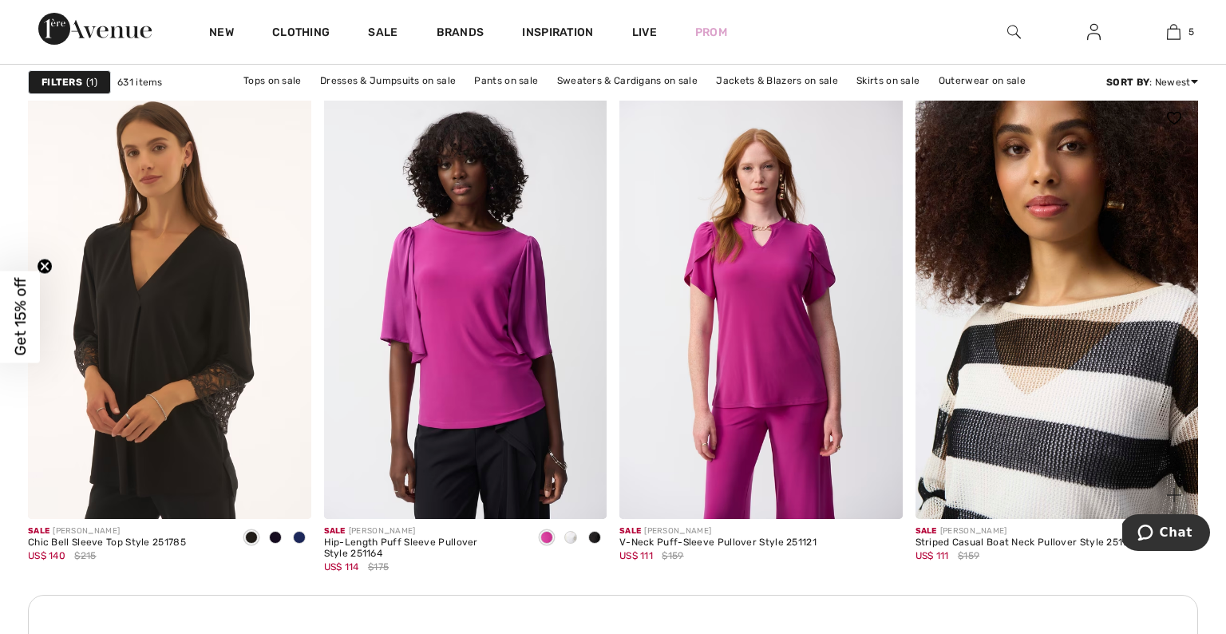
click at [996, 370] on img at bounding box center [1057, 306] width 283 height 425
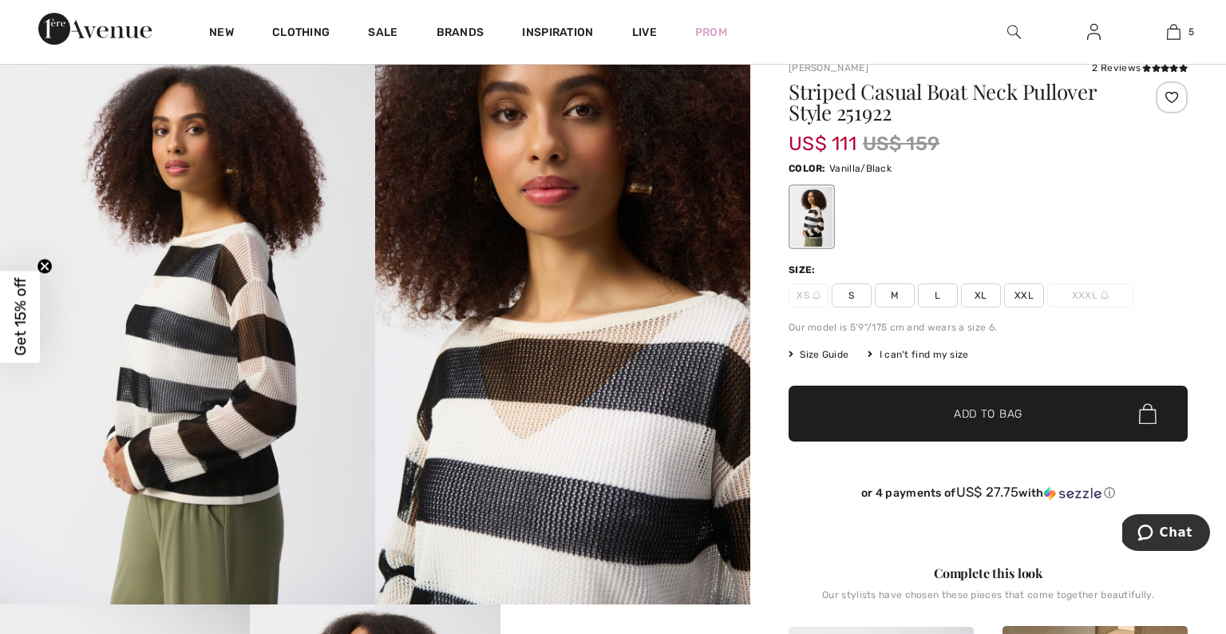
click at [1029, 297] on span "XXL" at bounding box center [1024, 295] width 40 height 24
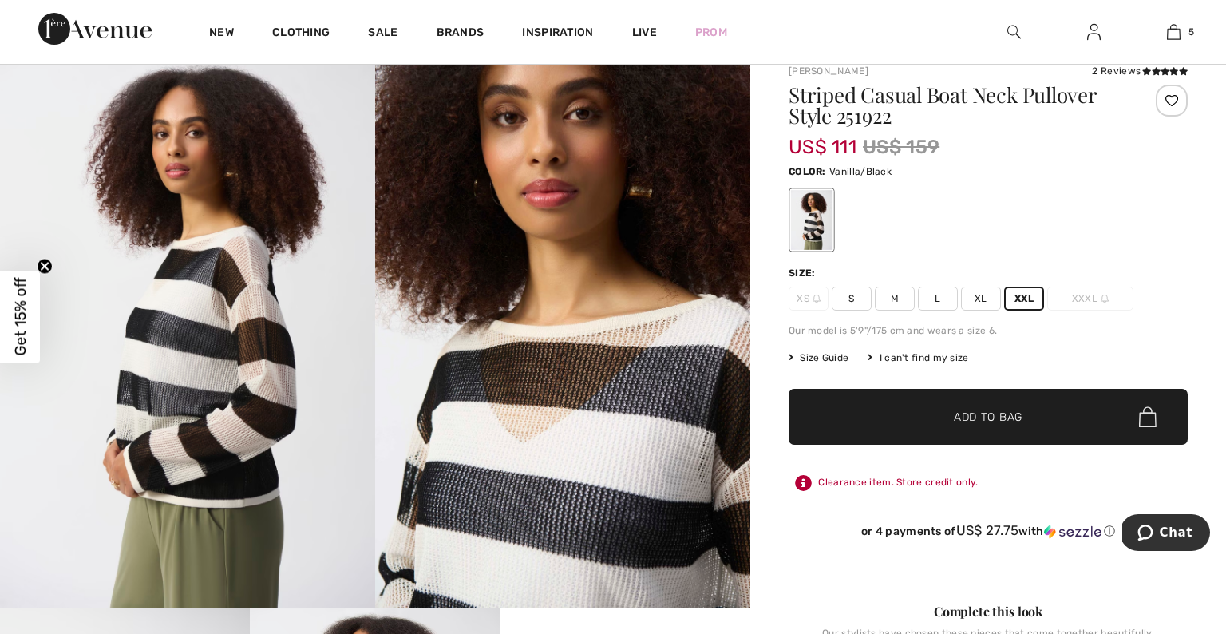
scroll to position [42, 0]
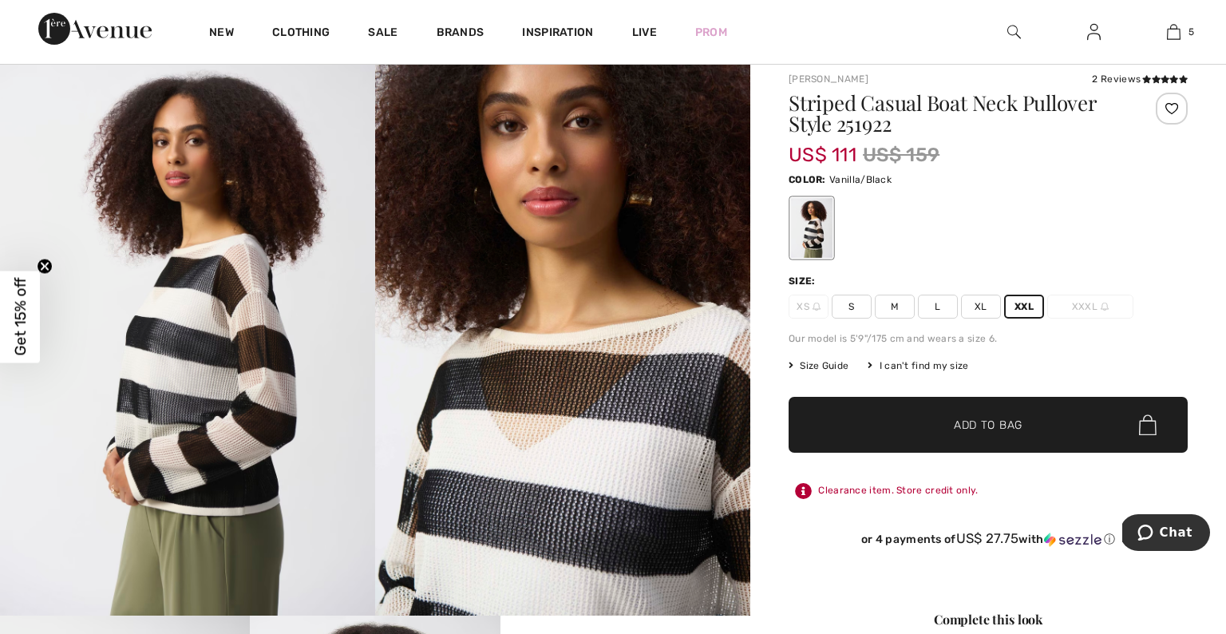
click at [967, 424] on span "Add to Bag" at bounding box center [988, 425] width 69 height 17
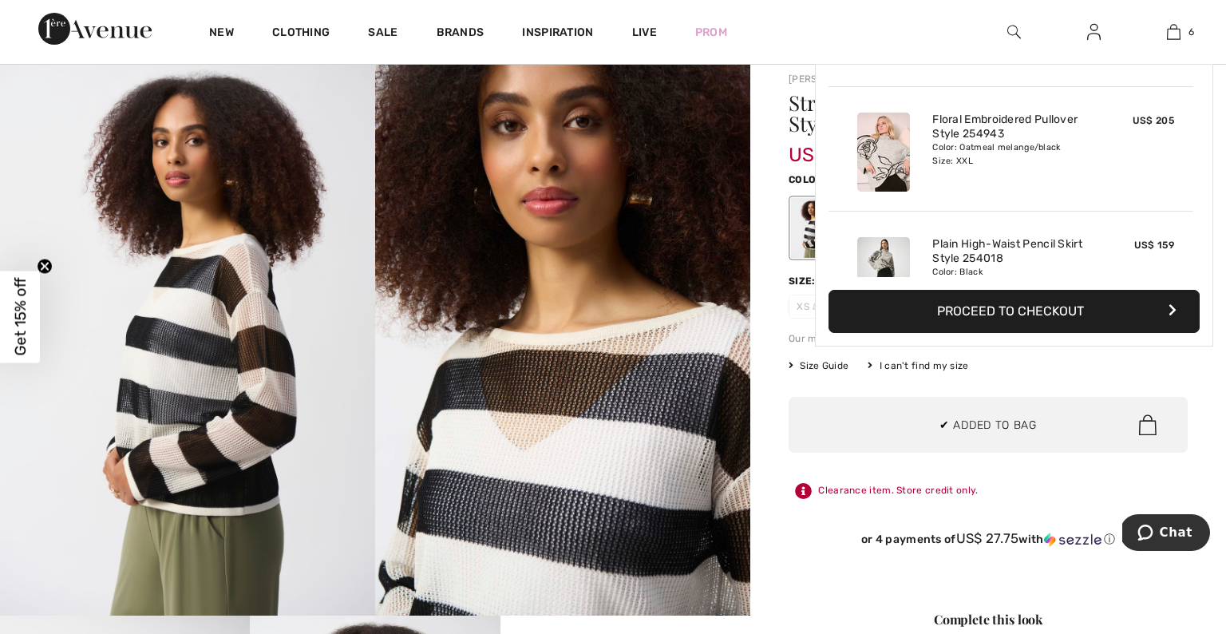
scroll to position [548, 0]
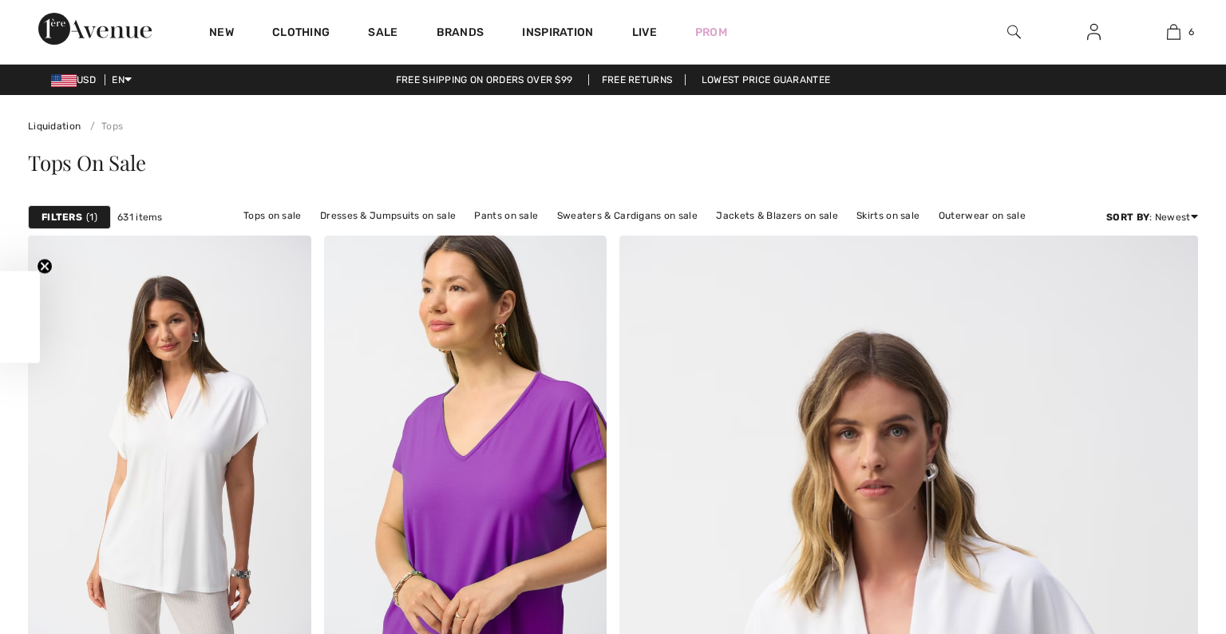
checkbox input "true"
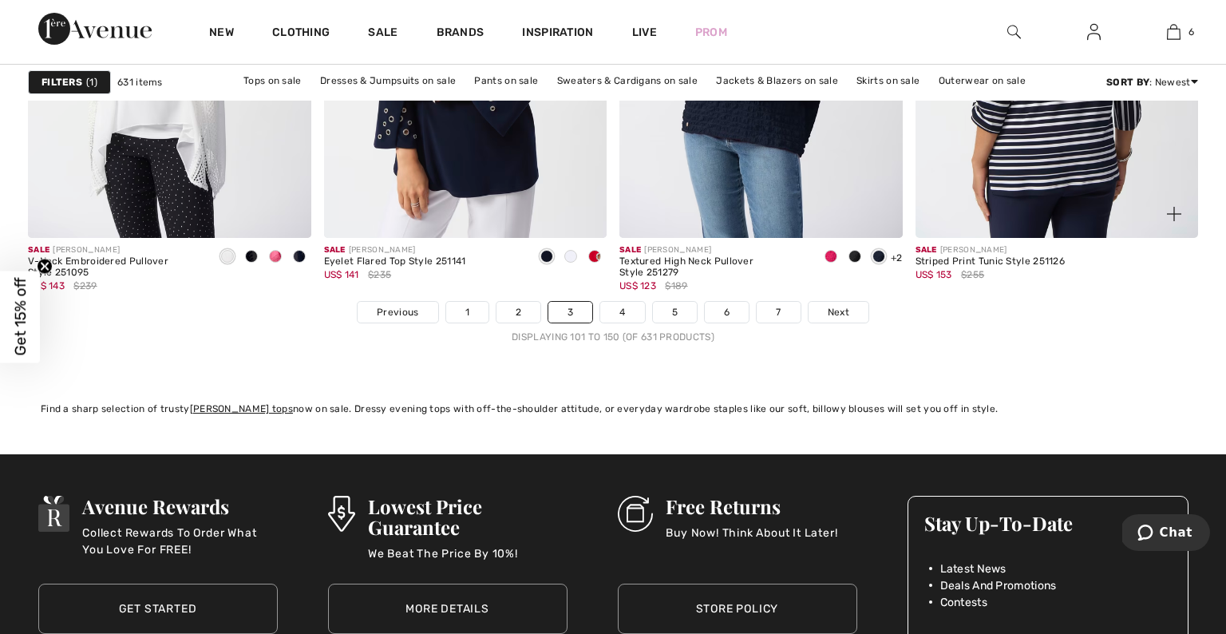
scroll to position [7550, 0]
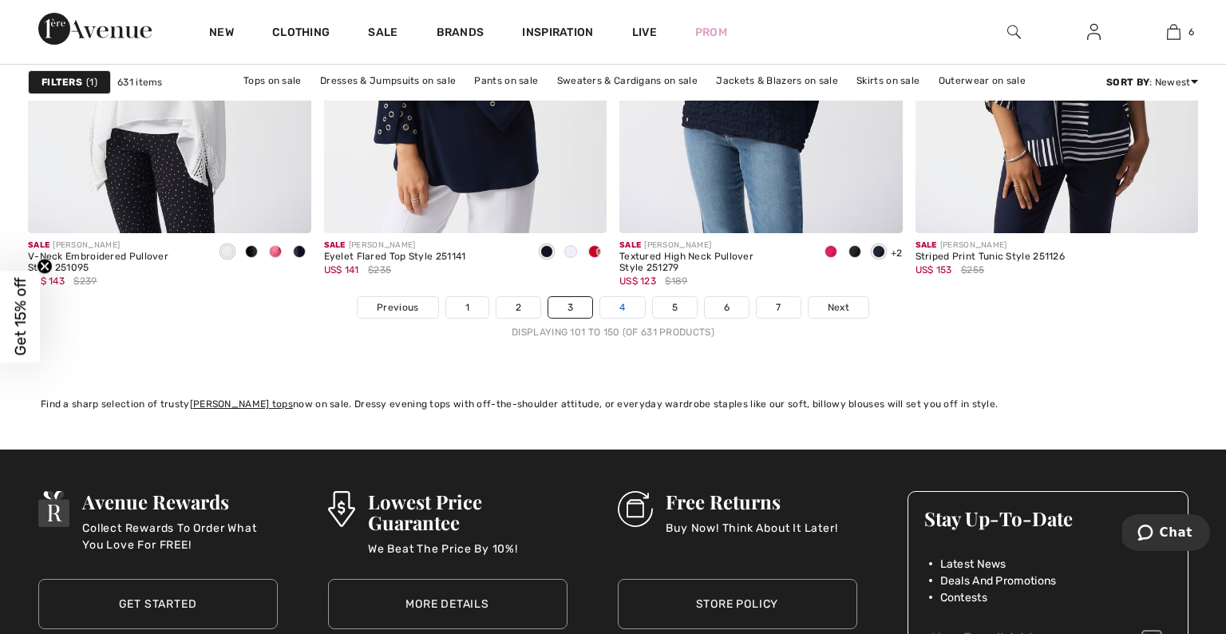
click at [630, 307] on link "4" at bounding box center [622, 307] width 44 height 21
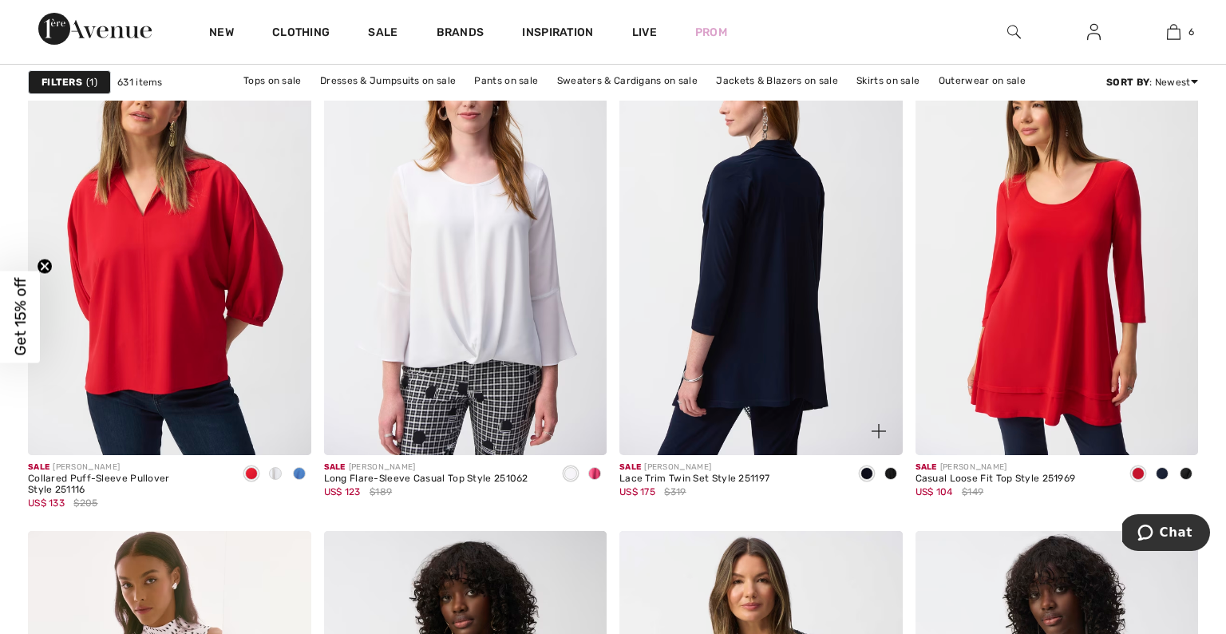
scroll to position [1225, 0]
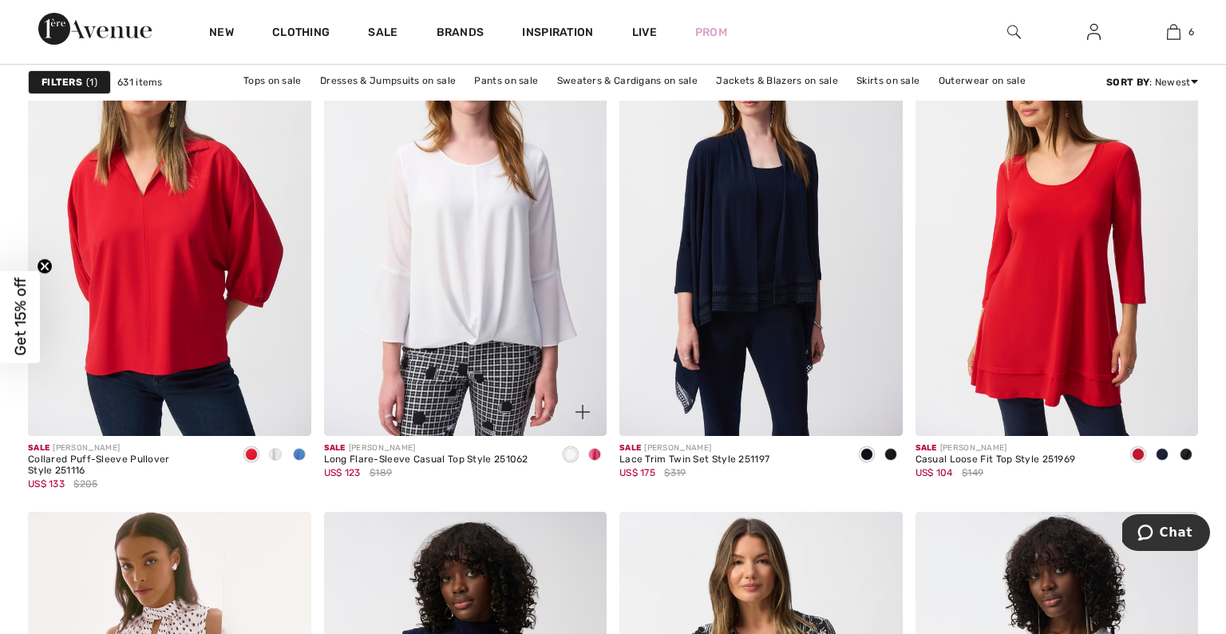
click at [594, 454] on span at bounding box center [594, 454] width 13 height 13
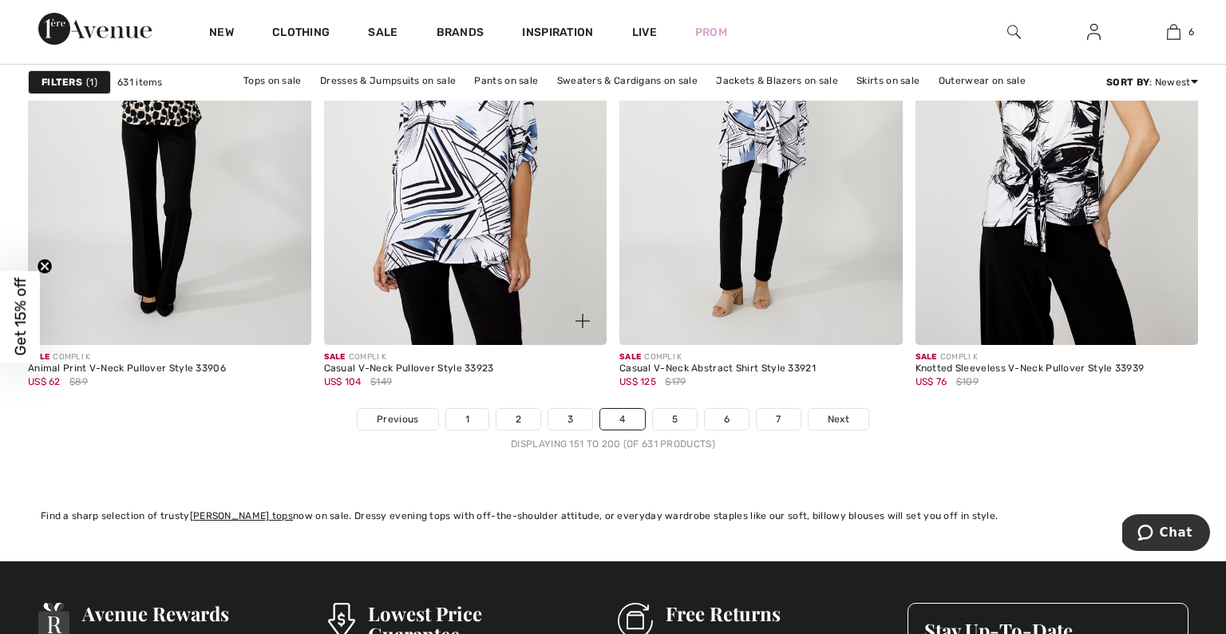
scroll to position [7476, 0]
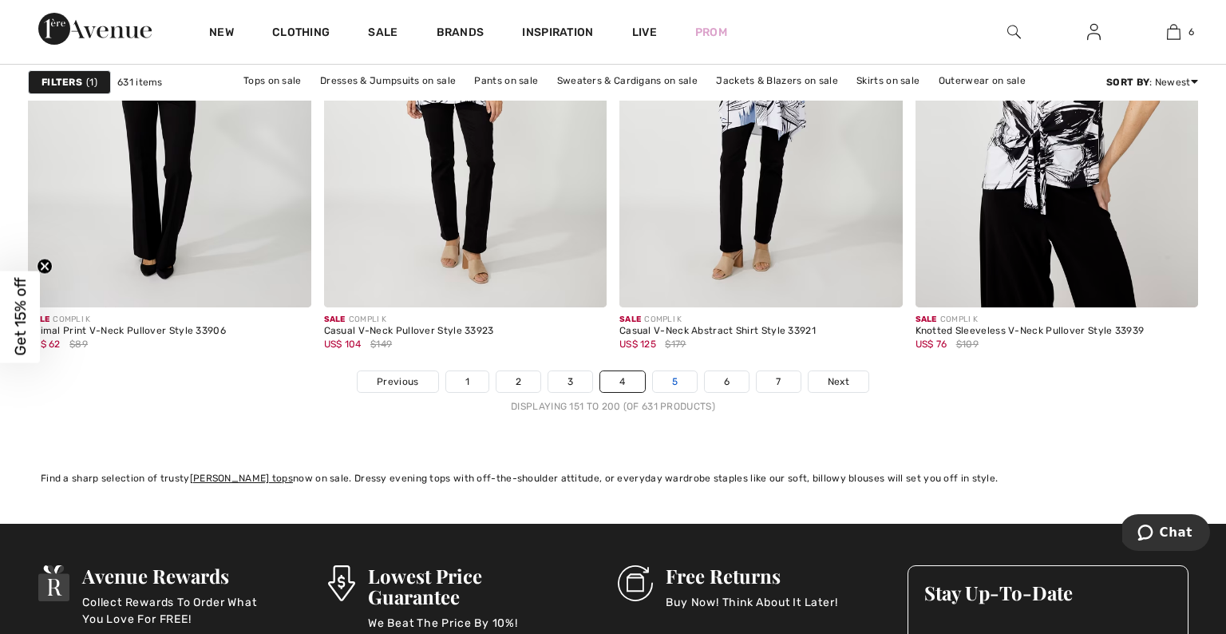
click at [674, 375] on link "5" at bounding box center [675, 381] width 44 height 21
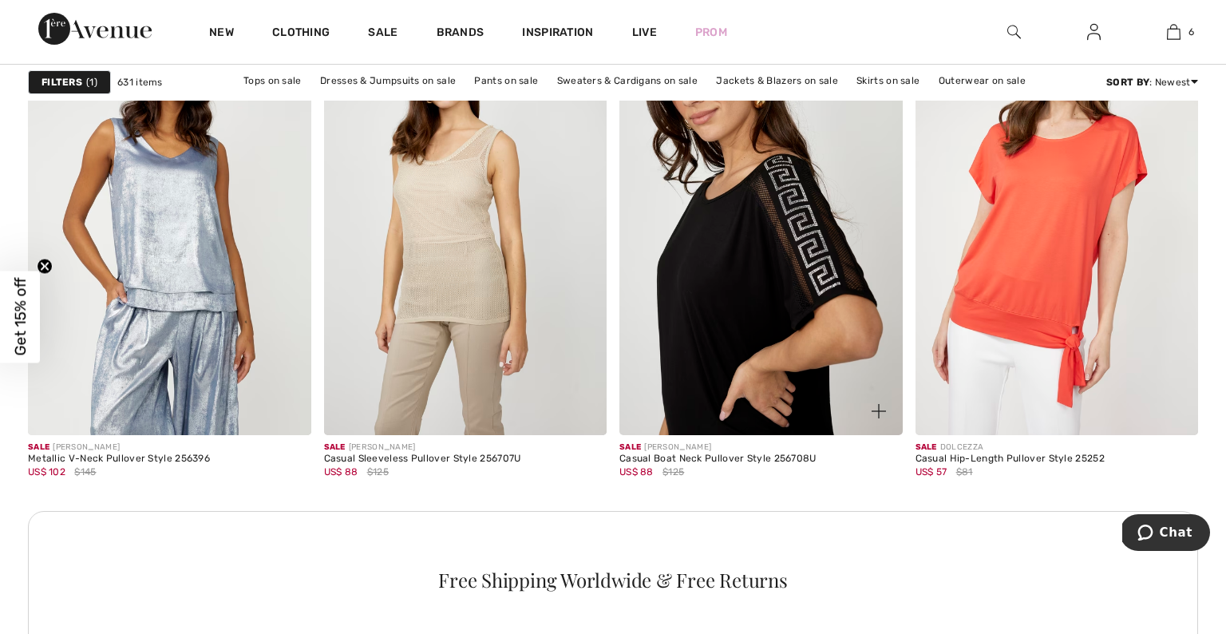
scroll to position [1736, 0]
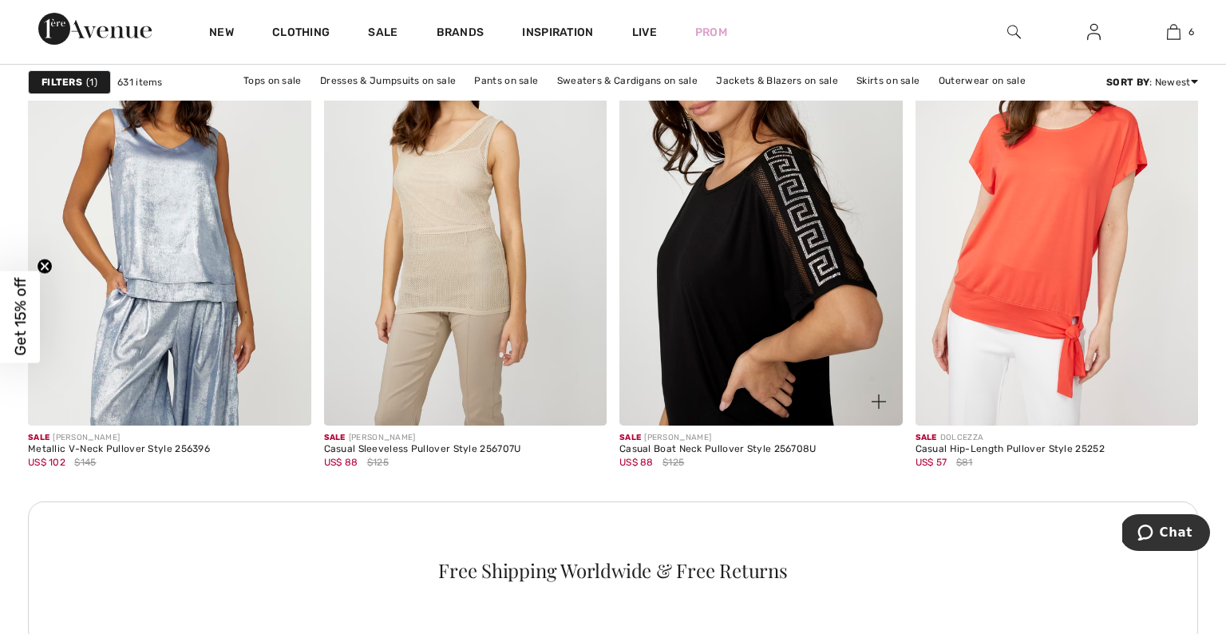
click at [726, 309] on img at bounding box center [761, 213] width 283 height 425
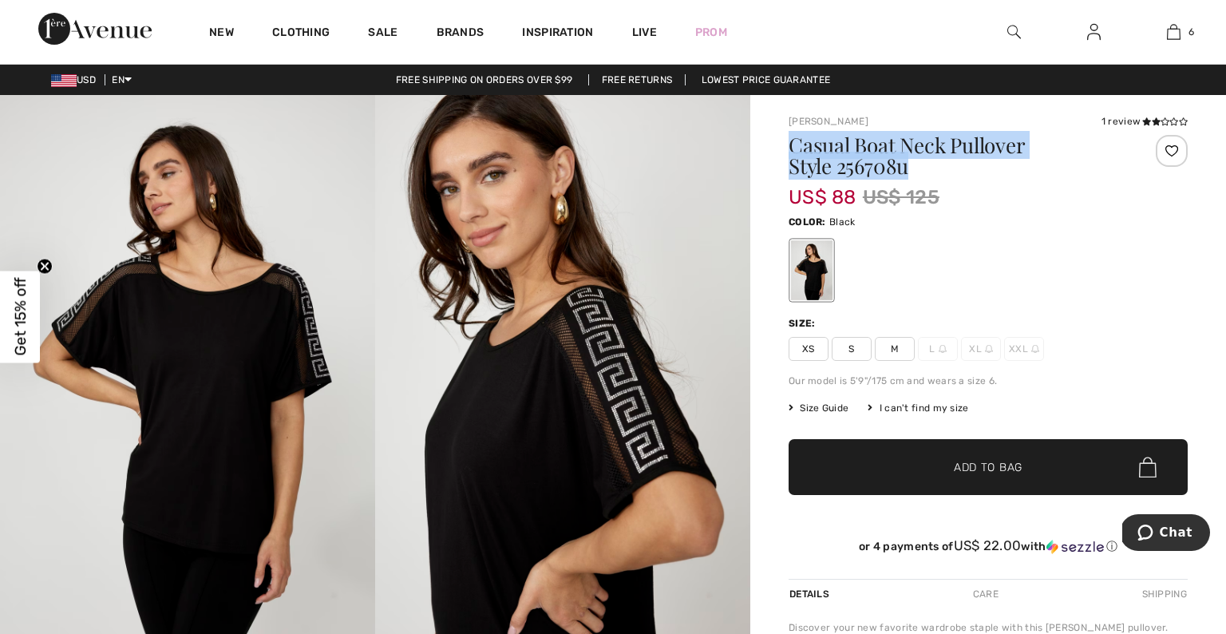
drag, startPoint x: 863, startPoint y: 163, endPoint x: 784, endPoint y: 136, distance: 83.6
click at [784, 136] on div "Frank Lyman 1 review 1 review Casual Boat Neck Pullover Style 256708u US$ 88 US…" at bounding box center [988, 573] width 476 height 957
copy h1 "Casual Boat Neck Pullover Style 256708u"
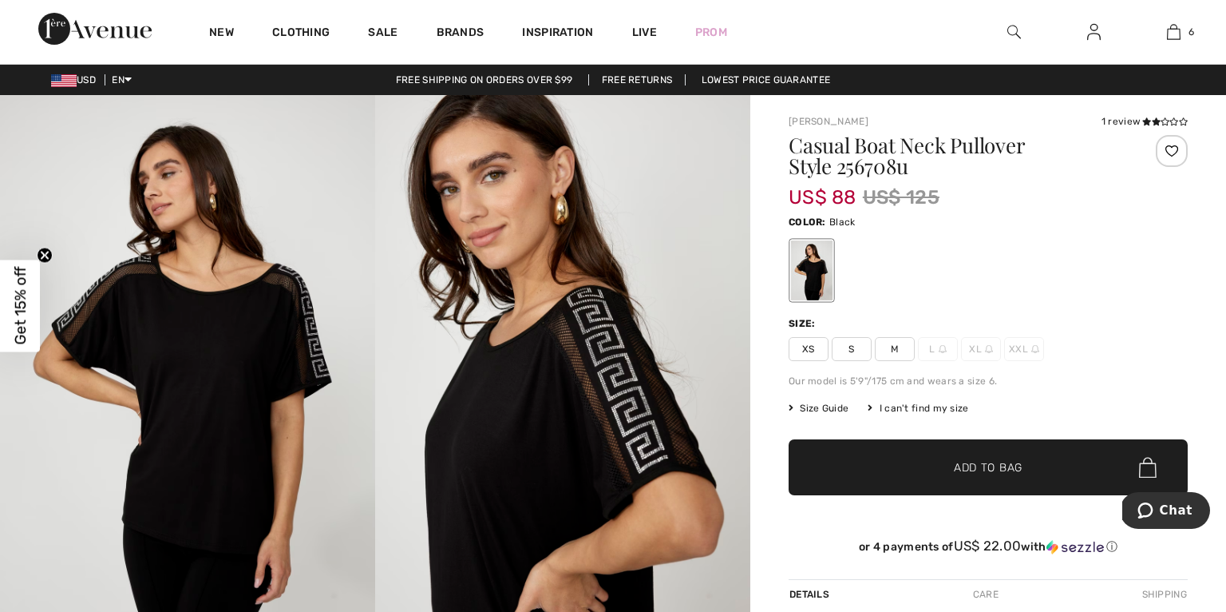
click at [1171, 150] on div at bounding box center [1172, 151] width 32 height 32
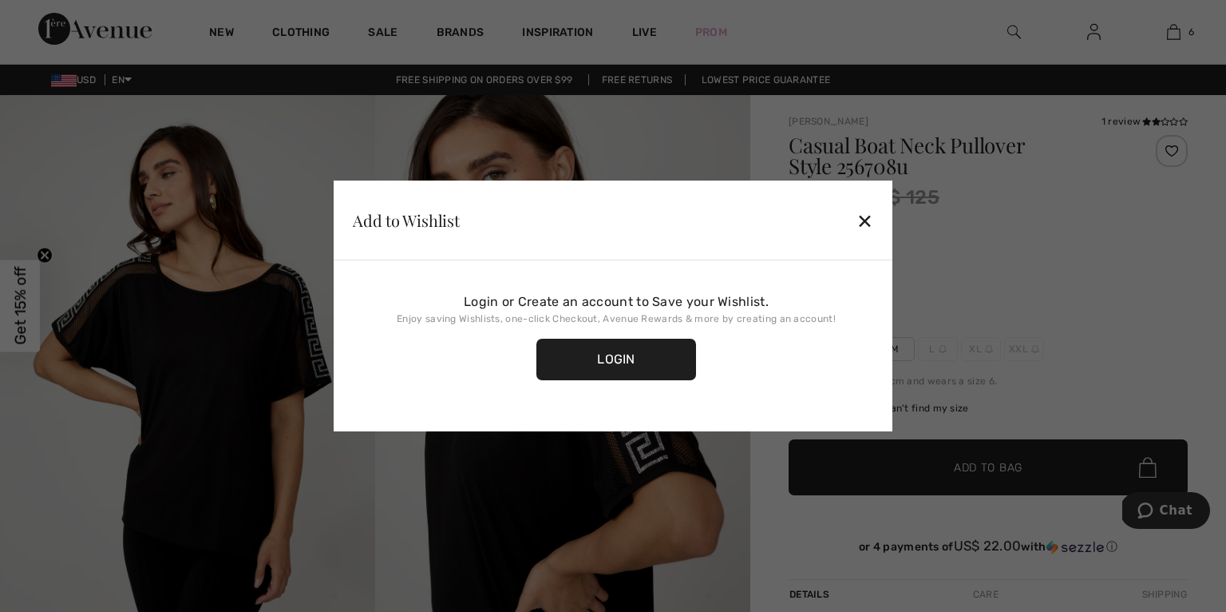
click at [864, 221] on div "✕" at bounding box center [865, 221] width 17 height 34
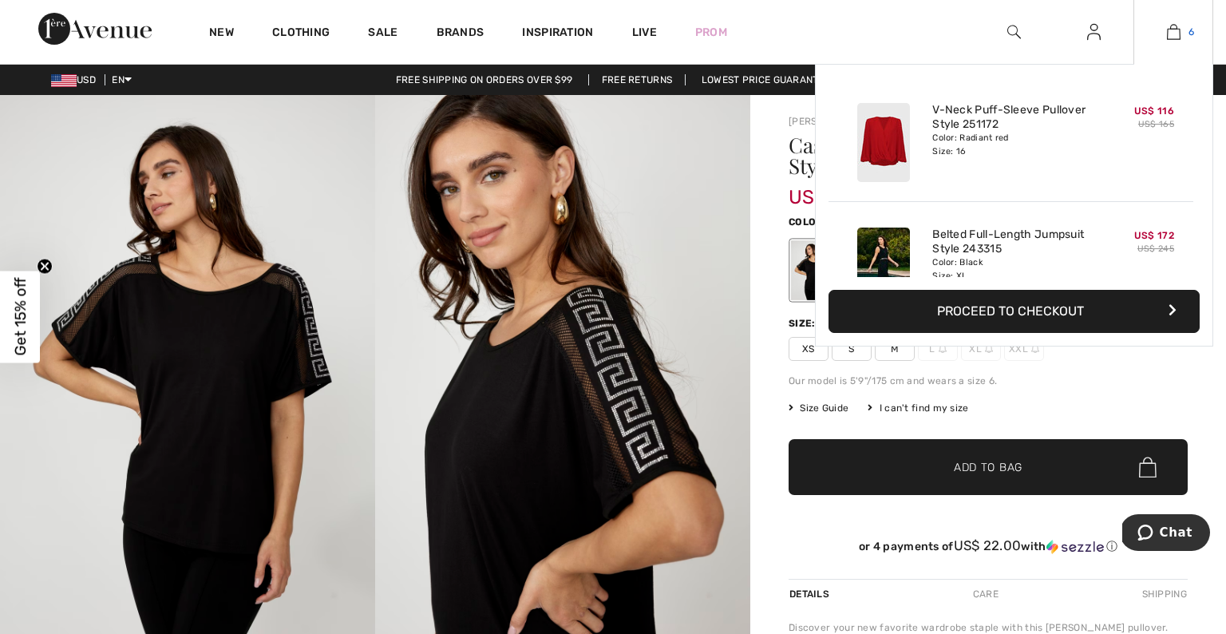
click at [1166, 35] on link "6" at bounding box center [1173, 31] width 78 height 19
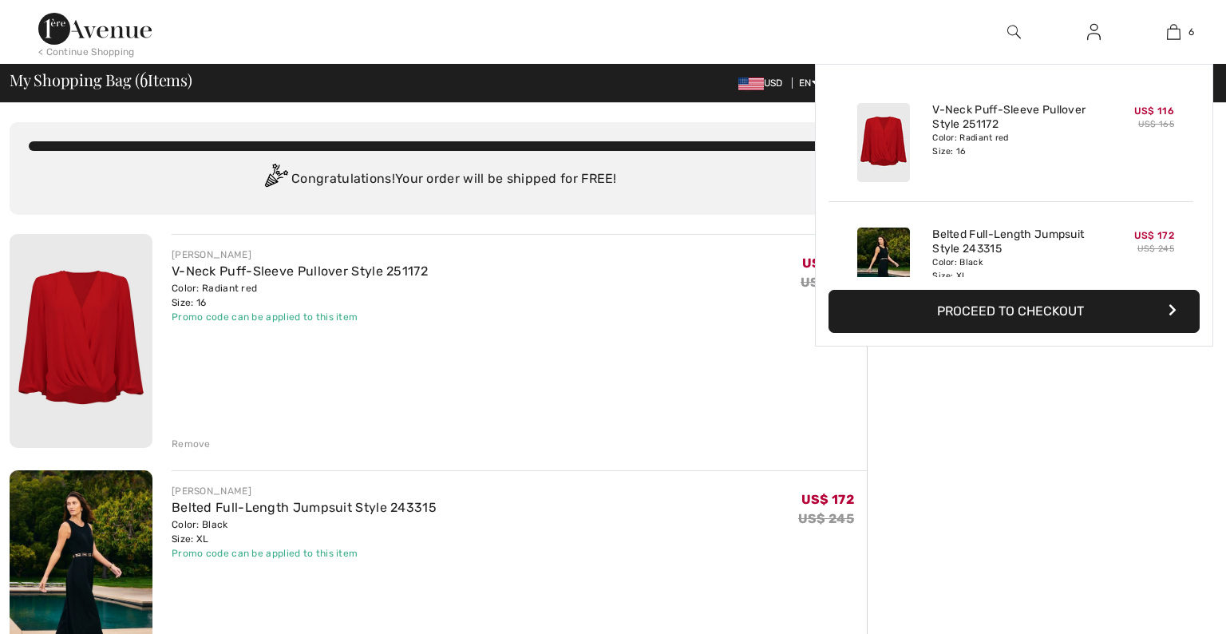
checkbox input "true"
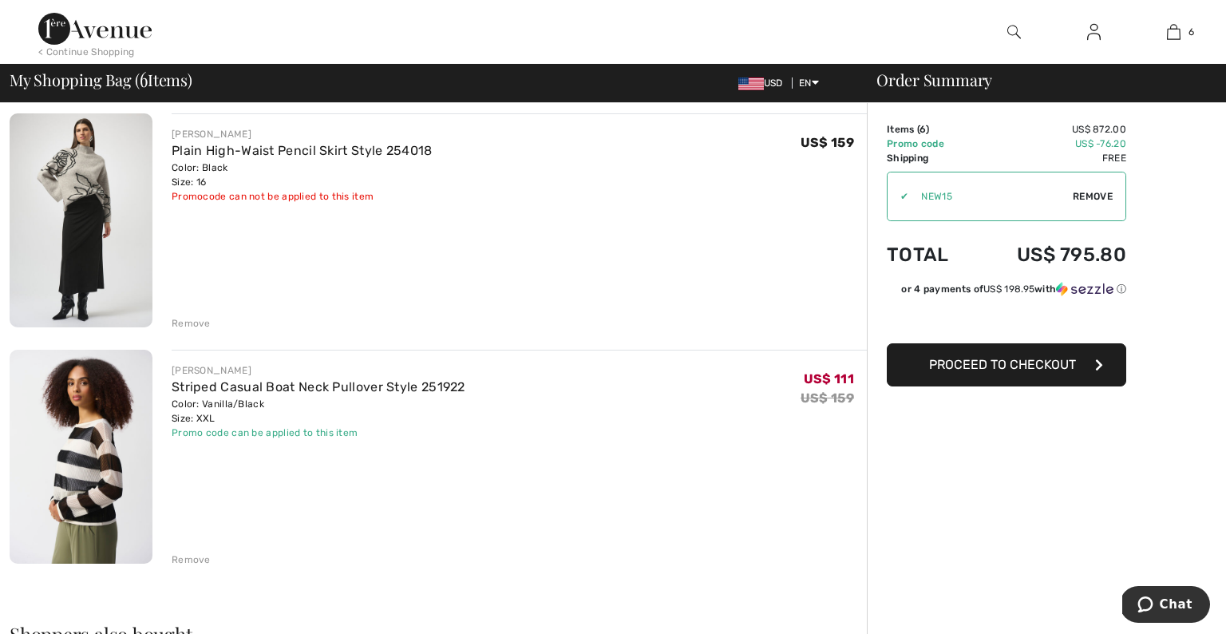
scroll to position [1062, 0]
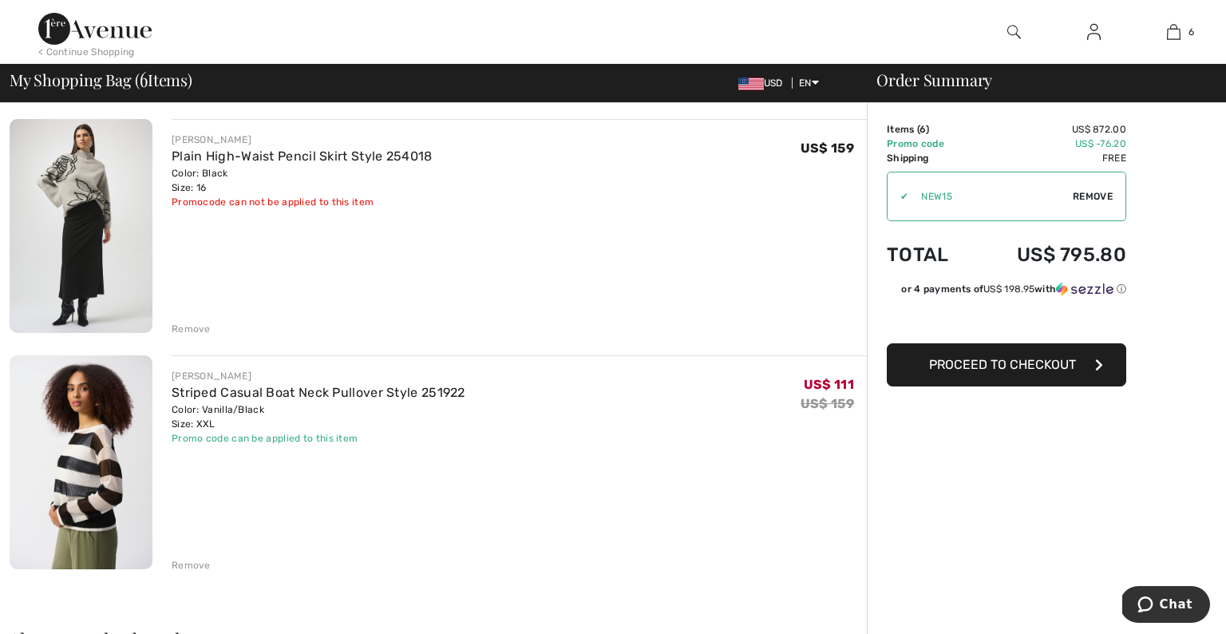
click at [986, 370] on span "Proceed to Checkout" at bounding box center [1002, 364] width 147 height 15
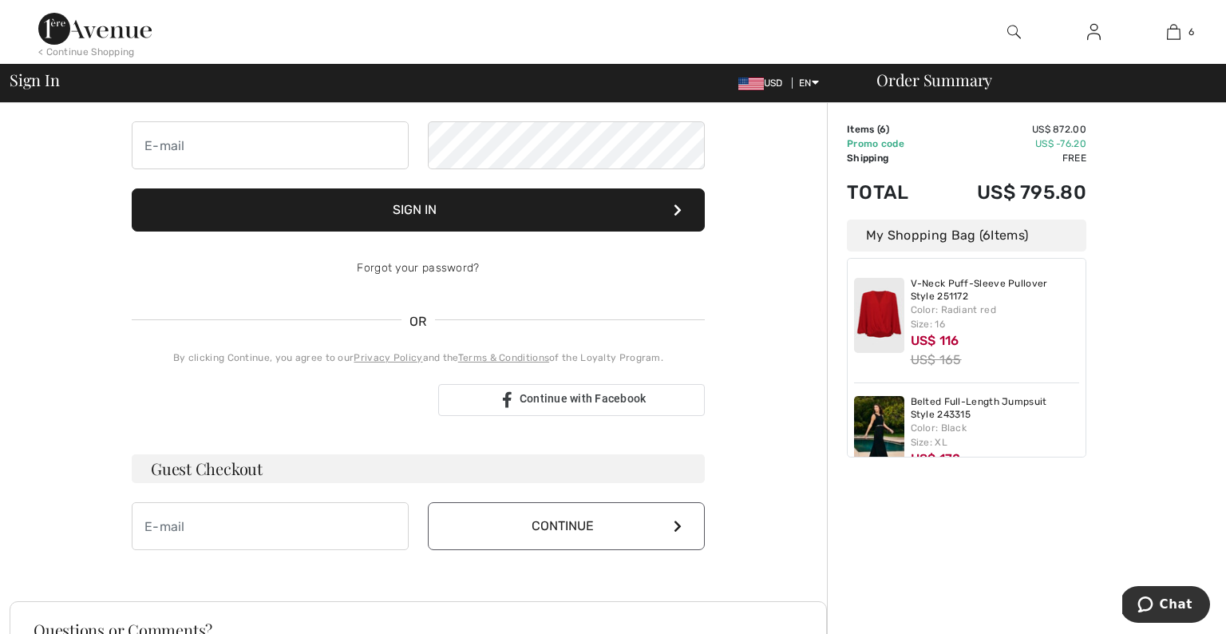
scroll to position [166, 0]
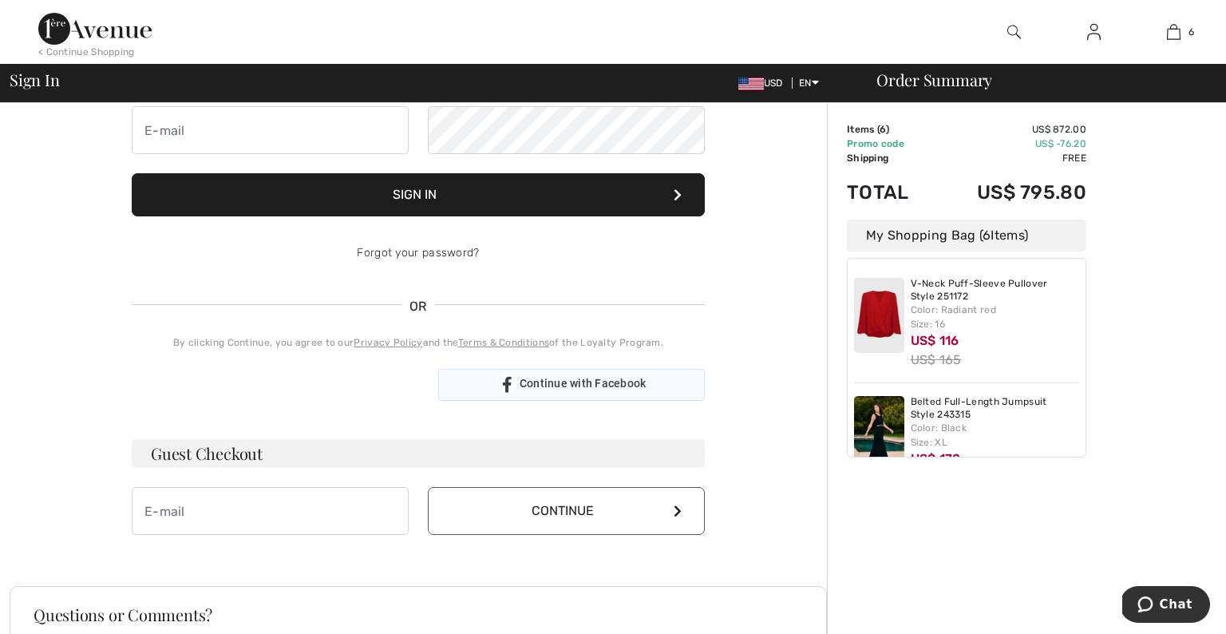
click at [558, 391] on div "Continue with Facebook" at bounding box center [571, 385] width 267 height 32
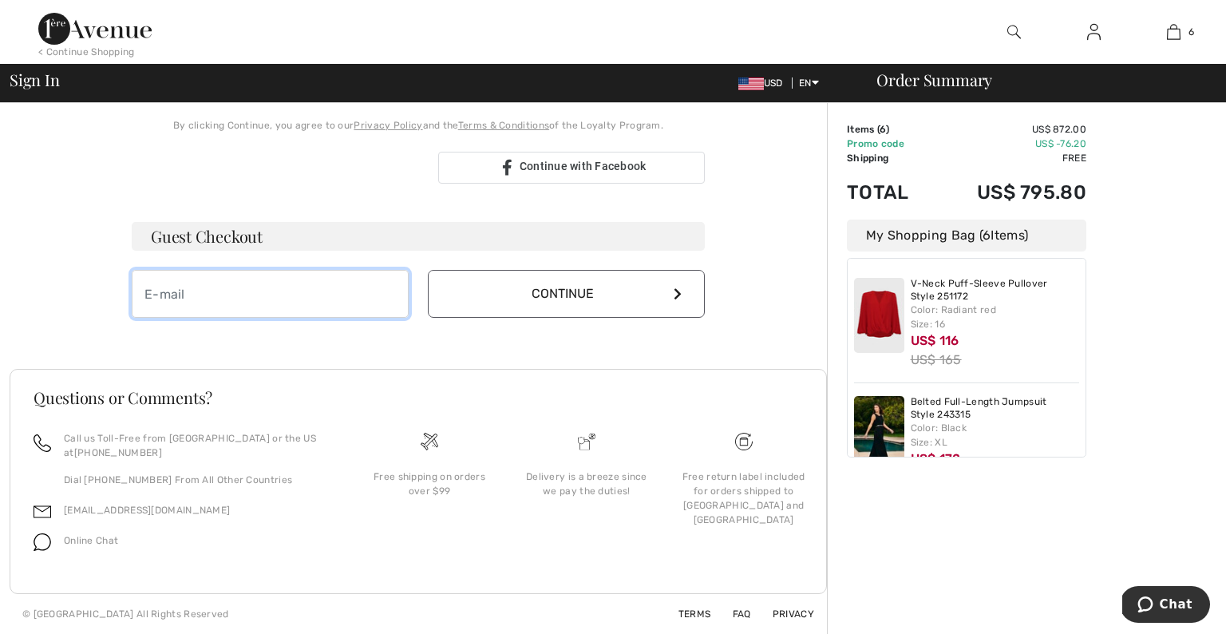
scroll to position [383, 0]
click at [311, 282] on input "email" at bounding box center [270, 294] width 277 height 48
type input "[EMAIL_ADDRESS][DOMAIN_NAME]"
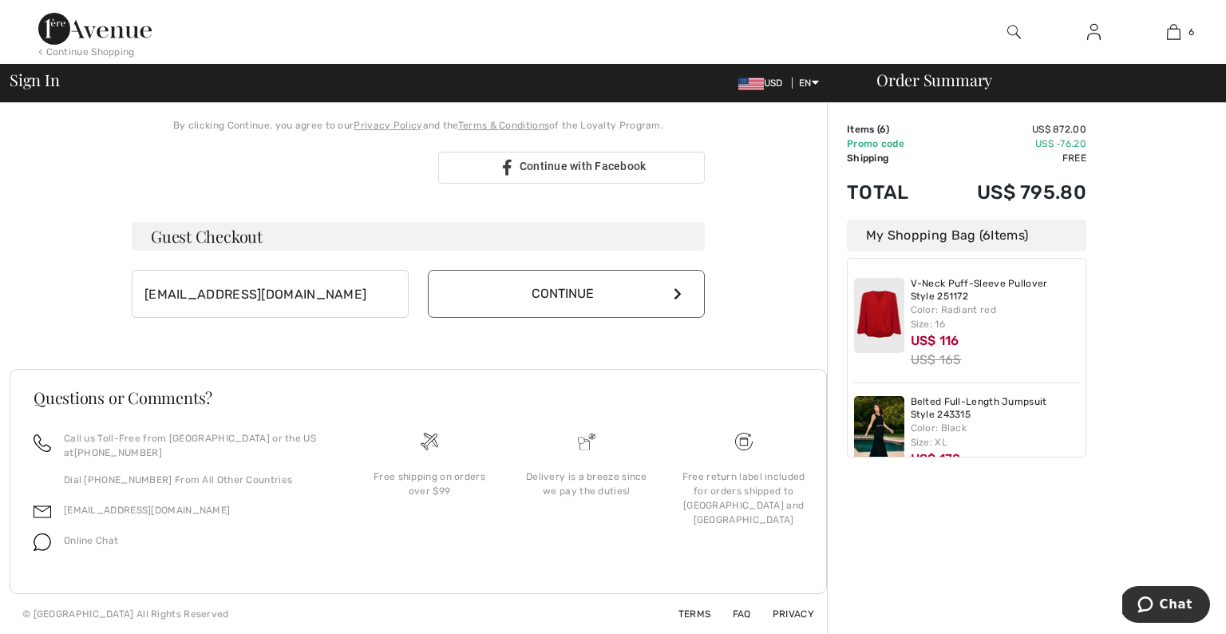
click at [560, 291] on button "Continue" at bounding box center [566, 294] width 277 height 48
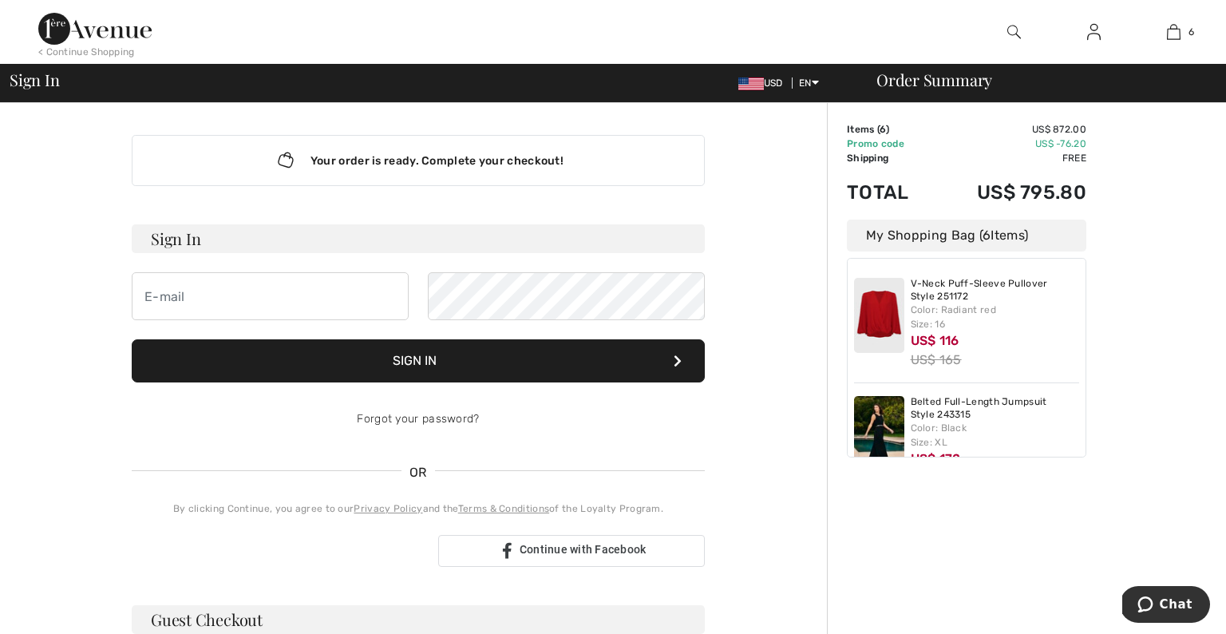
scroll to position [0, 0]
click at [424, 415] on link "Forgot your password?" at bounding box center [418, 419] width 122 height 14
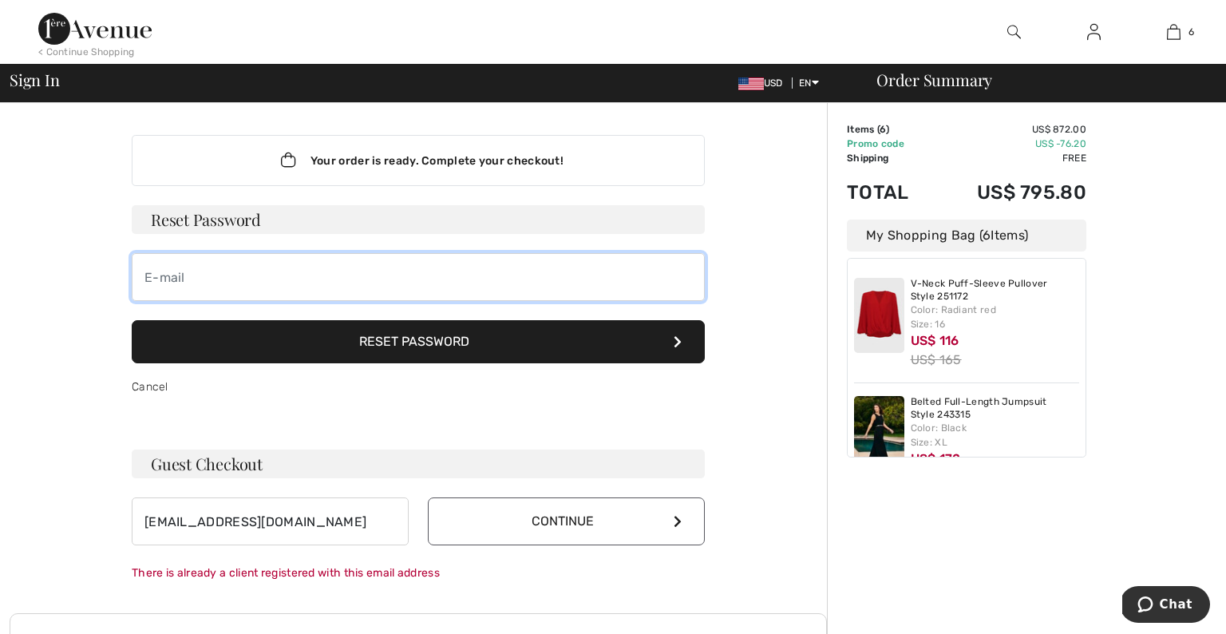
click at [287, 275] on input "email" at bounding box center [418, 277] width 573 height 48
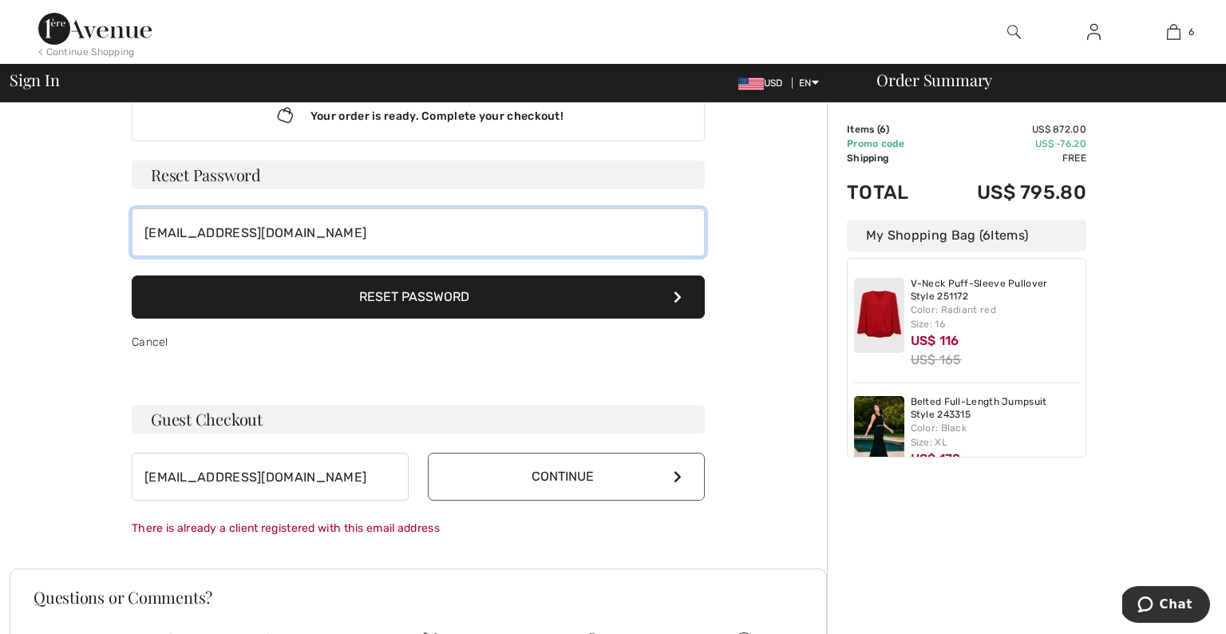
scroll to position [46, 0]
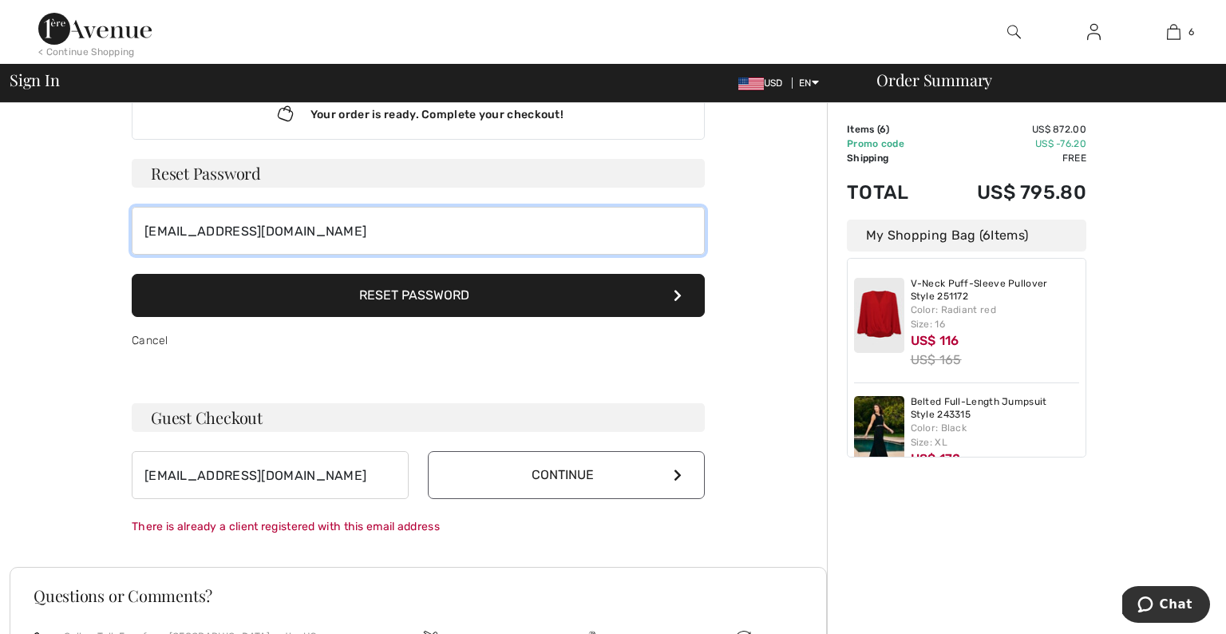
type input "[EMAIL_ADDRESS][DOMAIN_NAME]"
click at [398, 299] on button "Reset Password" at bounding box center [418, 295] width 573 height 43
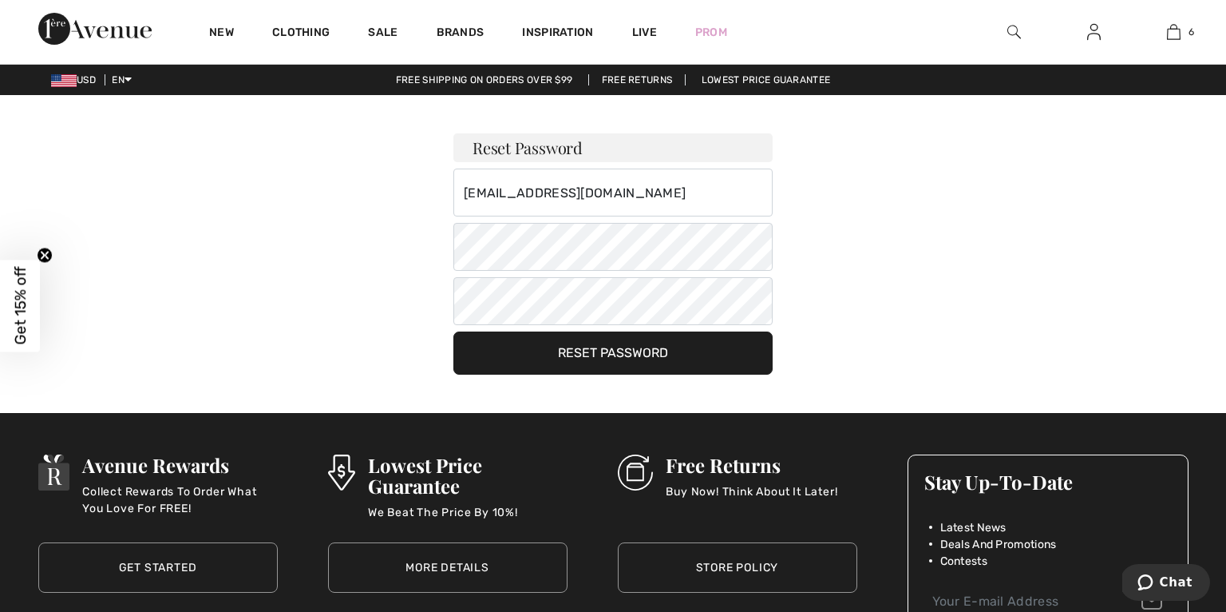
click at [581, 356] on button "Reset Password" at bounding box center [612, 352] width 319 height 43
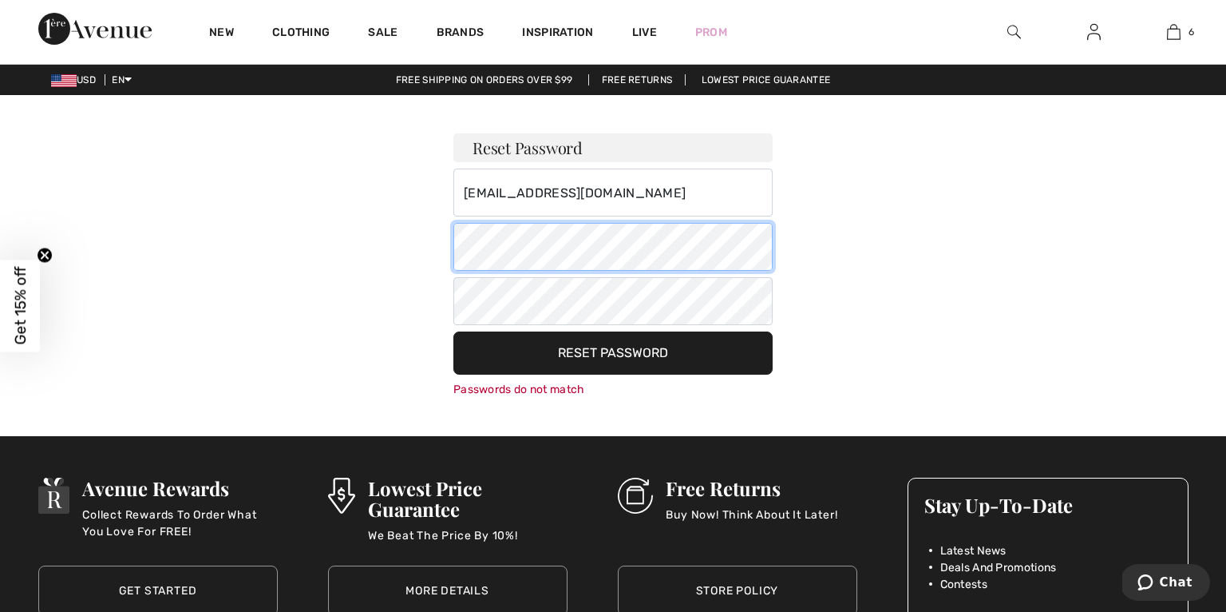
click at [414, 245] on div "Reset Password lingiata@aol.com Your password must: include both lower and uppe…" at bounding box center [613, 246] width 1118 height 303
click at [559, 353] on button "Reset Password" at bounding box center [612, 352] width 319 height 43
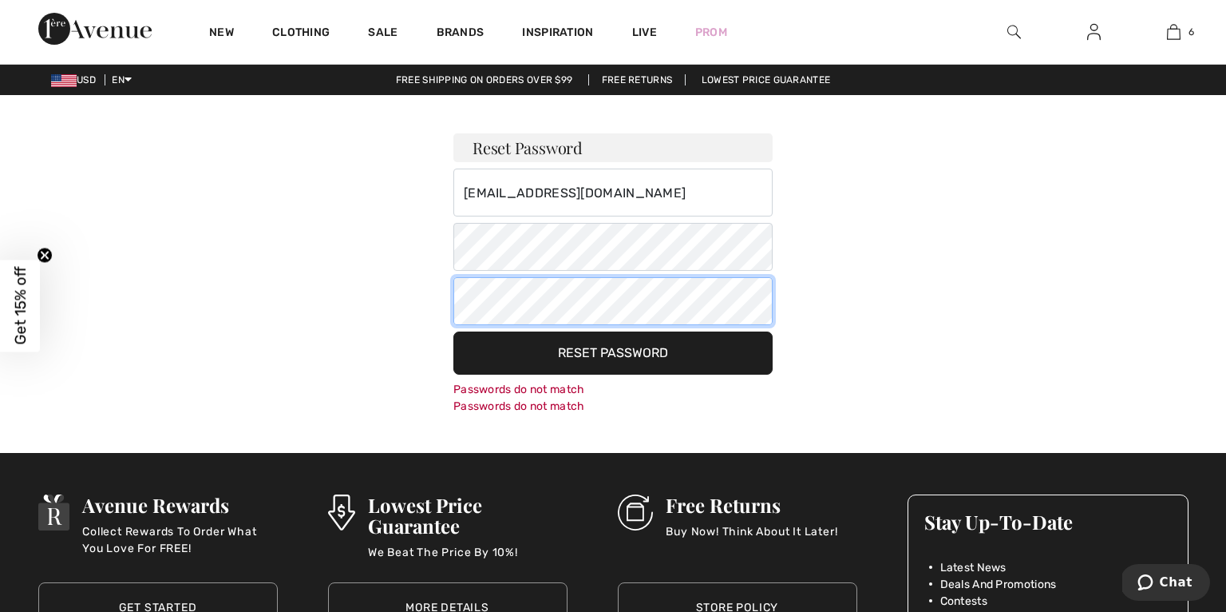
click at [423, 290] on div "Reset Password lingiata@aol.com Your password must: include both lower and uppe…" at bounding box center [613, 254] width 1118 height 319
click at [493, 369] on button "Reset Password" at bounding box center [612, 352] width 319 height 43
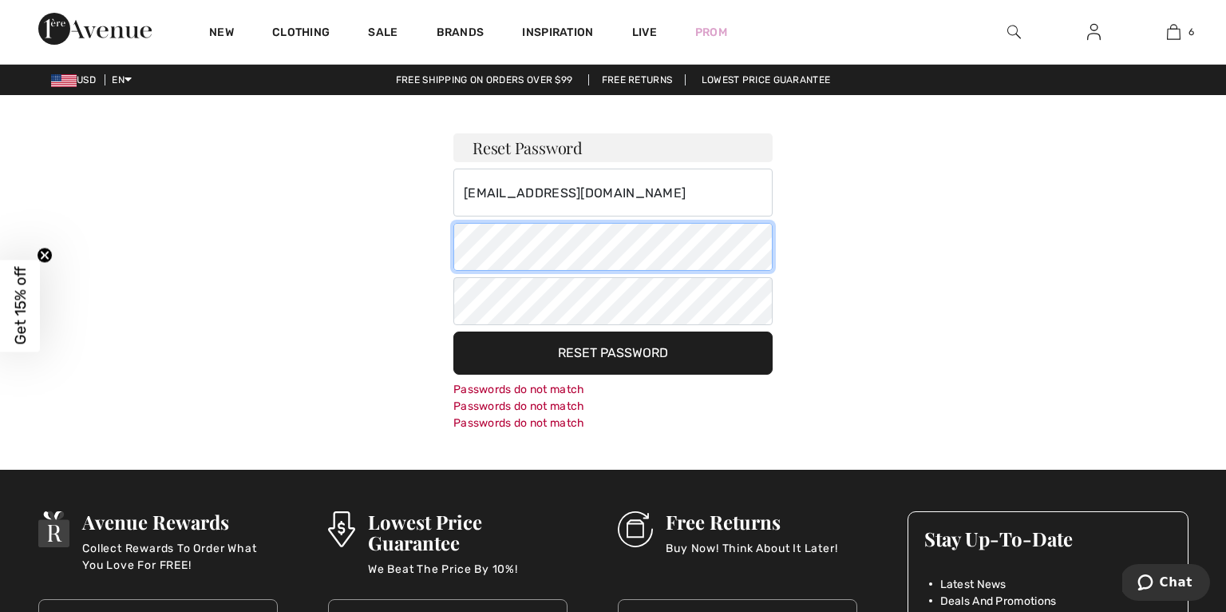
click at [437, 242] on div "Reset Password lingiata@aol.com Your password must: include both lower and uppe…" at bounding box center [613, 263] width 1118 height 336
click at [556, 352] on button "Reset Password" at bounding box center [612, 352] width 319 height 43
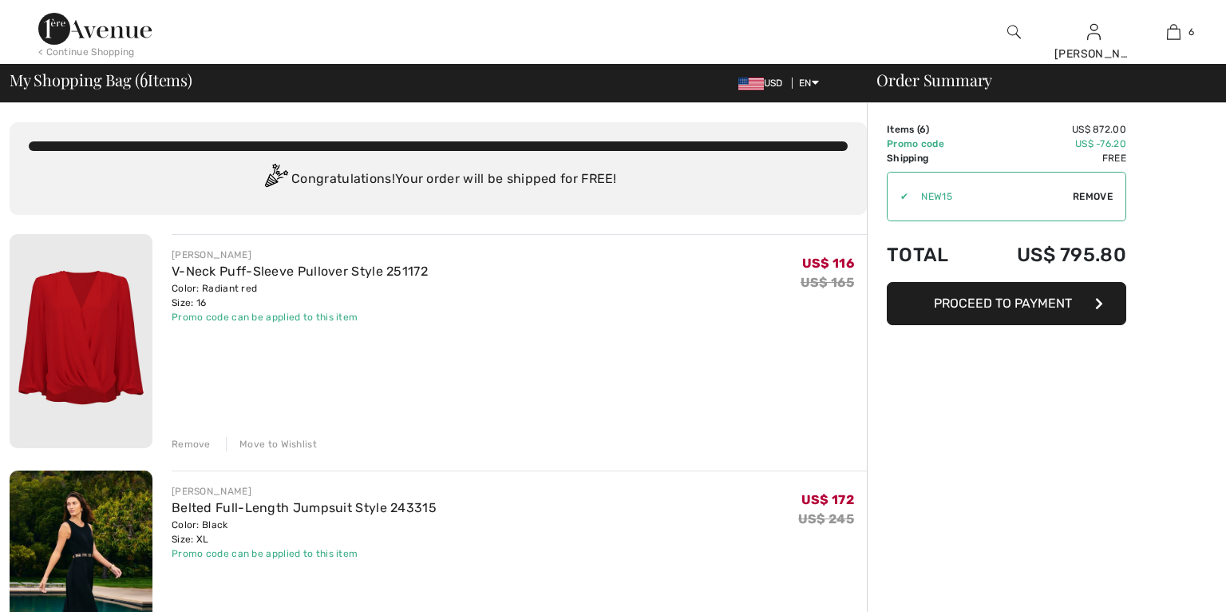
checkbox input "true"
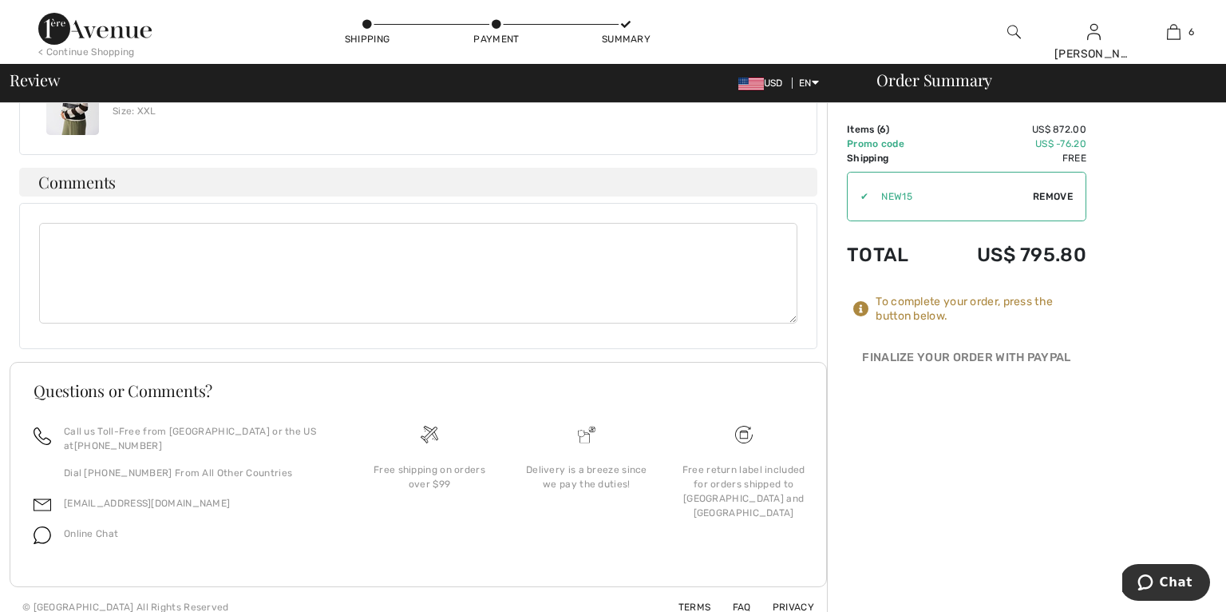
scroll to position [1224, 0]
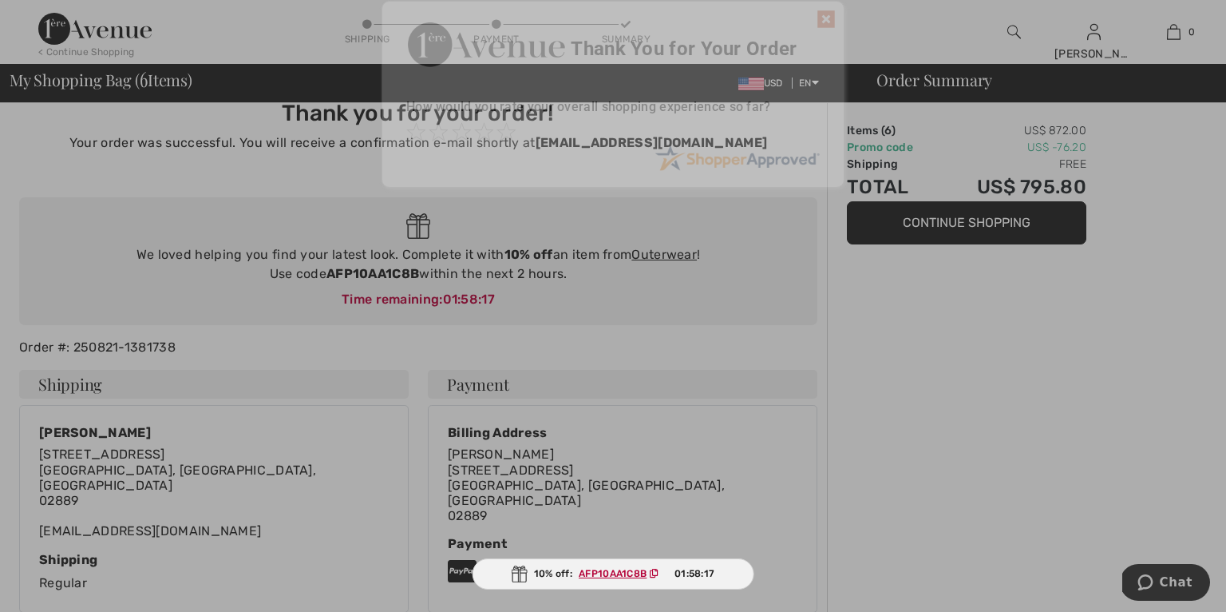
scroll to position [23, 0]
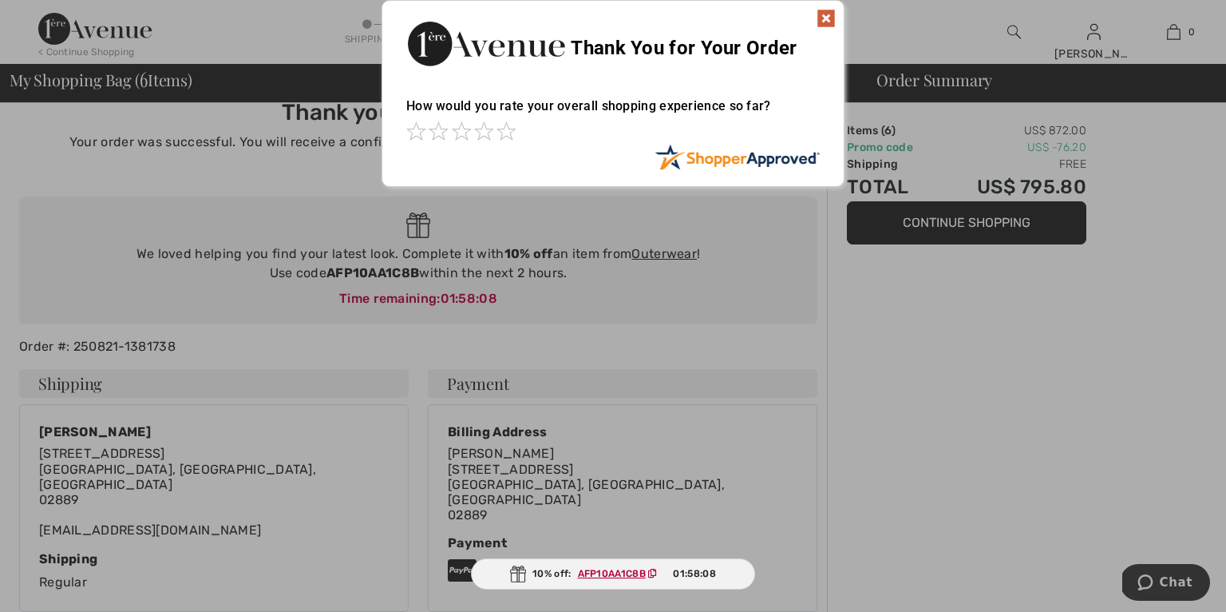
click at [829, 19] on img at bounding box center [826, 18] width 19 height 19
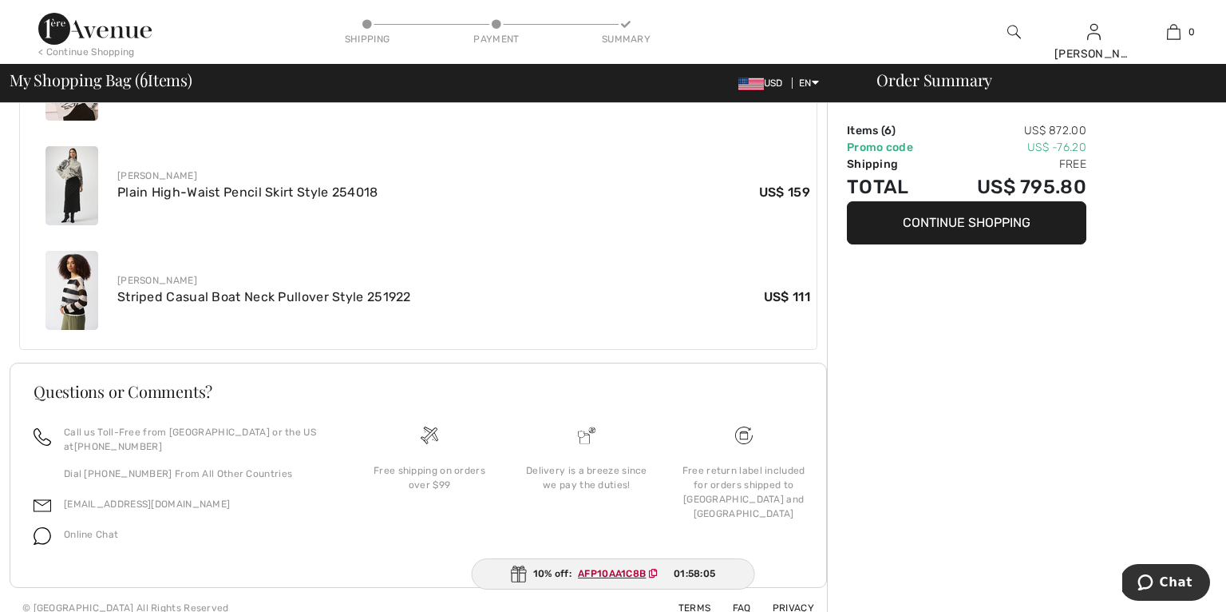
scroll to position [974, 0]
